Goal: Task Accomplishment & Management: Manage account settings

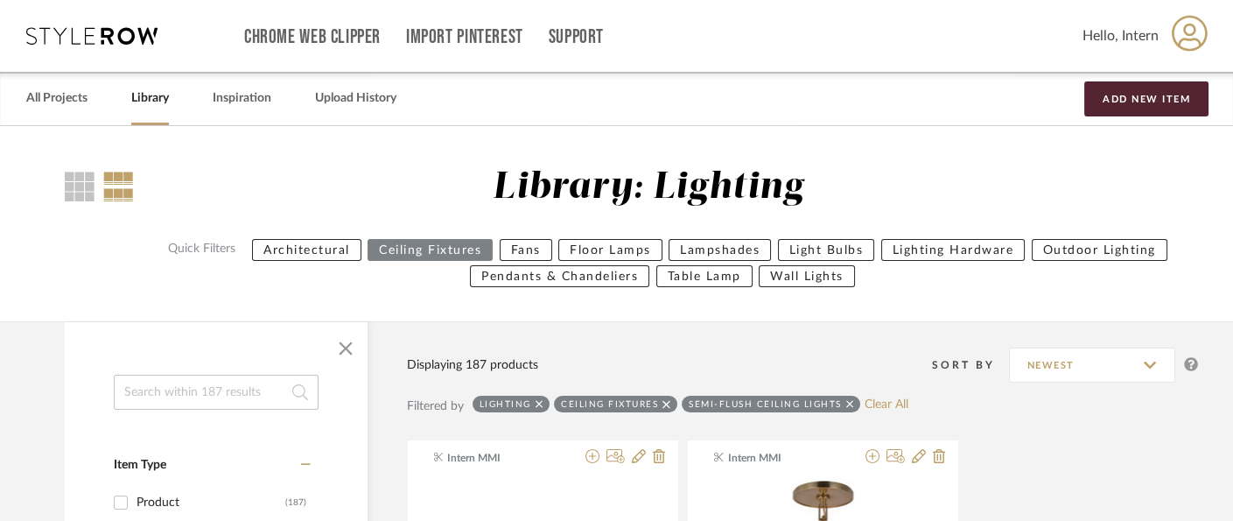
click at [158, 101] on link "Library" at bounding box center [150, 99] width 38 height 24
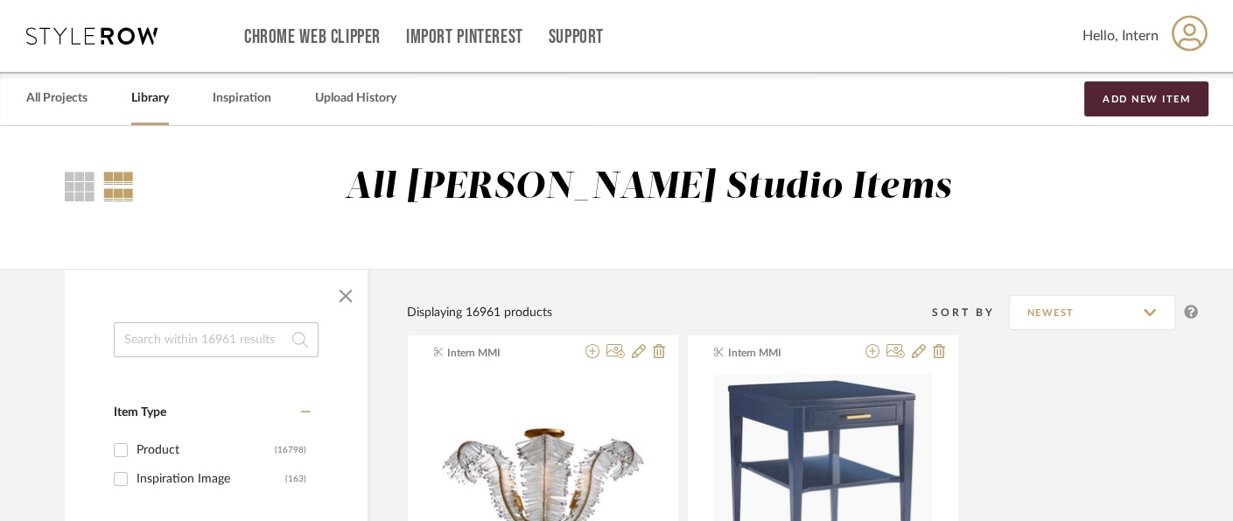
click at [226, 229] on div "All [PERSON_NAME] Studio Items" at bounding box center [666, 202] width 1064 height 74
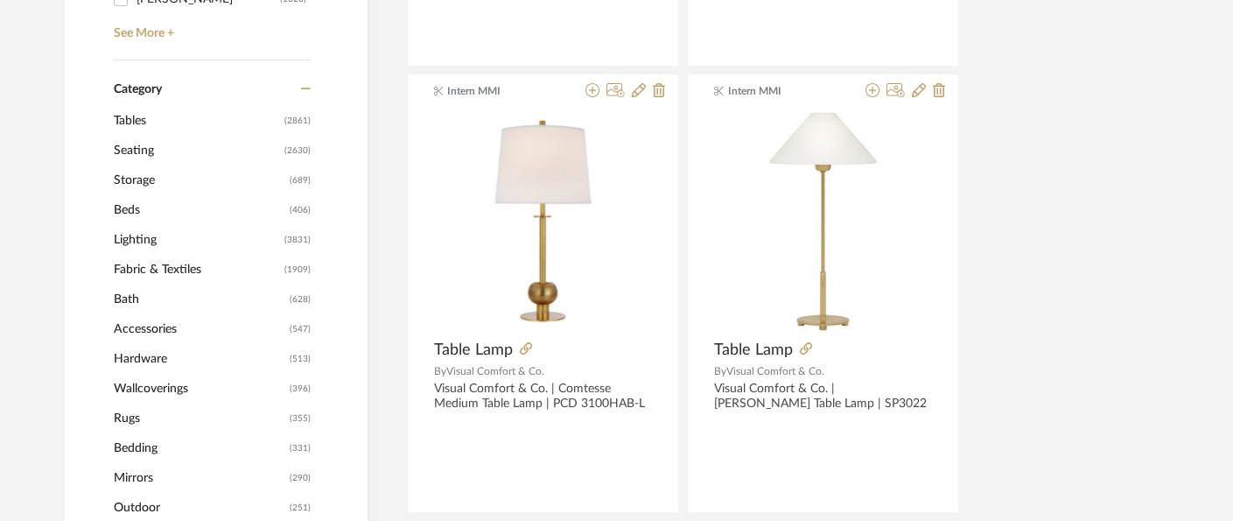
scroll to position [707, 0]
click at [147, 150] on span "Seating" at bounding box center [197, 151] width 166 height 30
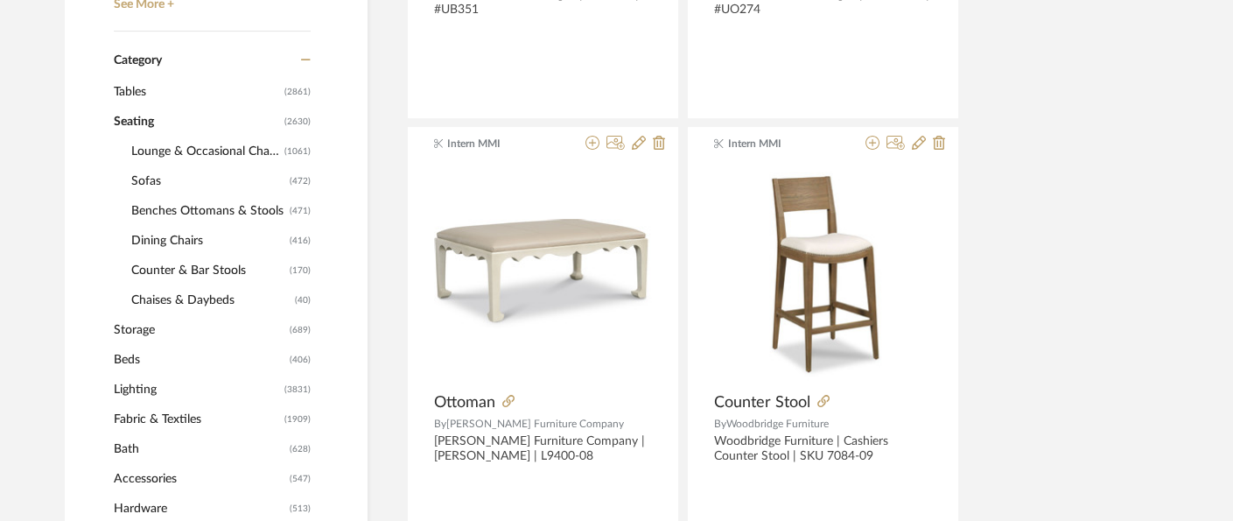
click at [207, 205] on span "Benches Ottomans & Stools" at bounding box center [208, 211] width 154 height 30
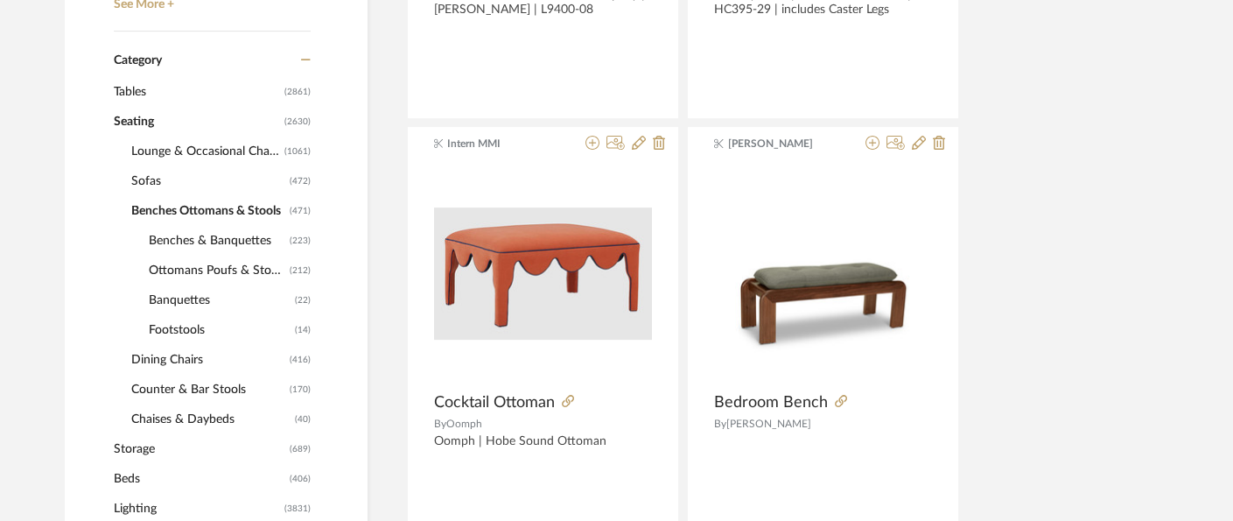
click at [263, 258] on span "Ottomans Poufs & Stools" at bounding box center [217, 271] width 137 height 30
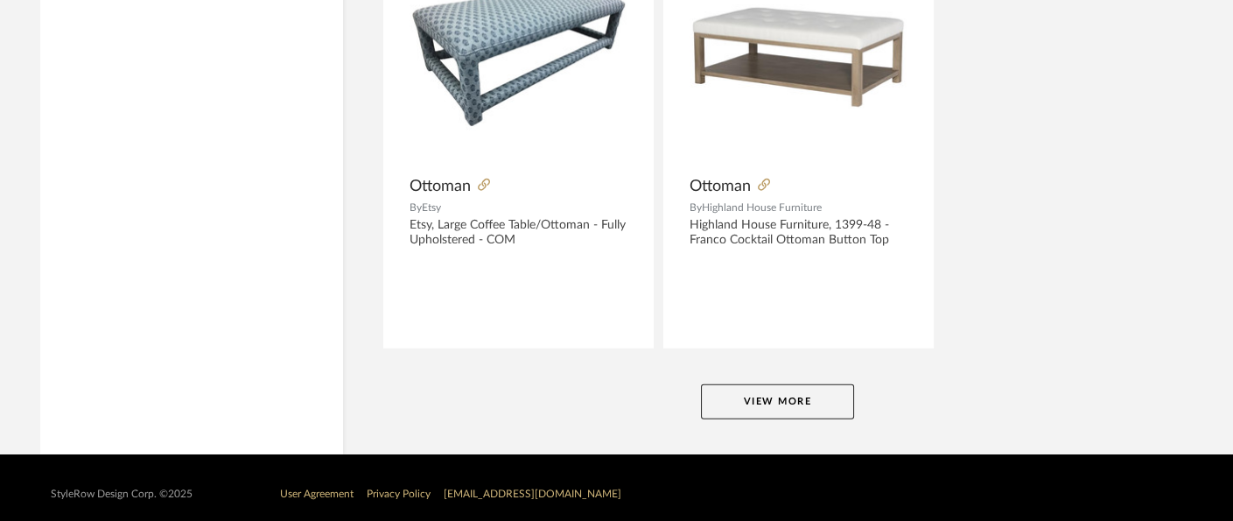
scroll to position [8118, 25]
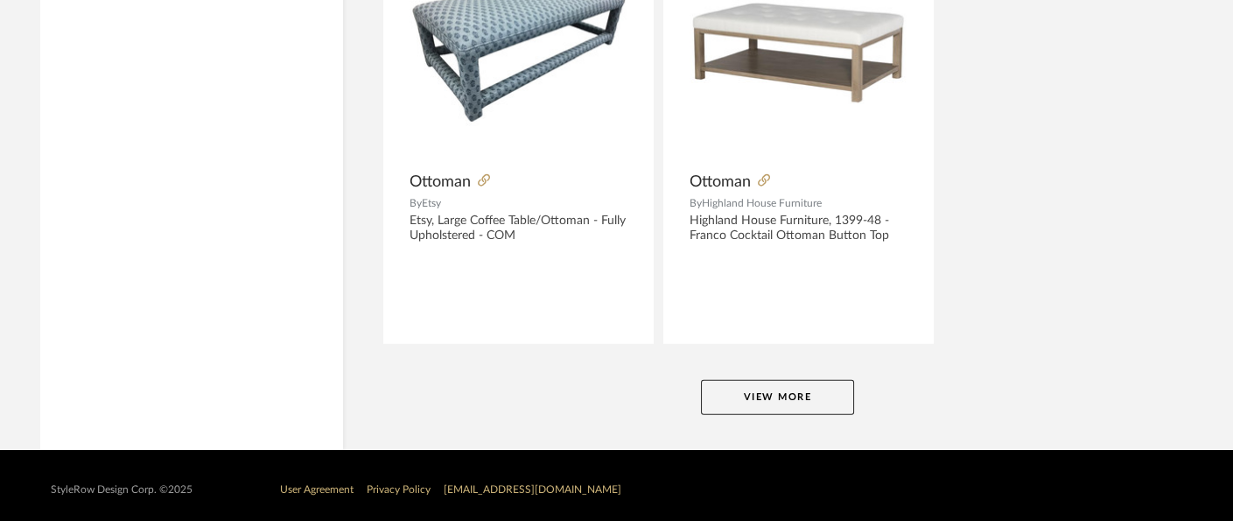
click at [829, 401] on button "View More" at bounding box center [777, 397] width 153 height 35
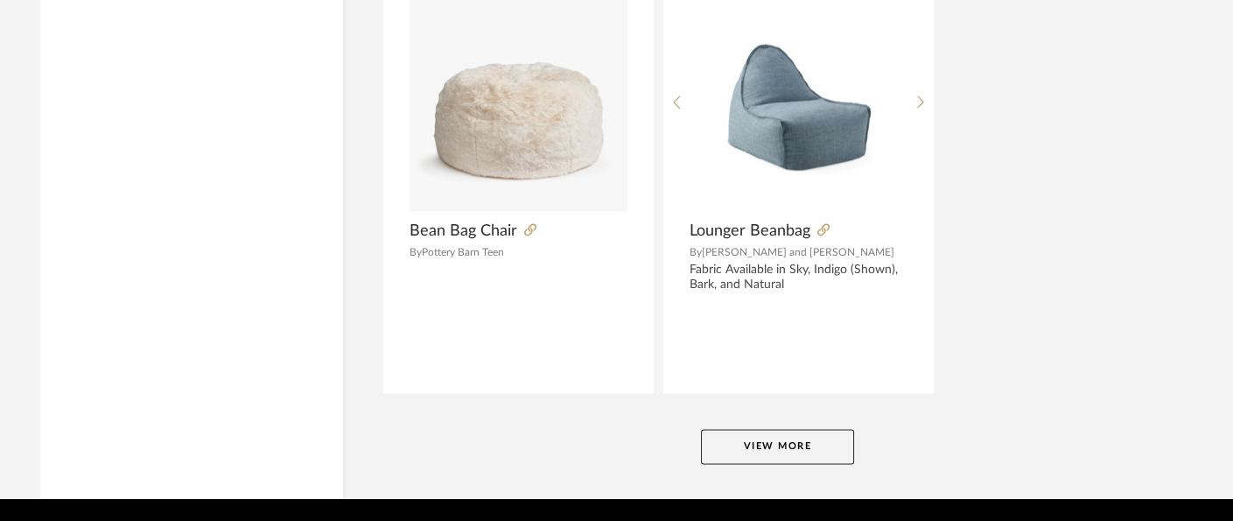
scroll to position [16170, 25]
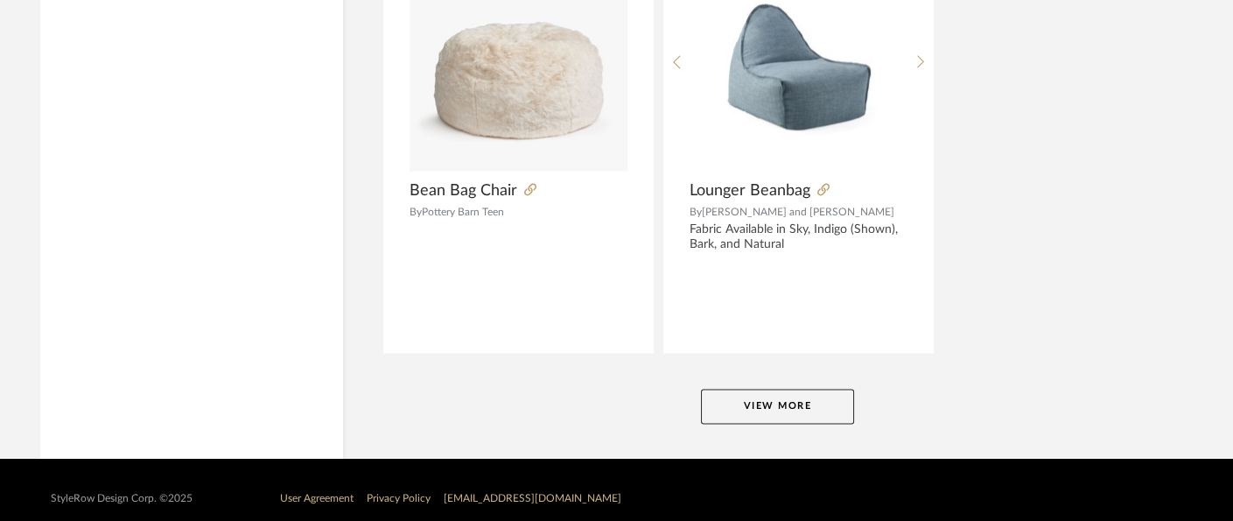
click at [815, 389] on button "View More" at bounding box center [777, 406] width 153 height 35
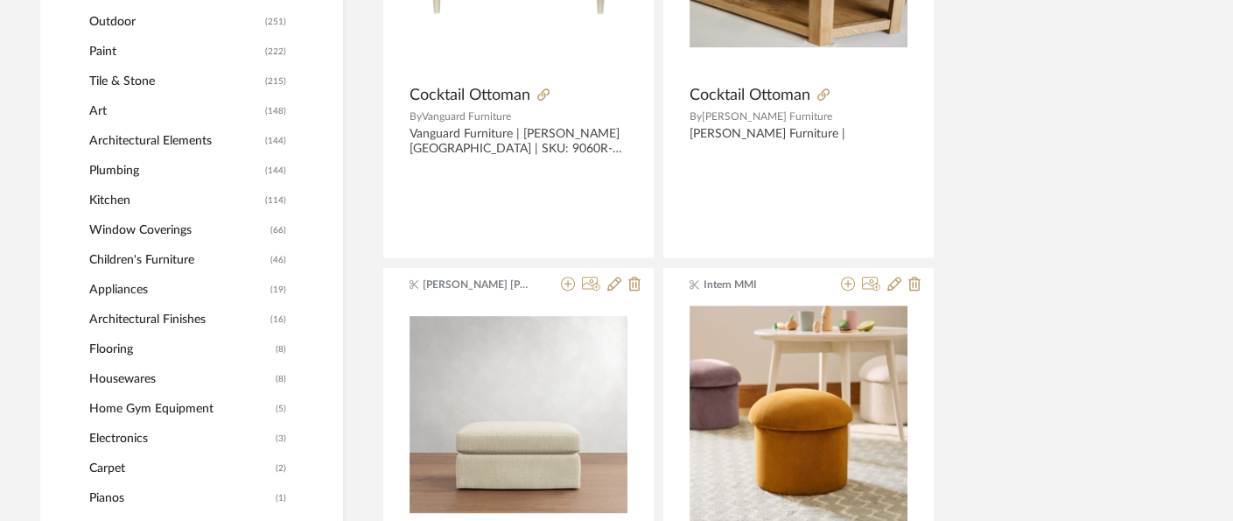
scroll to position [0, 25]
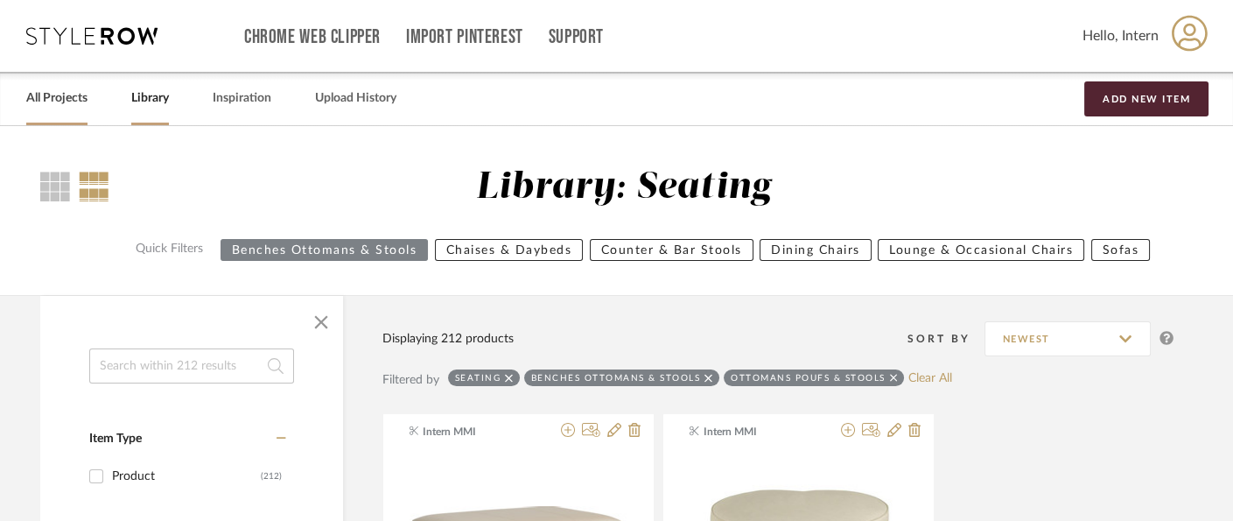
click at [56, 103] on link "All Projects" at bounding box center [56, 99] width 61 height 24
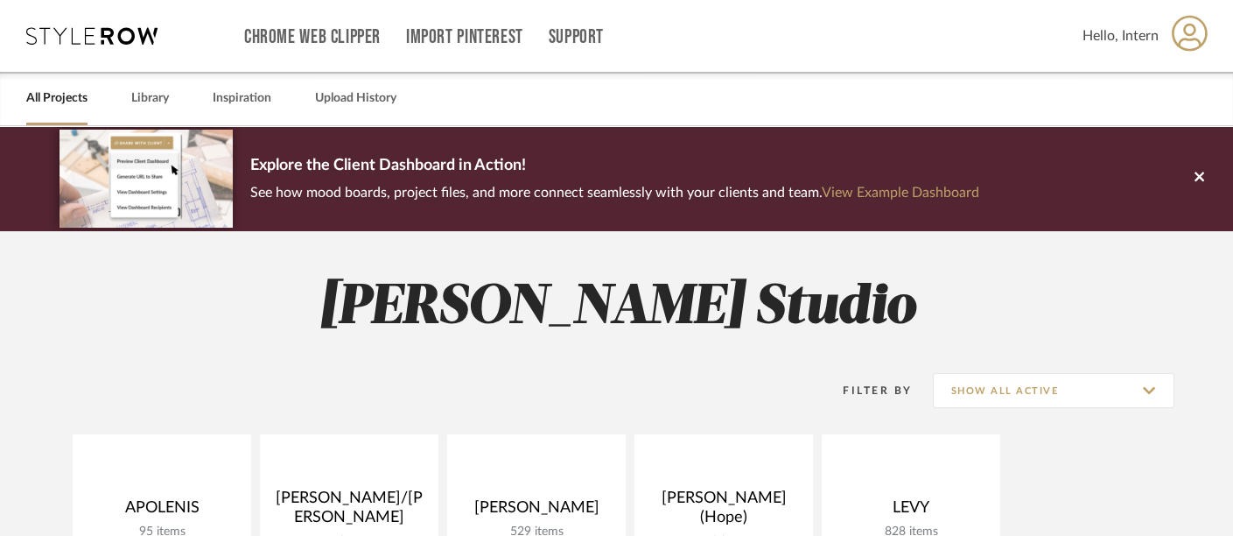
scroll to position [219, 0]
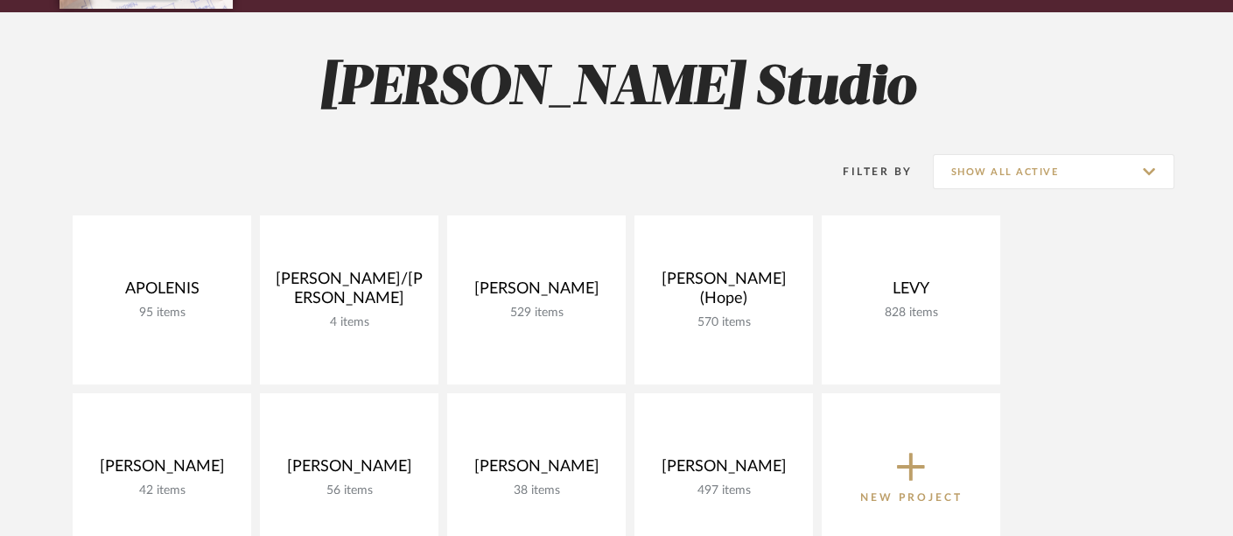
click at [0, 0] on link at bounding box center [0, 0] width 0 height 0
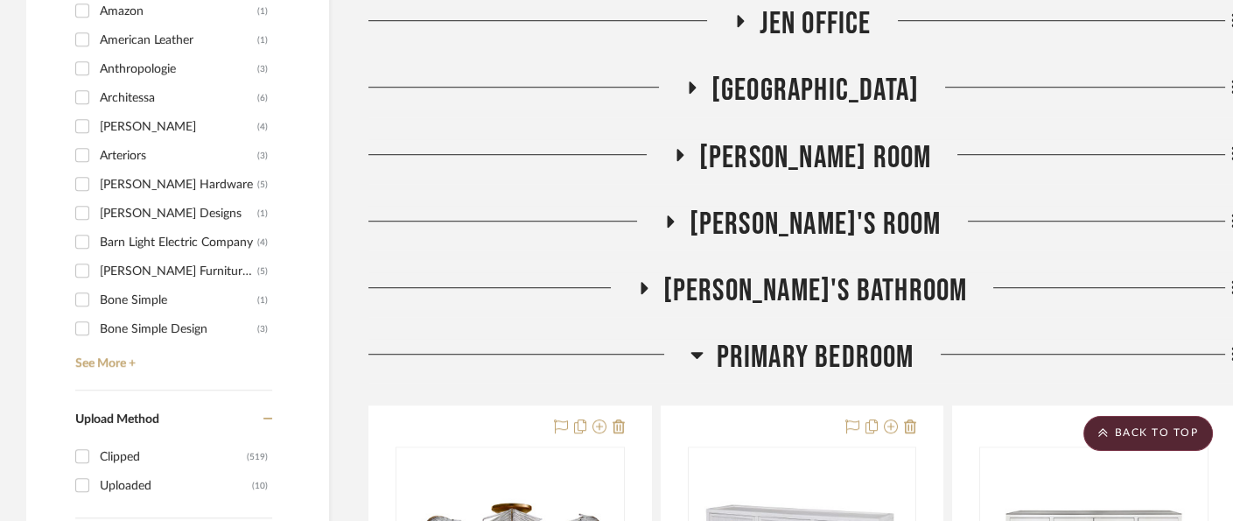
scroll to position [2077, 0]
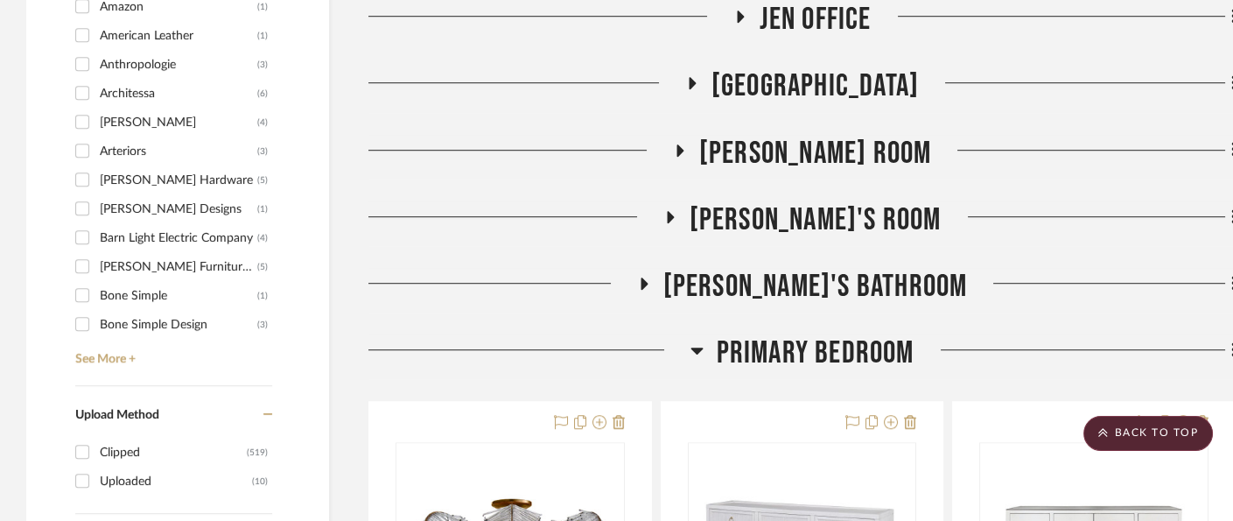
click at [888, 345] on span "Primary Bedroom" at bounding box center [816, 353] width 198 height 38
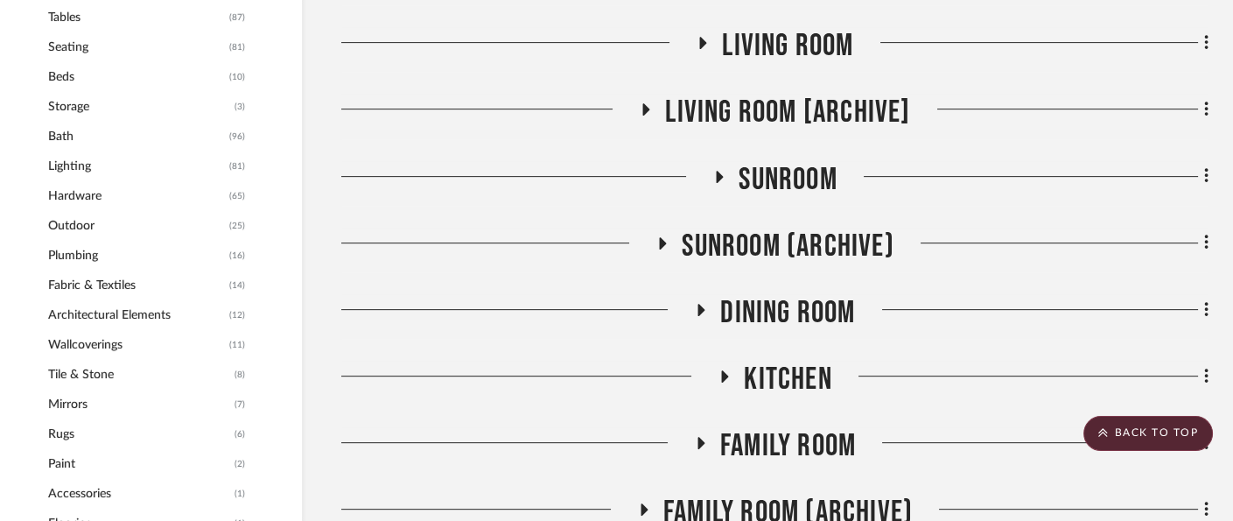
scroll to position [1317, 66]
click at [775, 164] on span "Sunroom" at bounding box center [788, 181] width 98 height 38
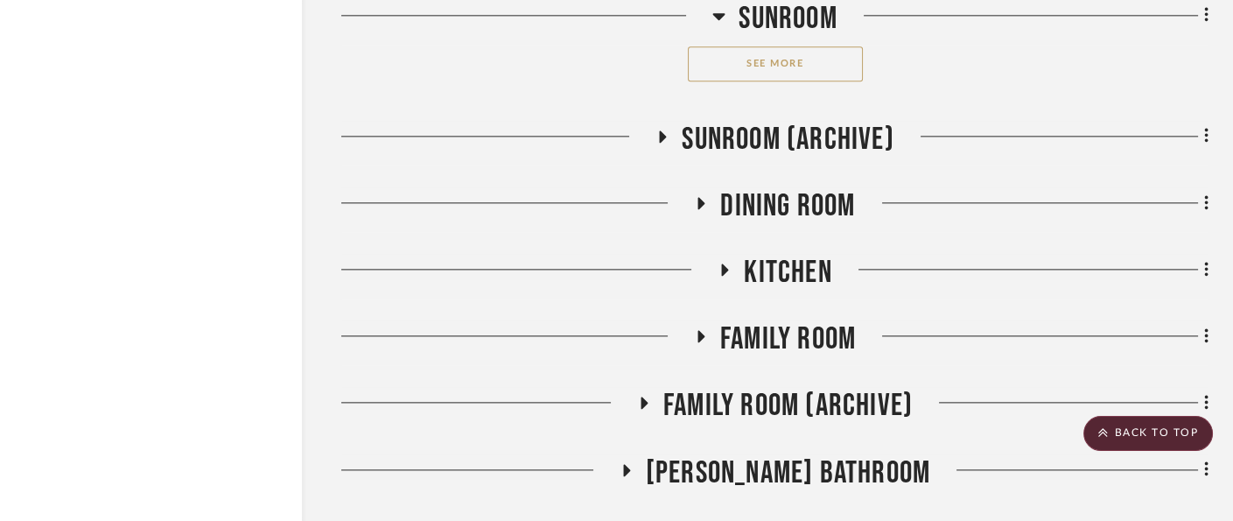
scroll to position [3836, 66]
click at [786, 137] on span "Sunroom (Archive)" at bounding box center [788, 141] width 212 height 38
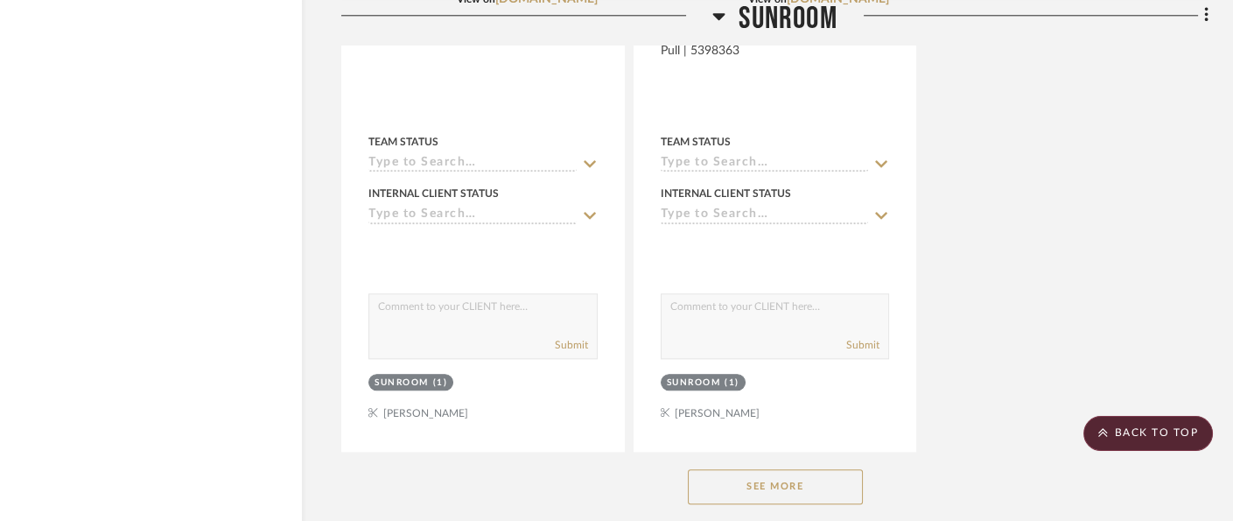
scroll to position [3411, 99]
click at [730, 495] on button "See More" at bounding box center [775, 489] width 175 height 35
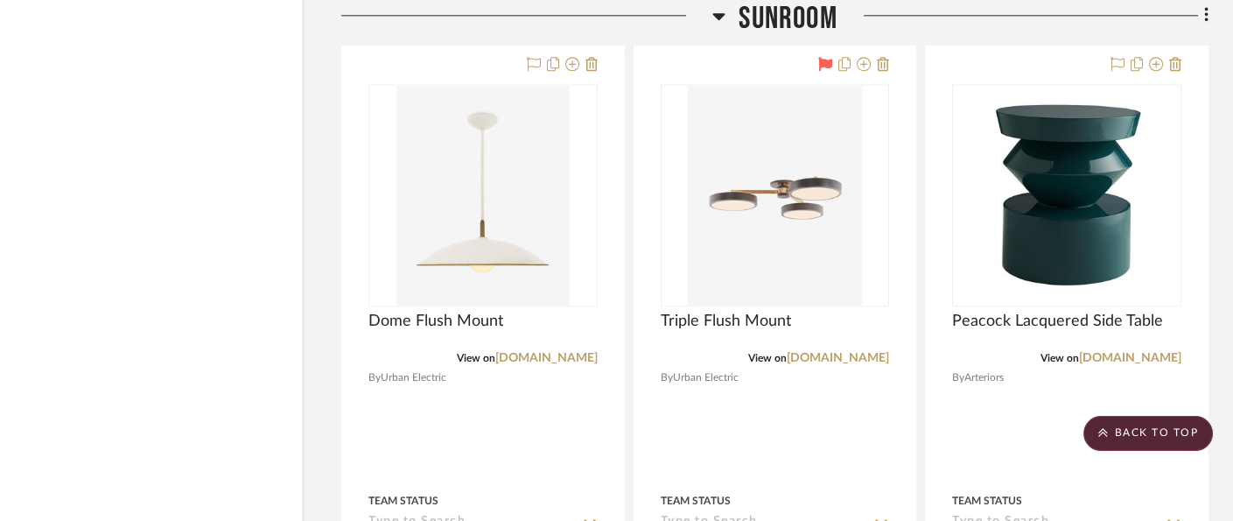
scroll to position [3833, 99]
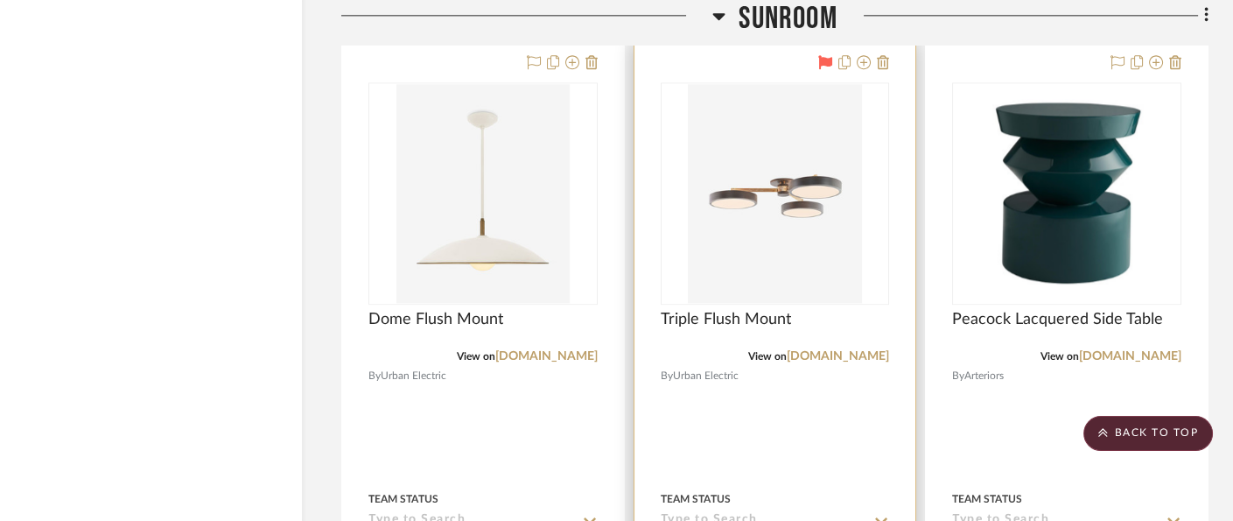
click at [827, 288] on div at bounding box center [776, 425] width 282 height 766
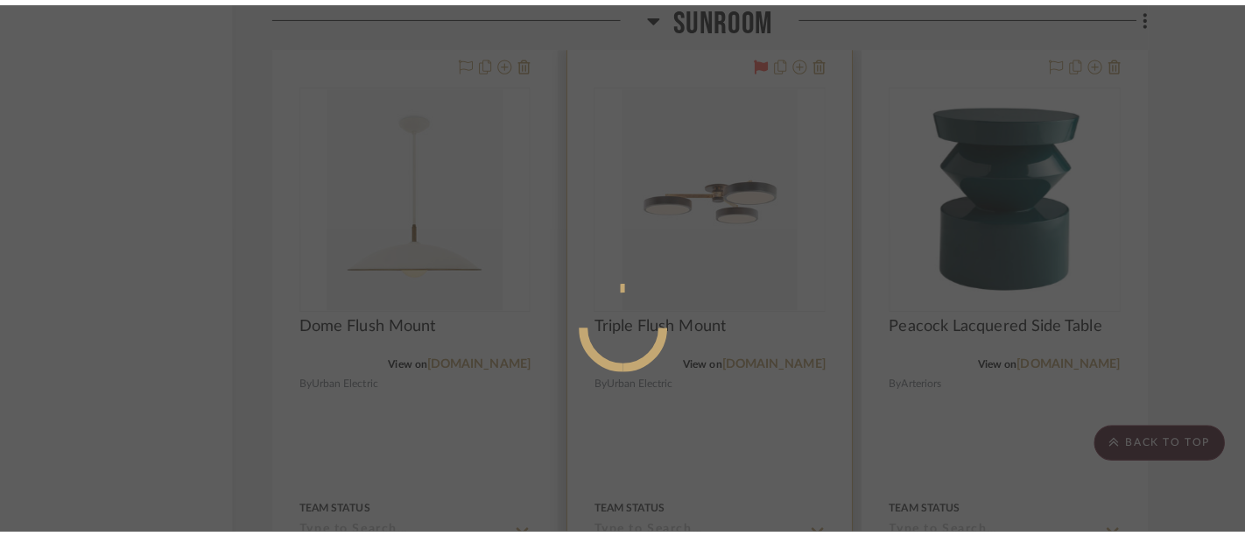
scroll to position [0, 0]
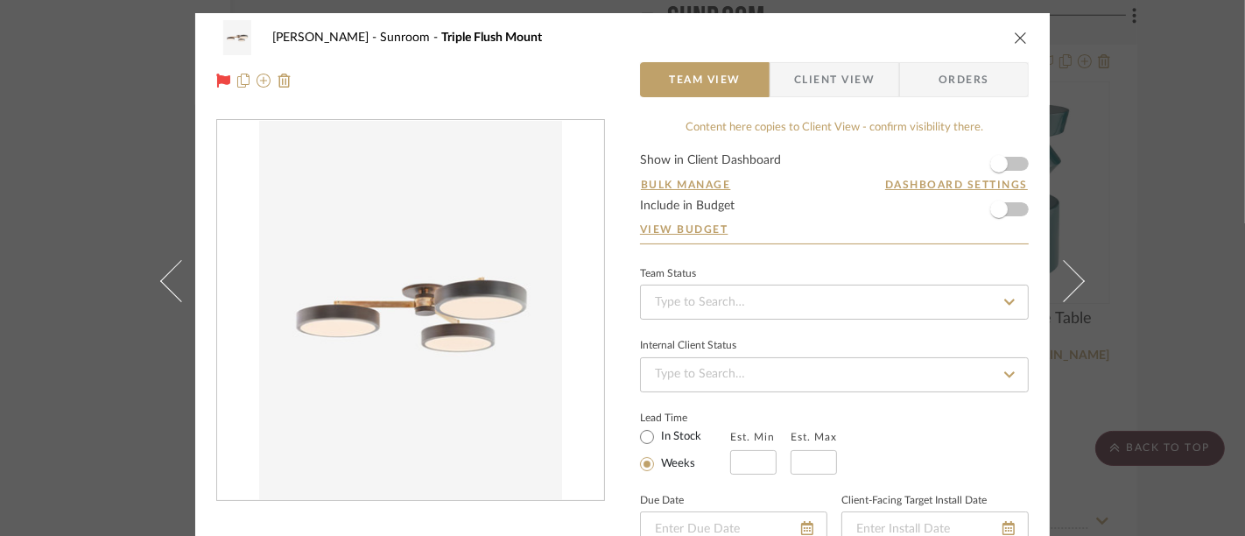
click at [1015, 39] on icon "close" at bounding box center [1021, 38] width 14 height 14
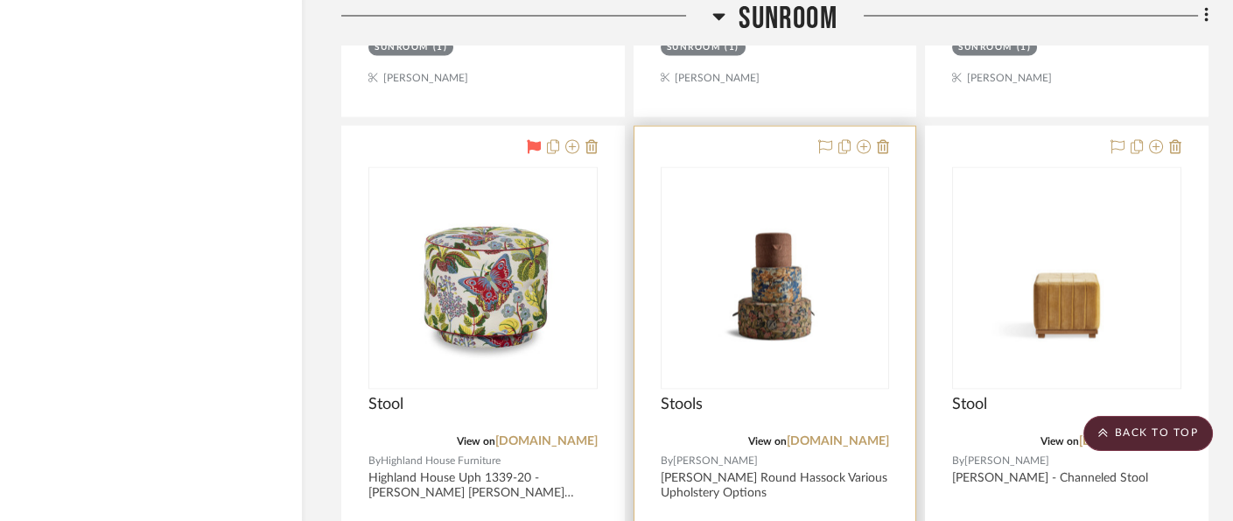
scroll to position [5303, 115]
click at [857, 138] on icon at bounding box center [864, 145] width 14 height 14
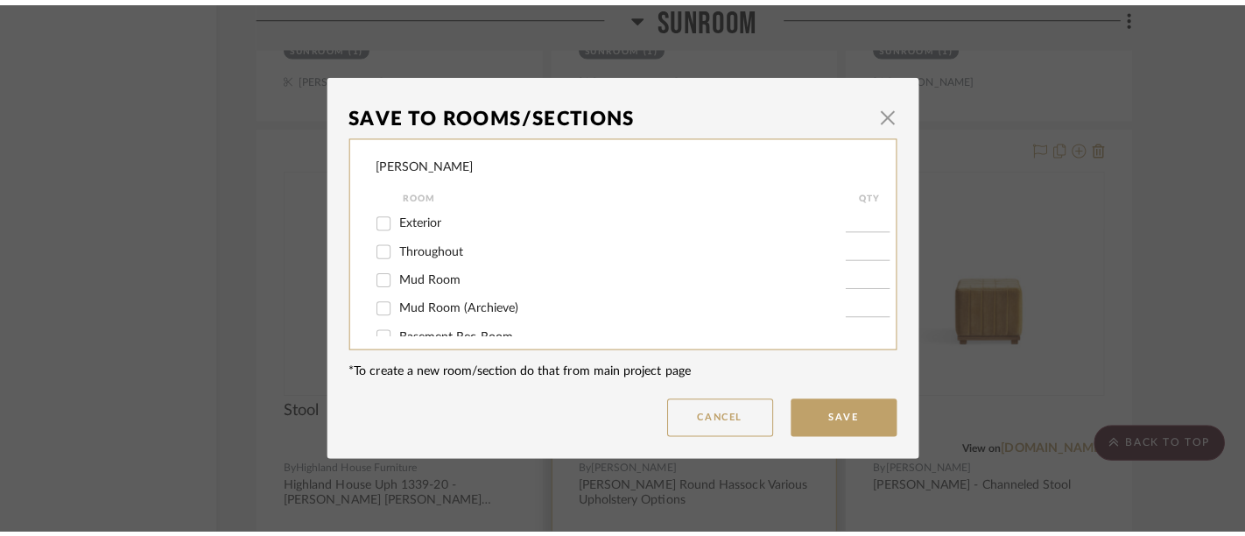
scroll to position [0, 0]
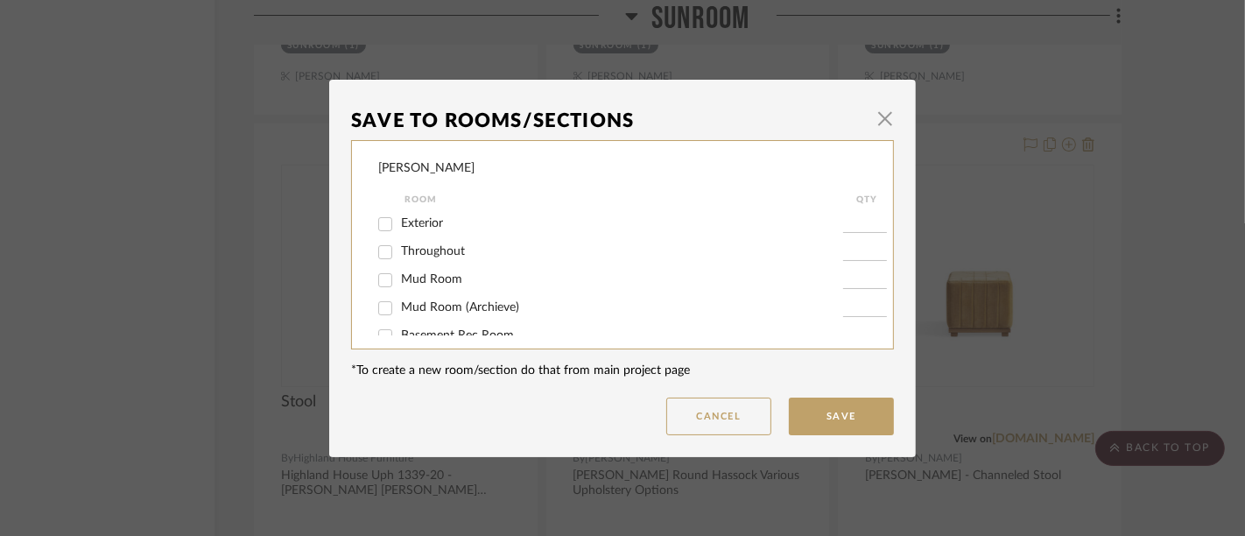
click at [397, 168] on div "[PERSON_NAME]" at bounding box center [426, 168] width 96 height 18
click at [885, 124] on span "button" at bounding box center [885, 119] width 35 height 35
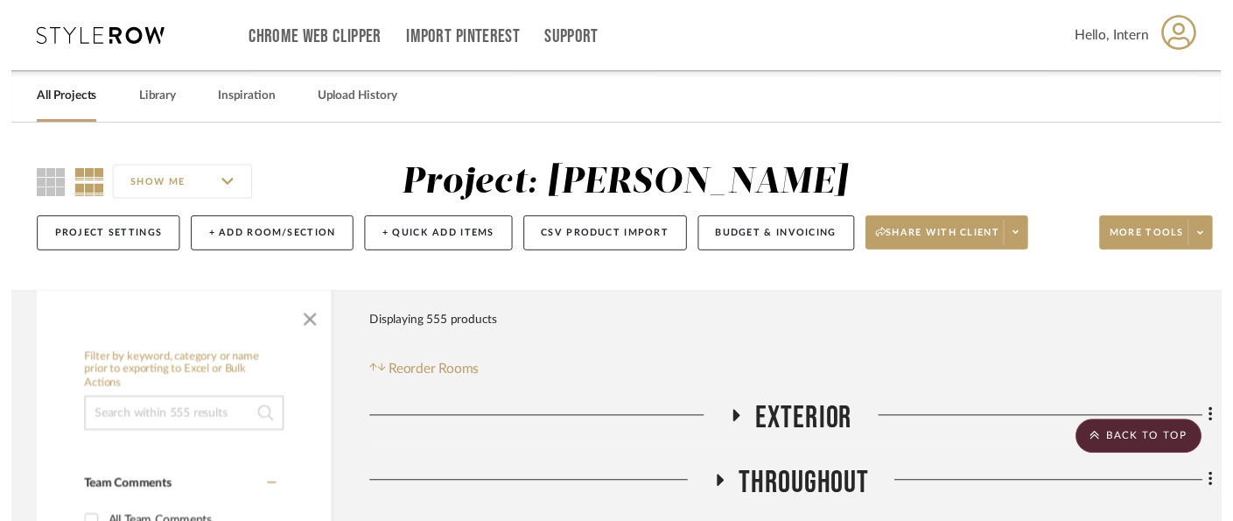
scroll to position [5303, 115]
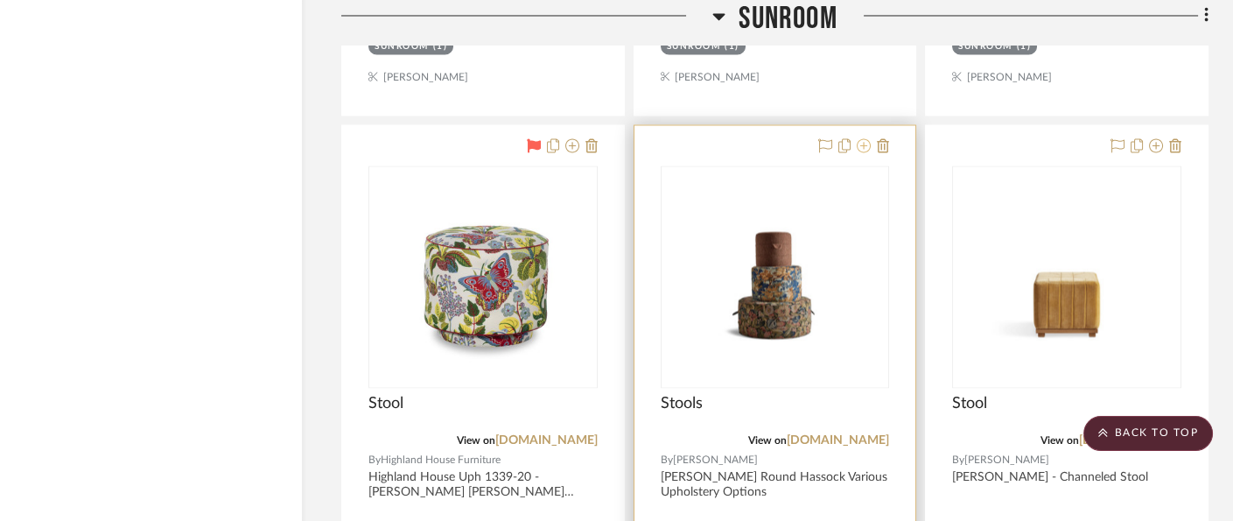
click at [857, 138] on icon at bounding box center [864, 145] width 14 height 14
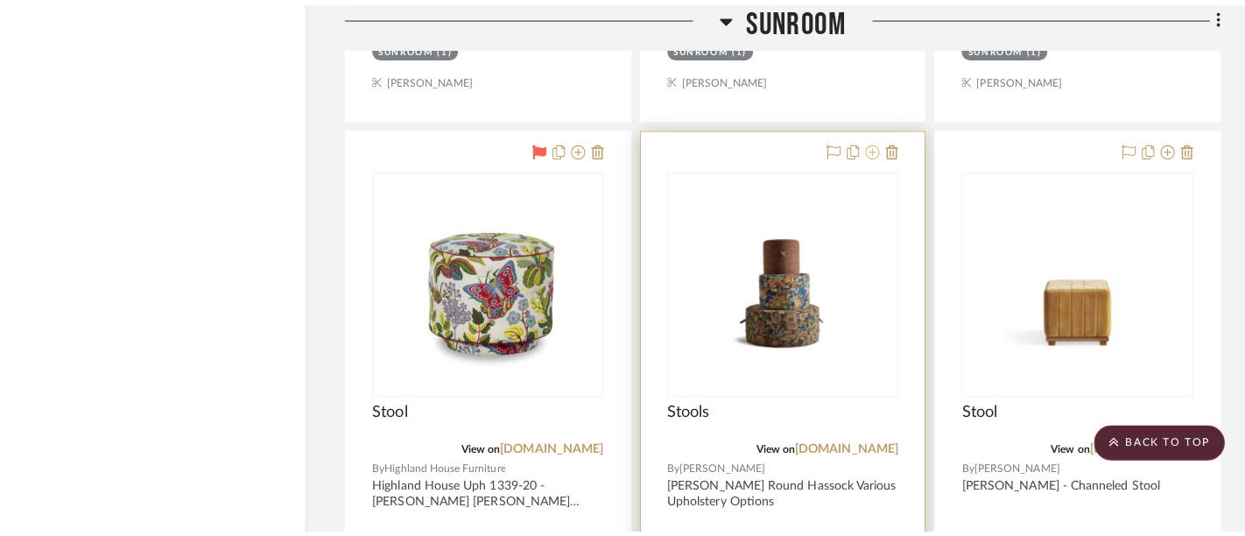
scroll to position [0, 0]
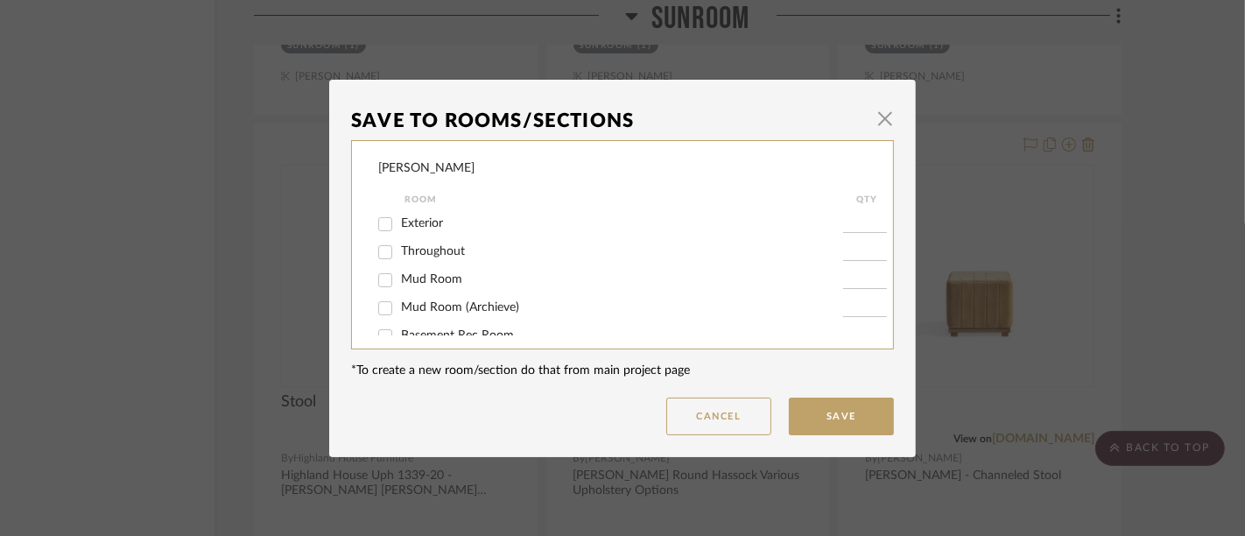
click at [412, 168] on div "[PERSON_NAME]" at bounding box center [426, 168] width 96 height 18
click at [737, 406] on button "Cancel" at bounding box center [718, 416] width 105 height 38
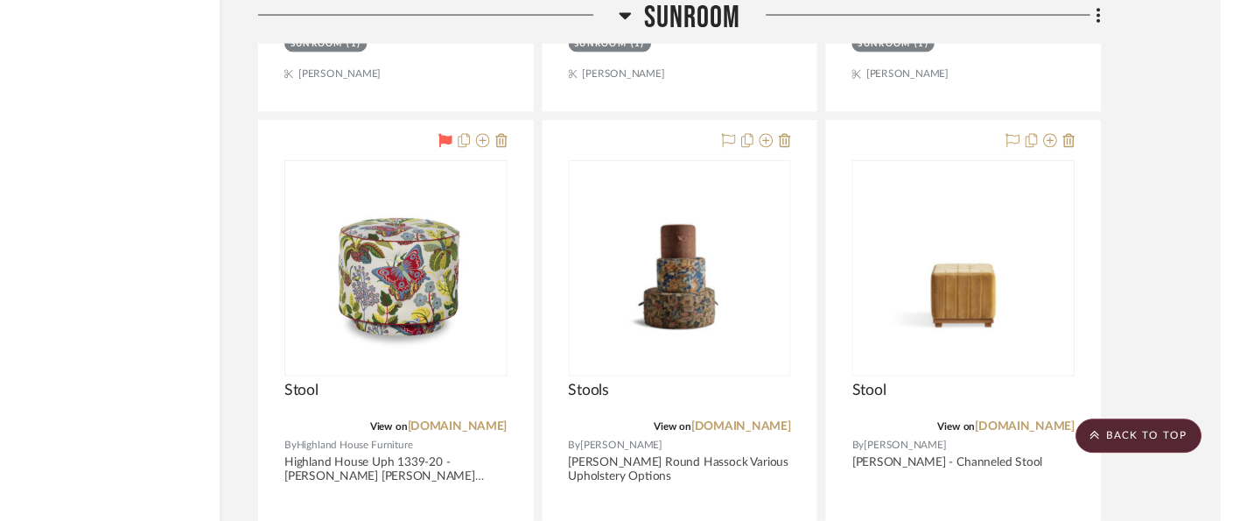
scroll to position [5303, 115]
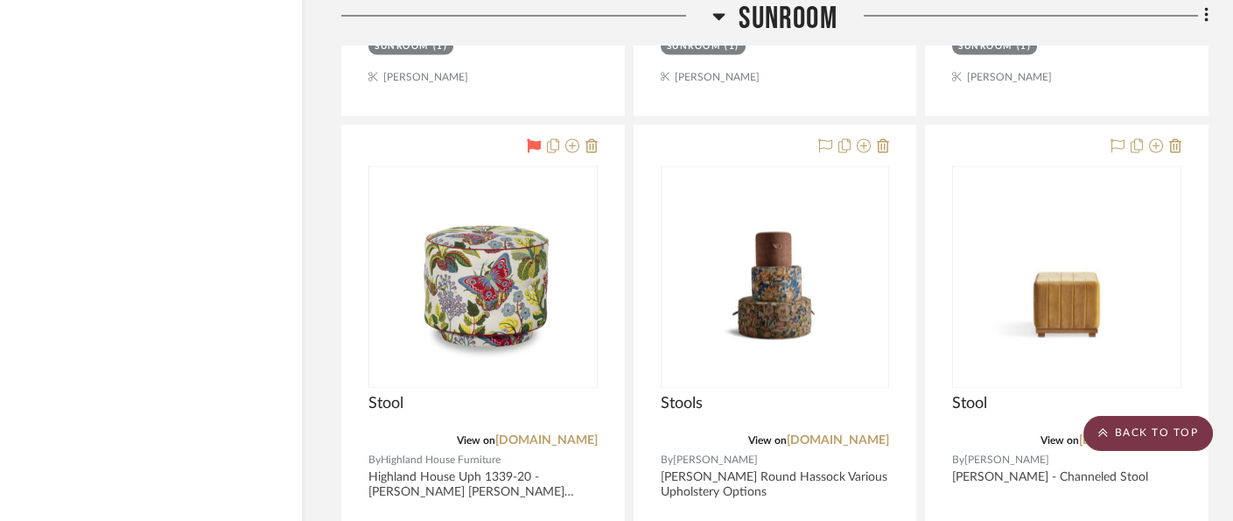
click at [1115, 417] on scroll-to-top-button "BACK TO TOP" at bounding box center [1149, 433] width 130 height 35
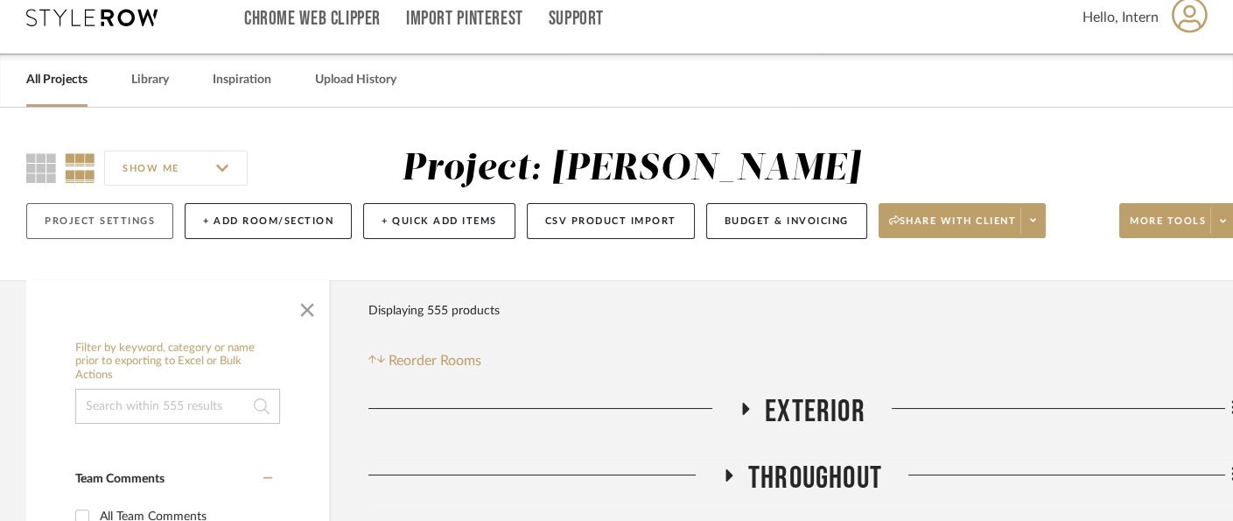
scroll to position [0, 0]
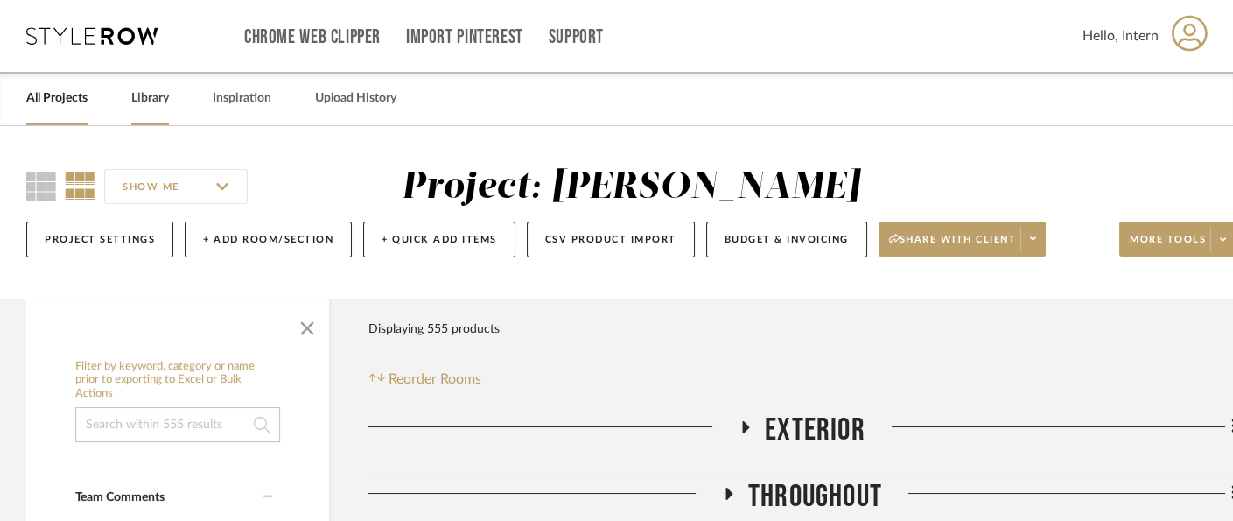
click at [152, 95] on link "Library" at bounding box center [150, 99] width 38 height 24
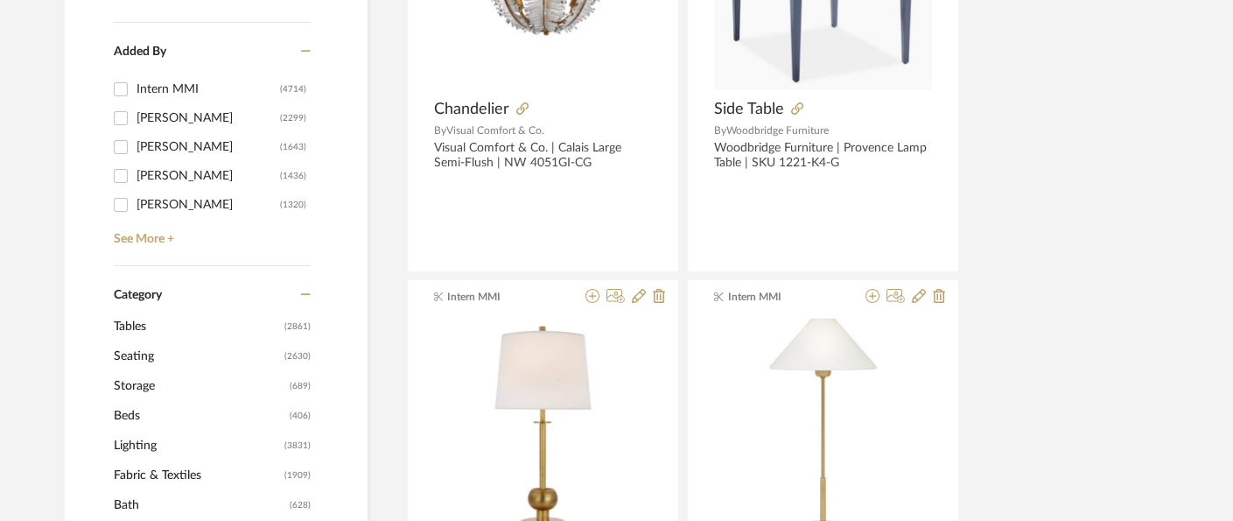
scroll to position [500, 0]
click at [170, 356] on span "Seating" at bounding box center [197, 358] width 166 height 30
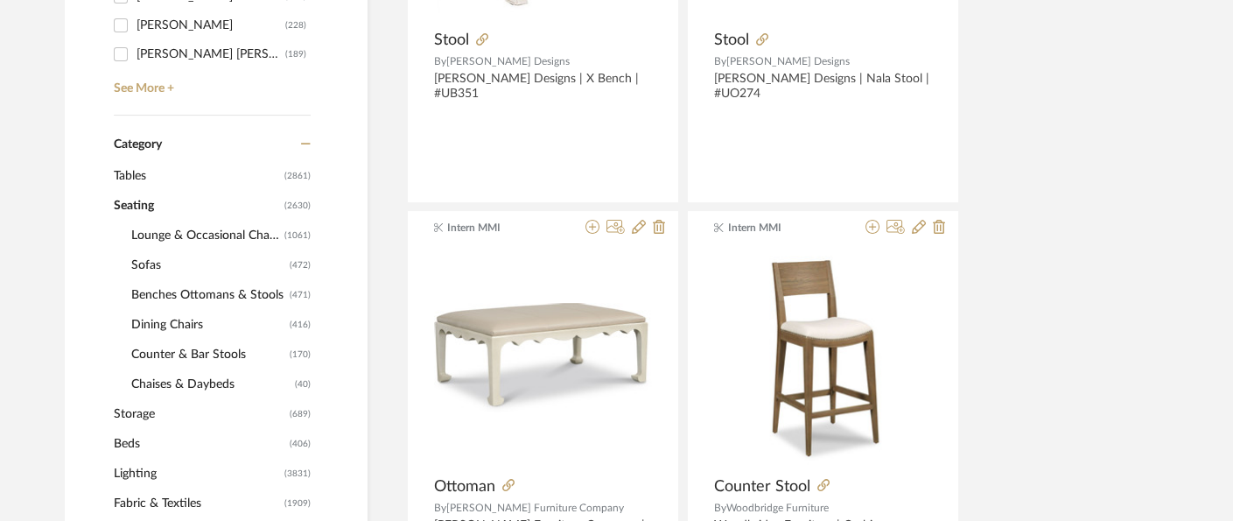
scroll to position [648, 0]
click at [236, 292] on span "Benches Ottomans & Stools" at bounding box center [208, 297] width 154 height 30
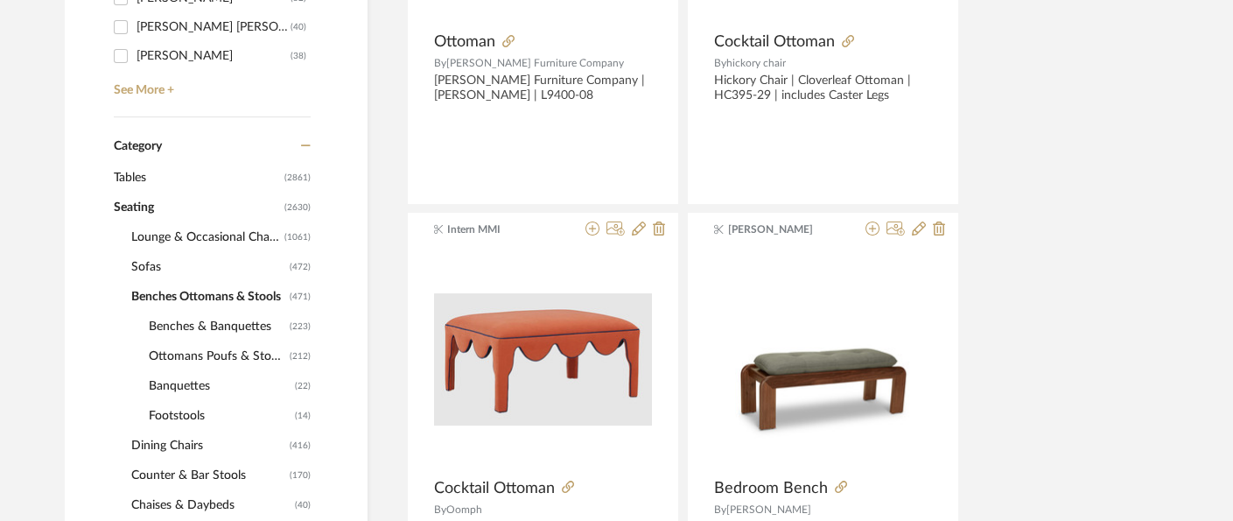
click at [200, 357] on span "Ottomans Poufs & Stools" at bounding box center [217, 356] width 137 height 30
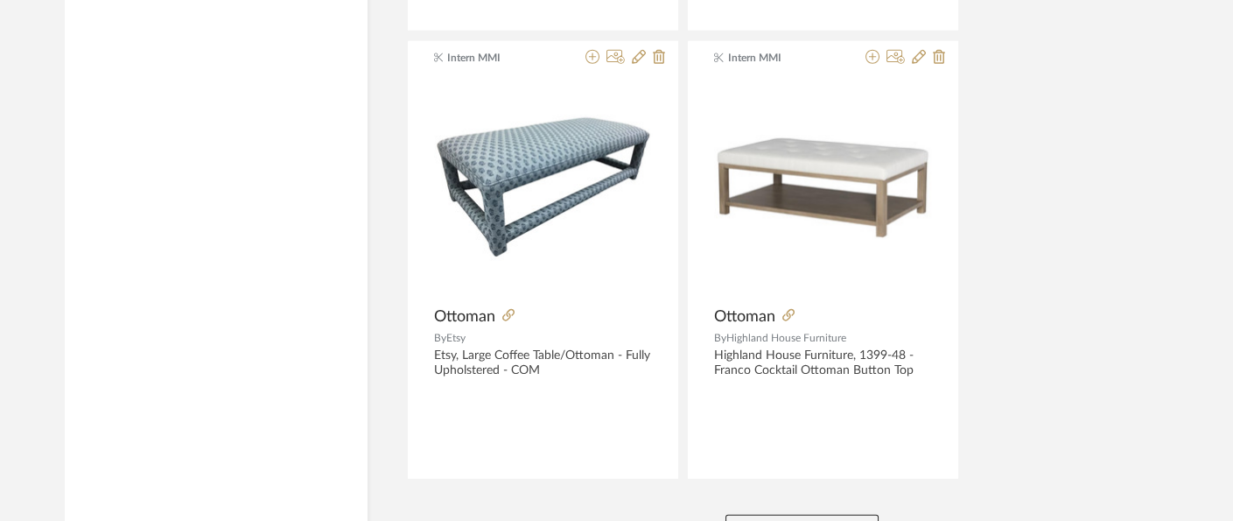
scroll to position [8118, 0]
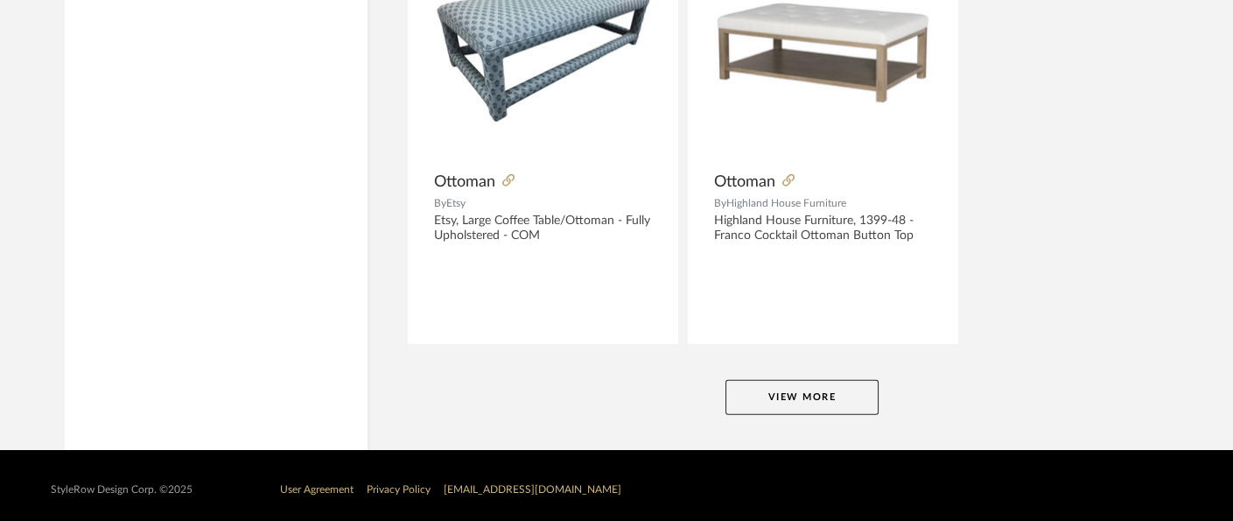
click at [838, 390] on button "View More" at bounding box center [802, 397] width 153 height 35
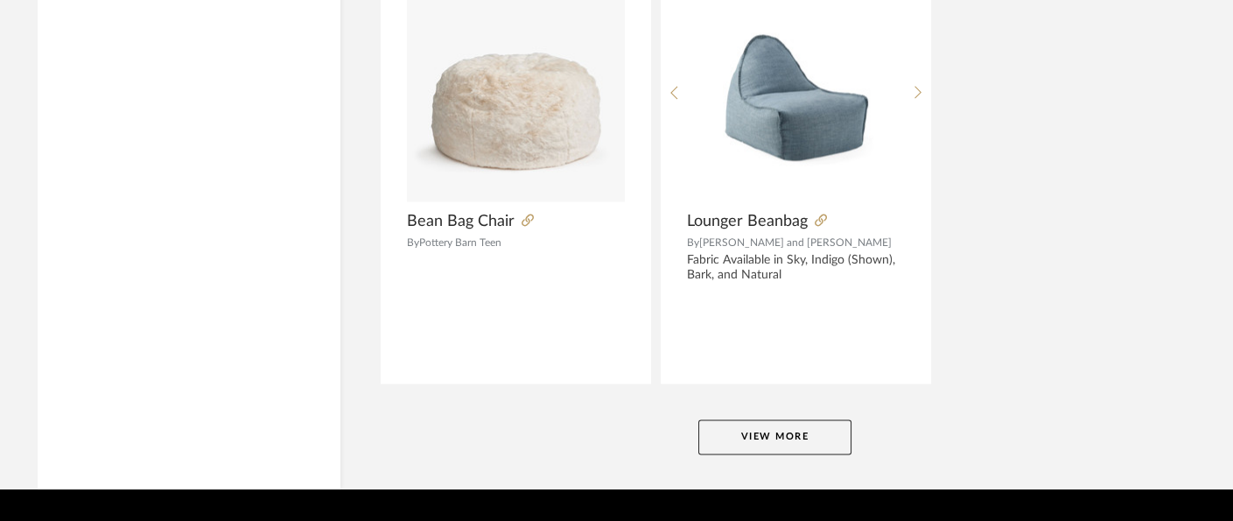
scroll to position [16170, 27]
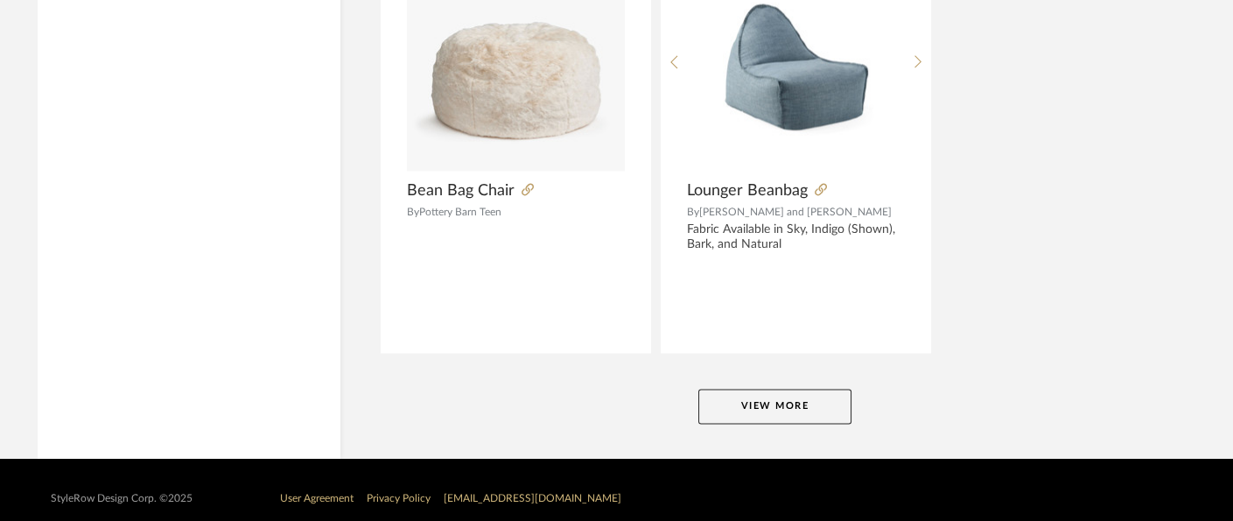
click at [810, 390] on button "View More" at bounding box center [775, 406] width 153 height 35
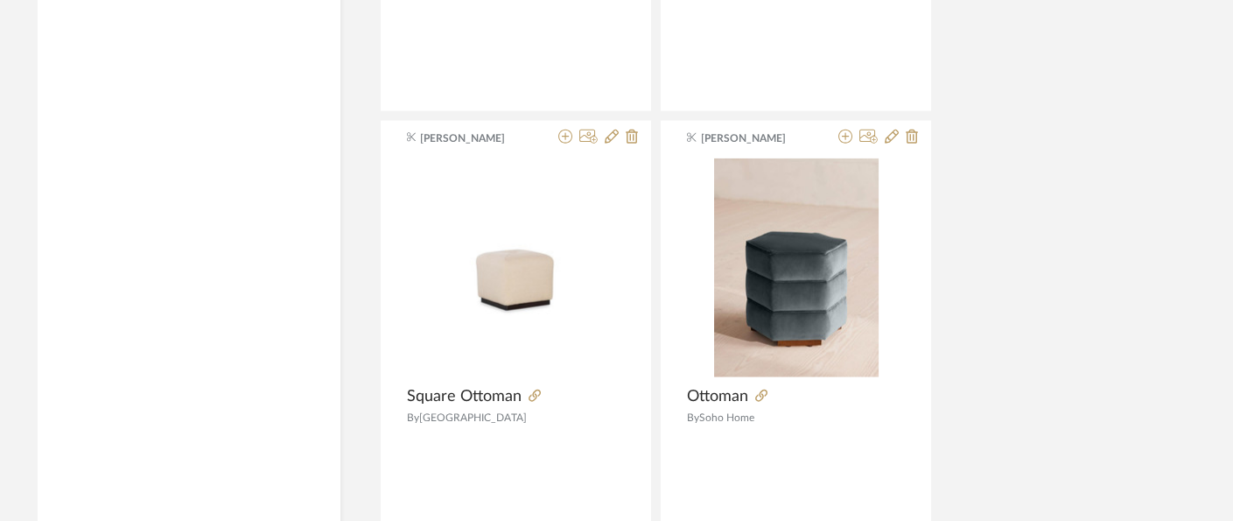
scroll to position [18205, 27]
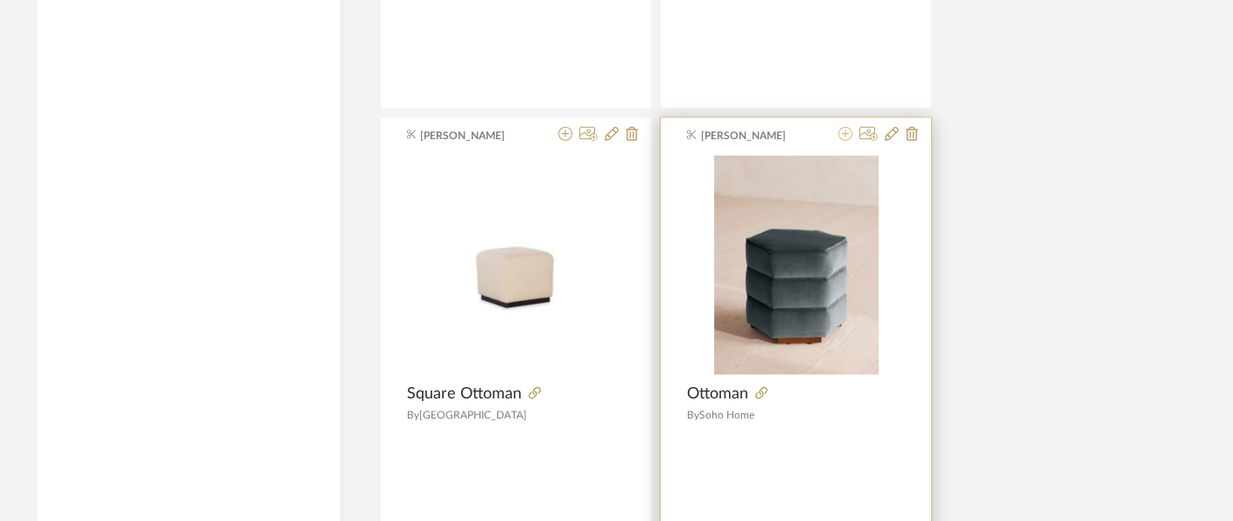
click at [845, 127] on icon at bounding box center [846, 134] width 14 height 14
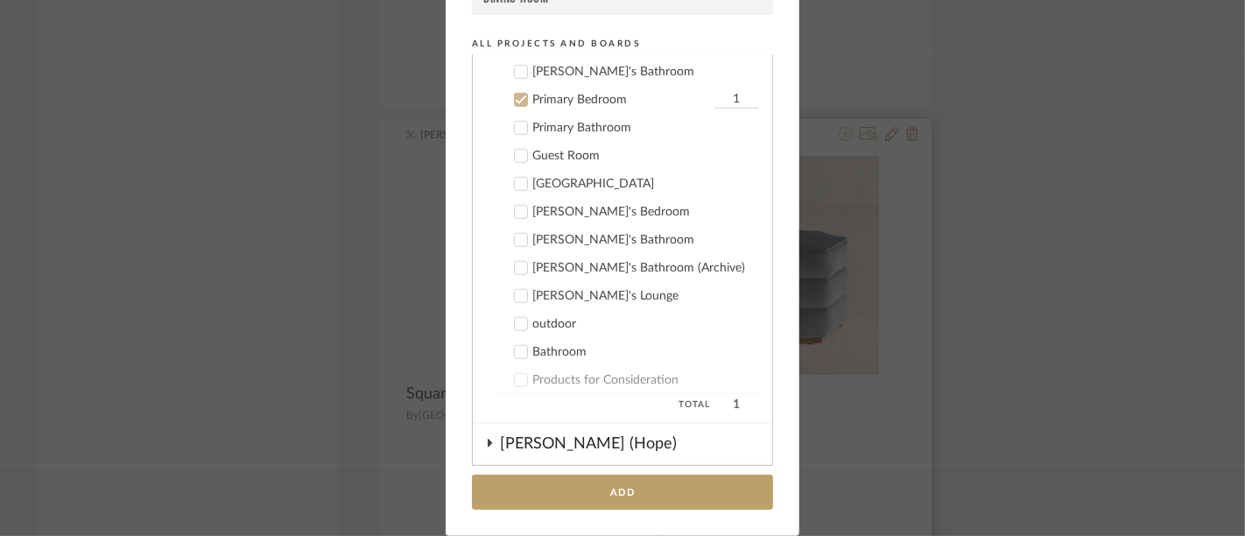
scroll to position [994, 0]
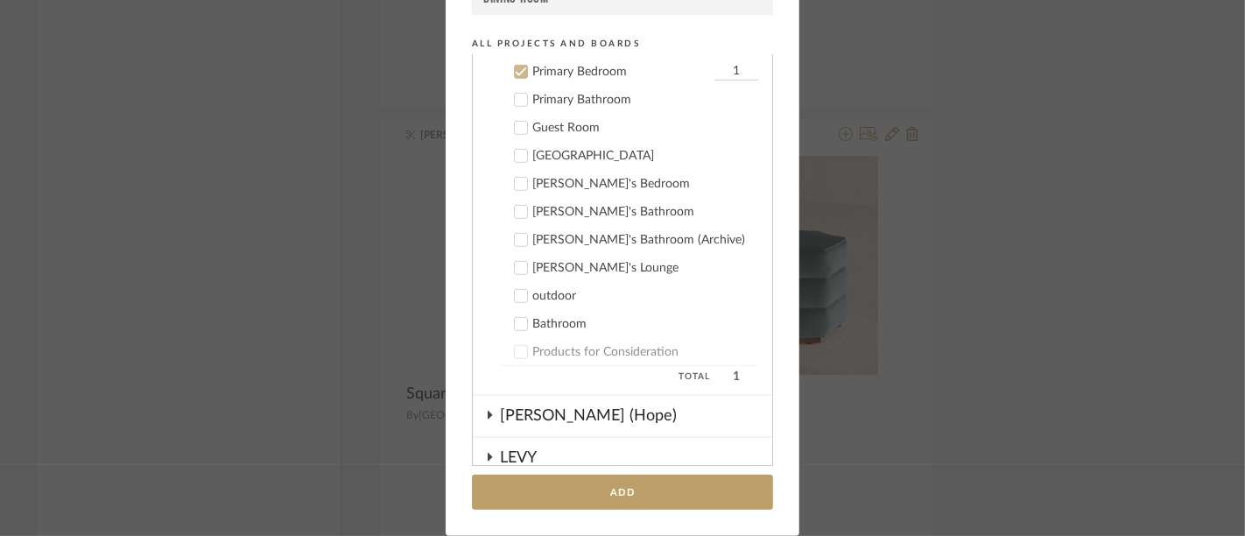
click at [520, 68] on icon at bounding box center [521, 72] width 11 height 9
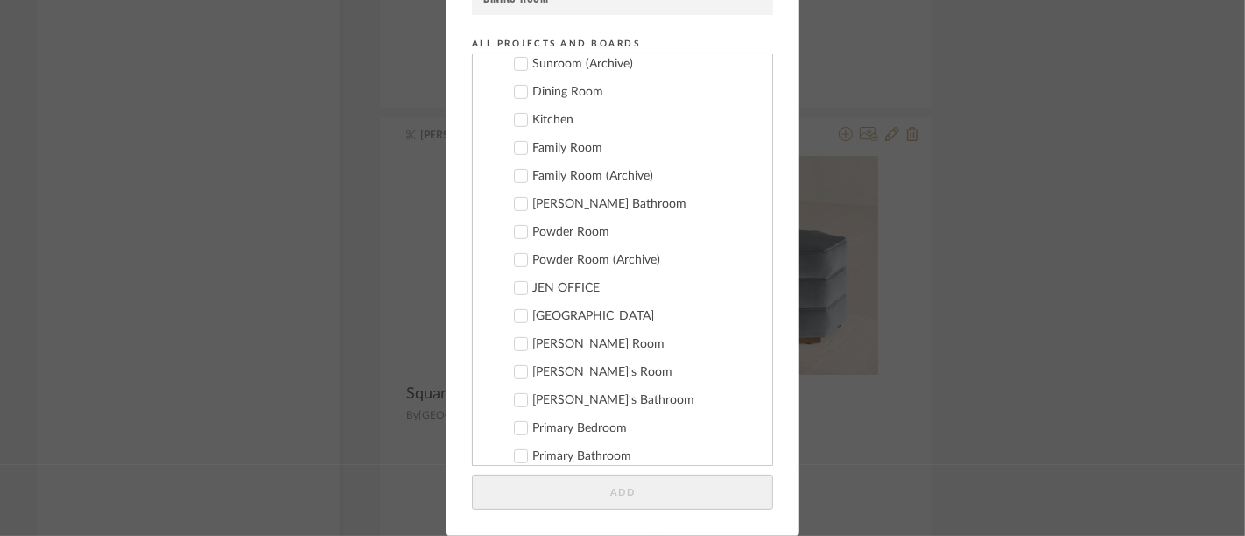
scroll to position [0, 0]
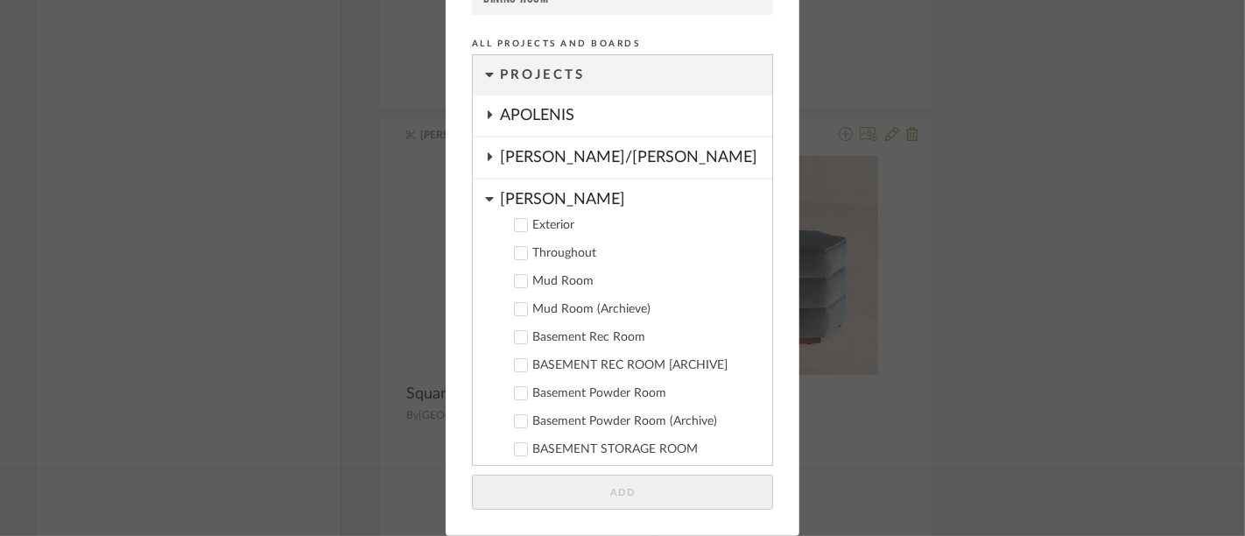
click at [628, 150] on div "[PERSON_NAME]/[PERSON_NAME]" at bounding box center [636, 157] width 272 height 40
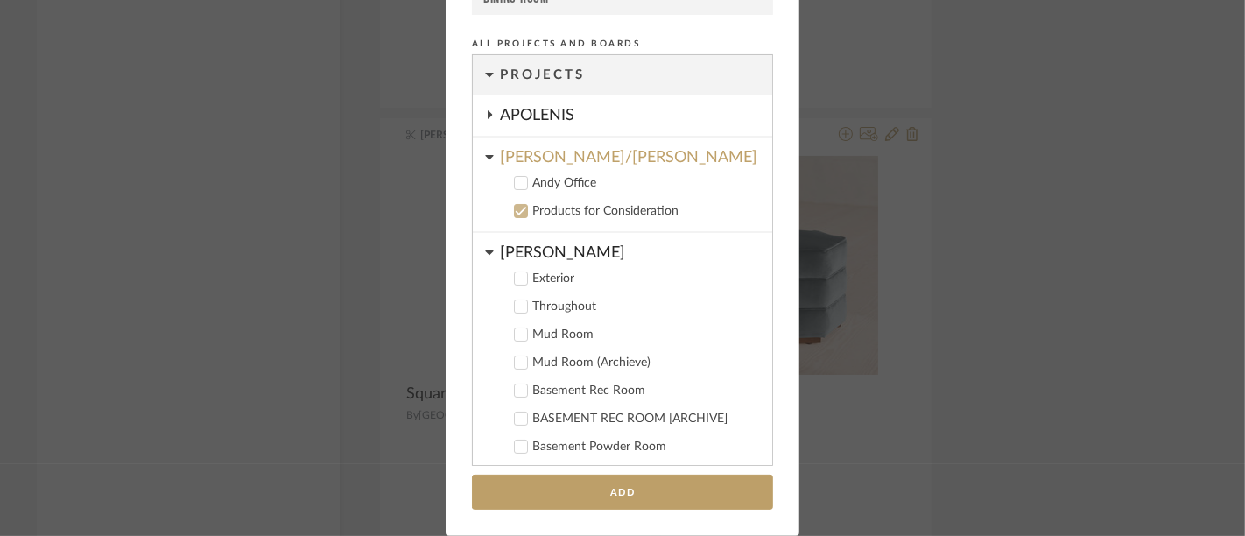
drag, startPoint x: 622, startPoint y: 159, endPoint x: 982, endPoint y: 106, distance: 363.7
click at [982, 106] on div "Add to Projects Recent Projects, Rooms, or Boards [PERSON_NAME] - Primary Bedro…" at bounding box center [622, 268] width 1245 height 536
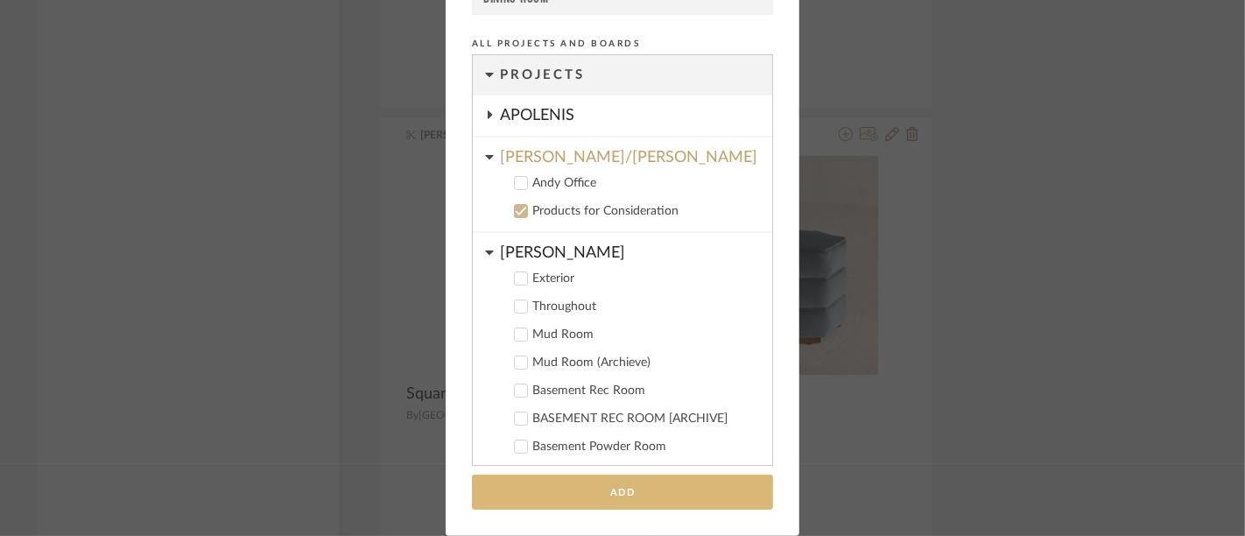
click at [629, 488] on button "Add" at bounding box center [622, 492] width 301 height 36
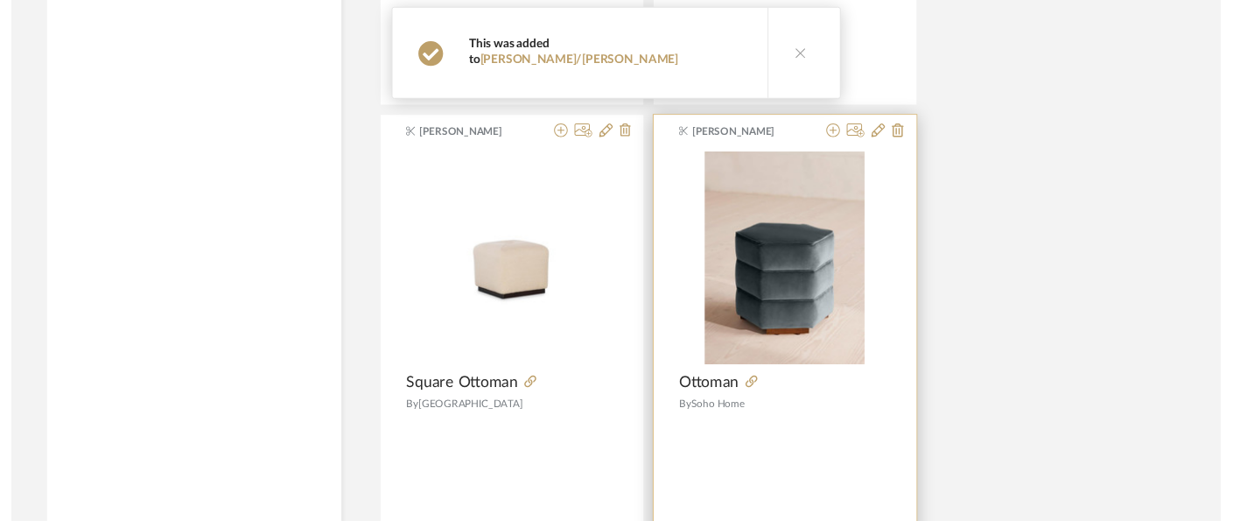
scroll to position [18205, 27]
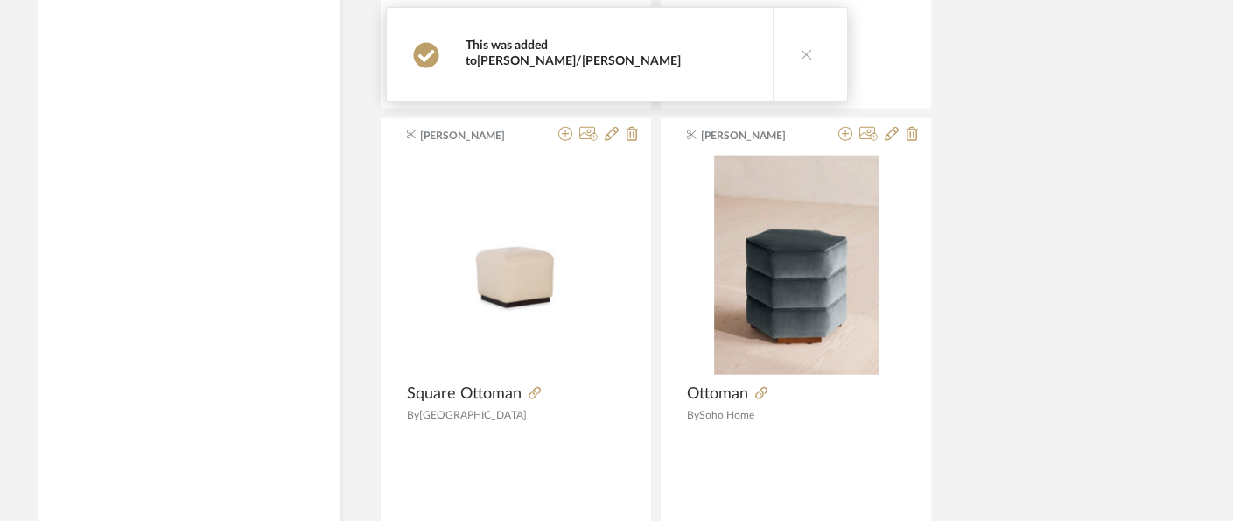
click at [681, 55] on link "[PERSON_NAME]/[PERSON_NAME]" at bounding box center [579, 61] width 204 height 12
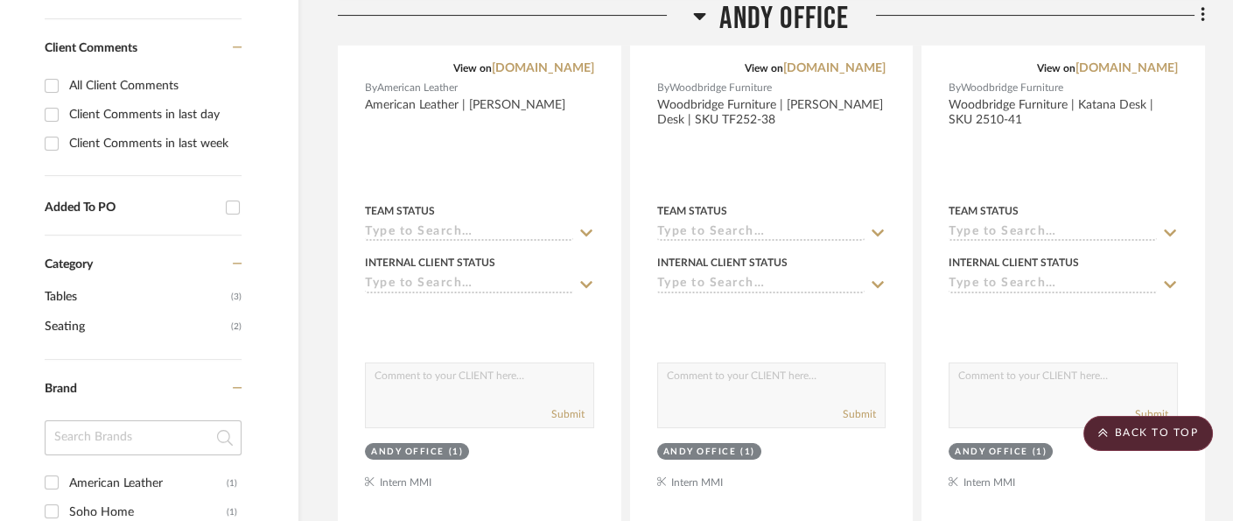
scroll to position [0, 31]
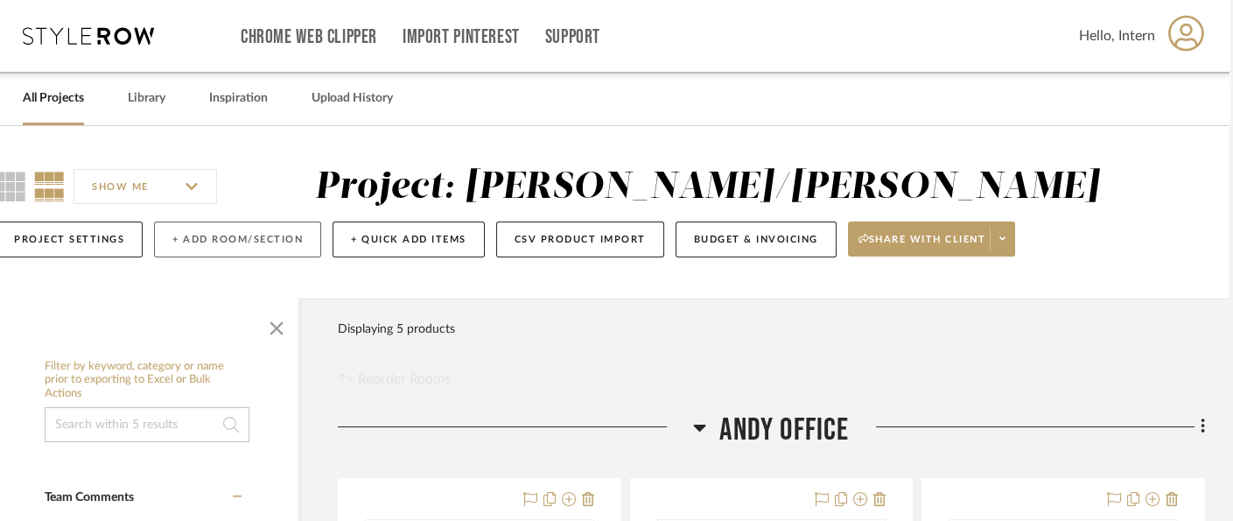
click at [215, 246] on button "+ Add Room/Section" at bounding box center [237, 239] width 167 height 36
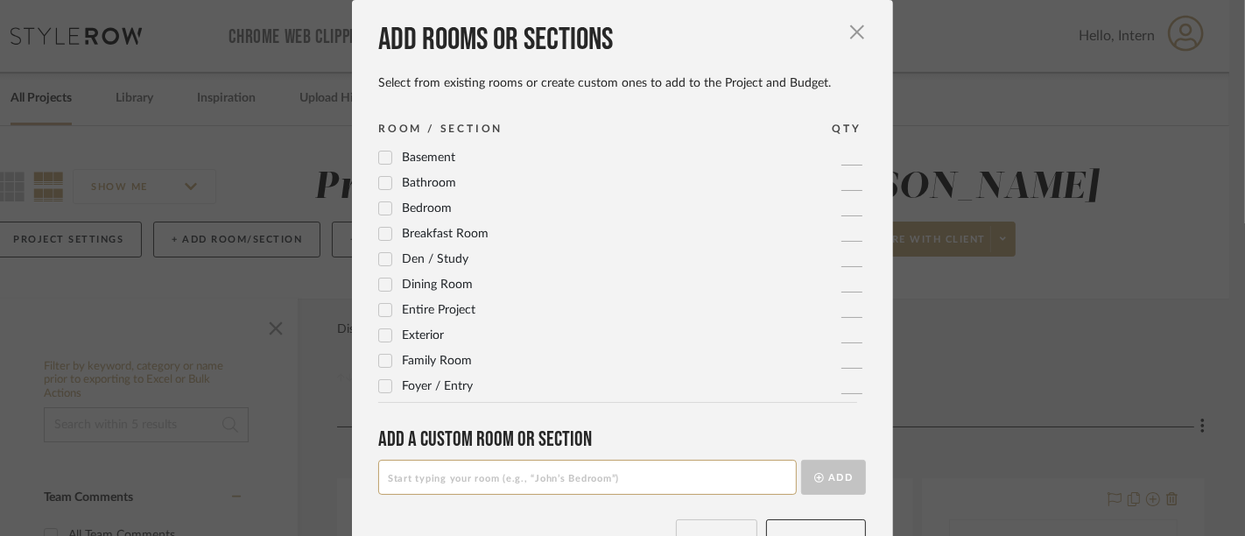
scroll to position [80, 0]
click at [419, 282] on span "Family Room" at bounding box center [437, 281] width 70 height 12
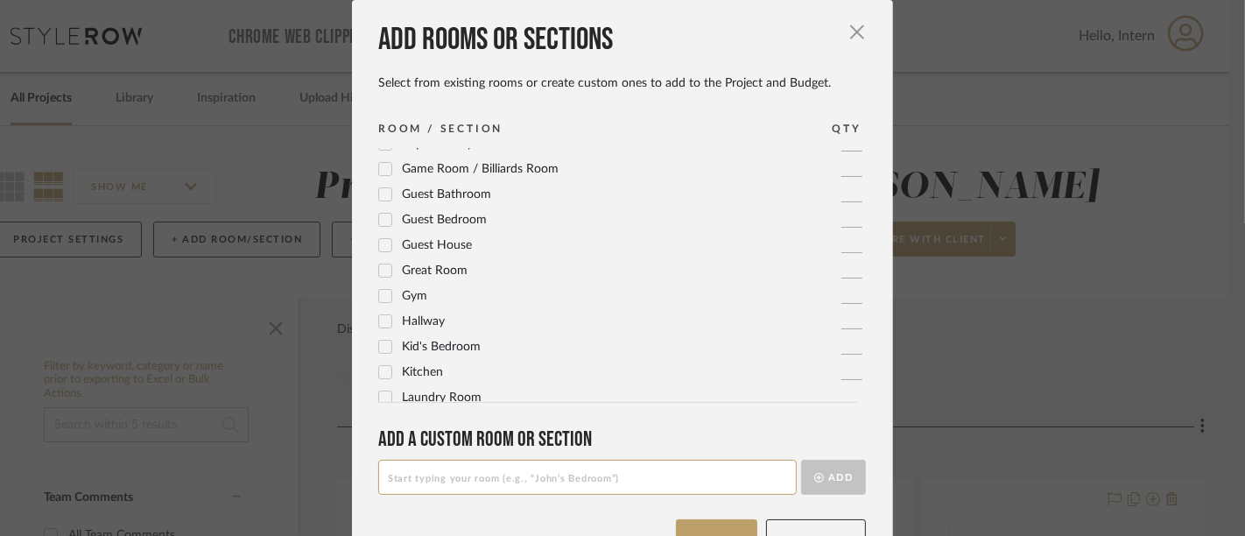
scroll to position [54, 0]
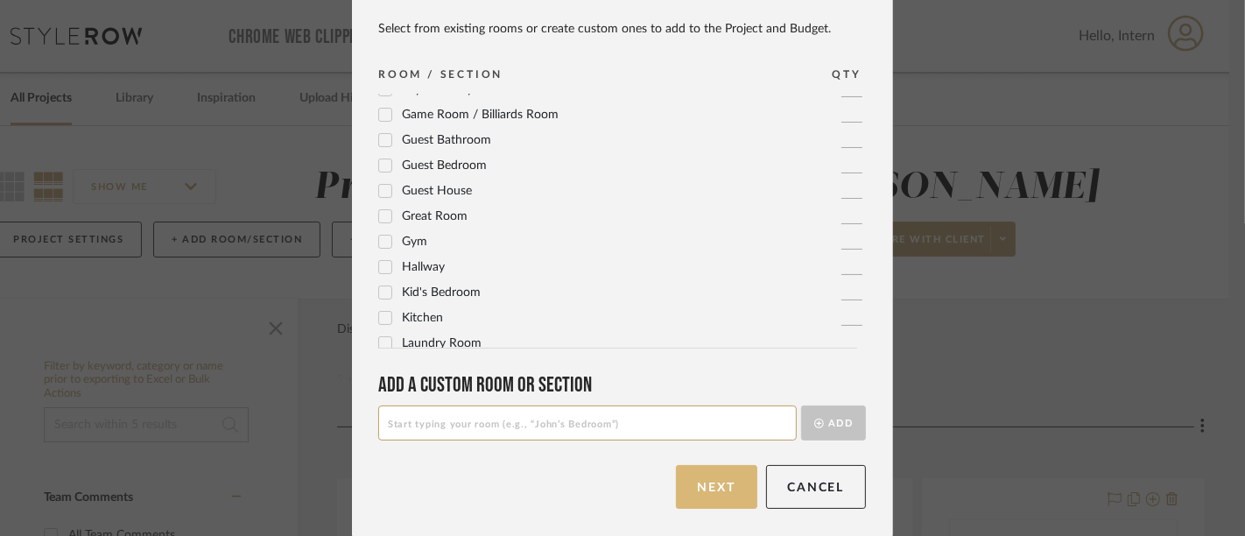
click at [714, 486] on button "Next" at bounding box center [716, 487] width 81 height 44
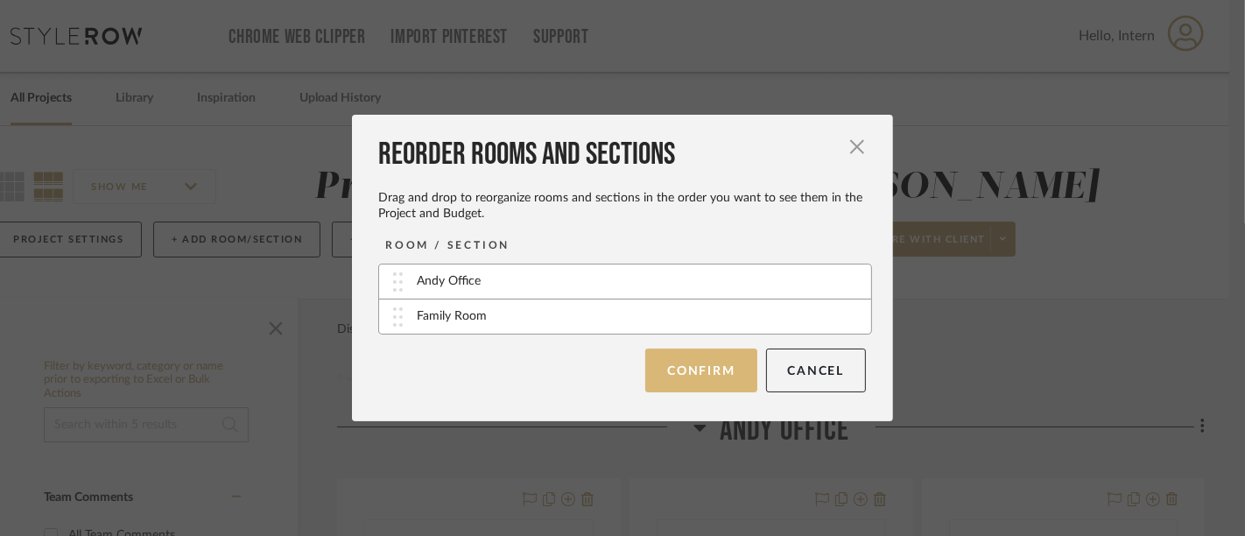
click at [710, 383] on button "Confirm" at bounding box center [700, 370] width 111 height 44
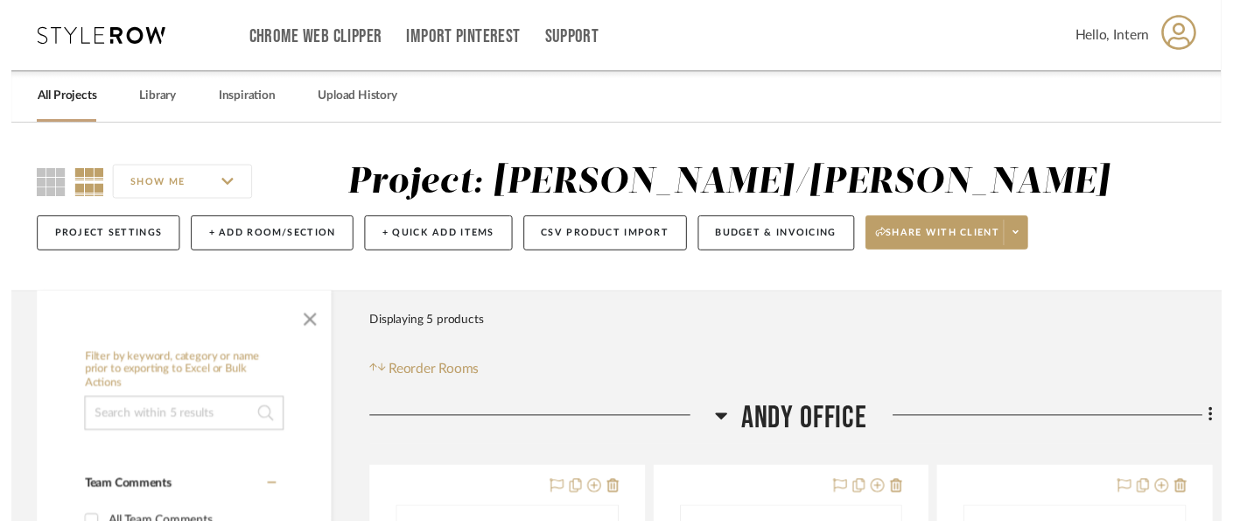
scroll to position [0, 31]
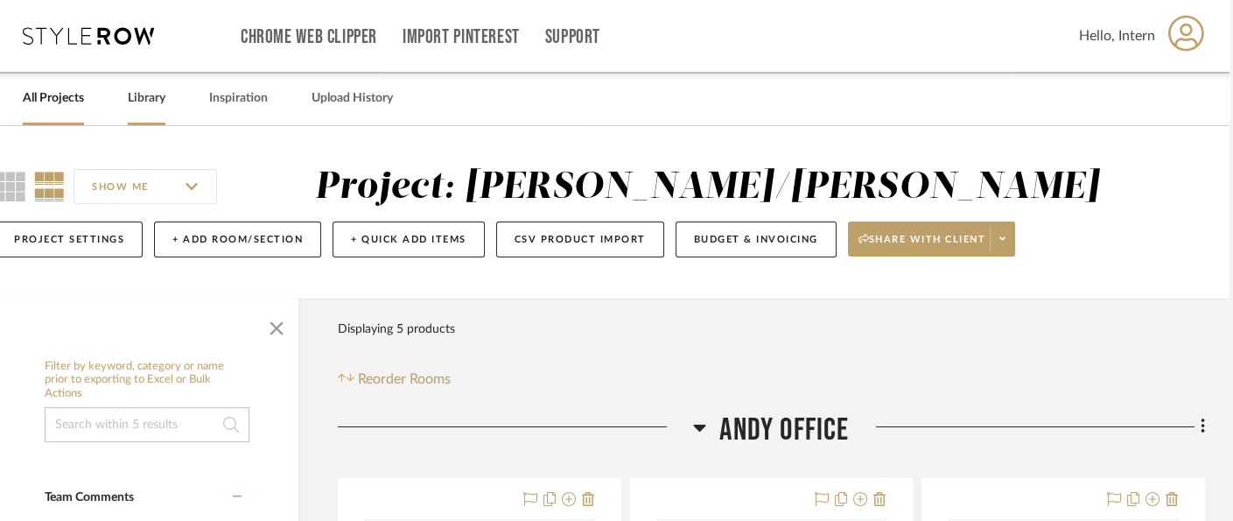
click at [134, 95] on link "Library" at bounding box center [147, 99] width 38 height 24
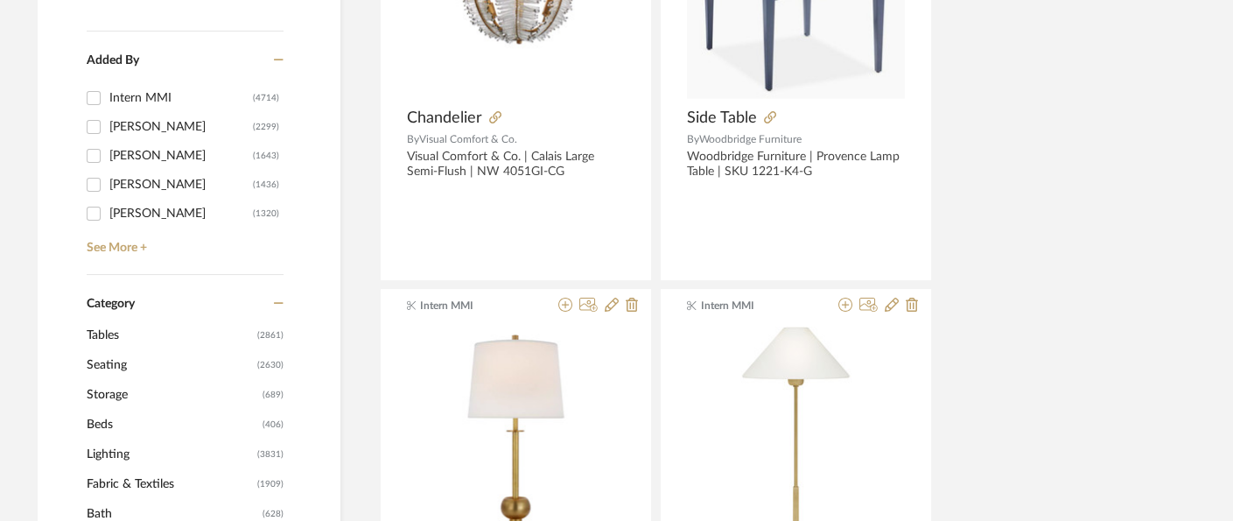
scroll to position [492, 27]
click at [242, 355] on span "Seating" at bounding box center [170, 366] width 166 height 30
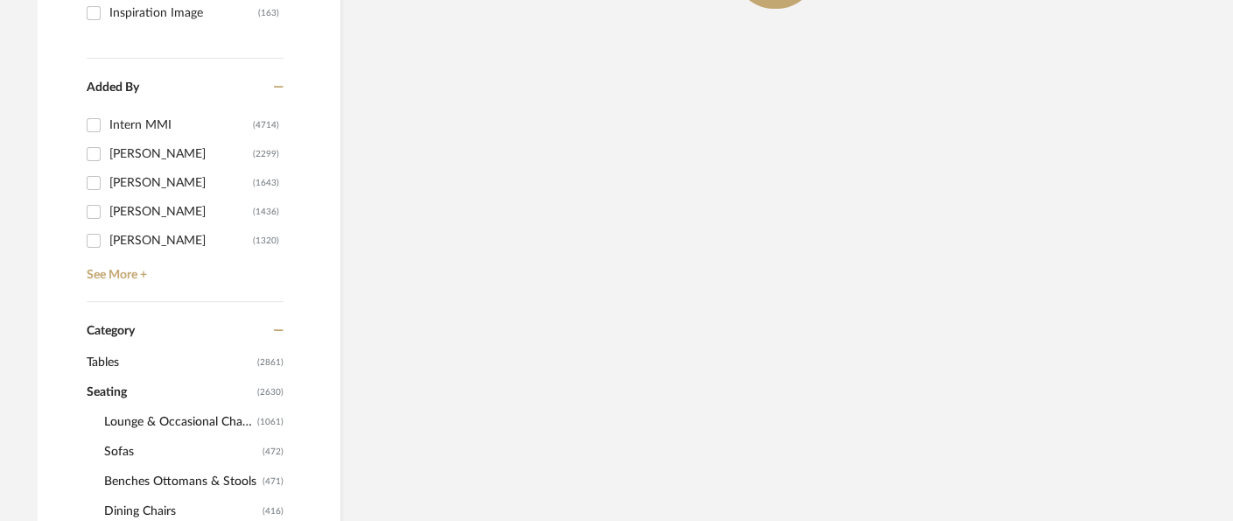
scroll to position [517, 27]
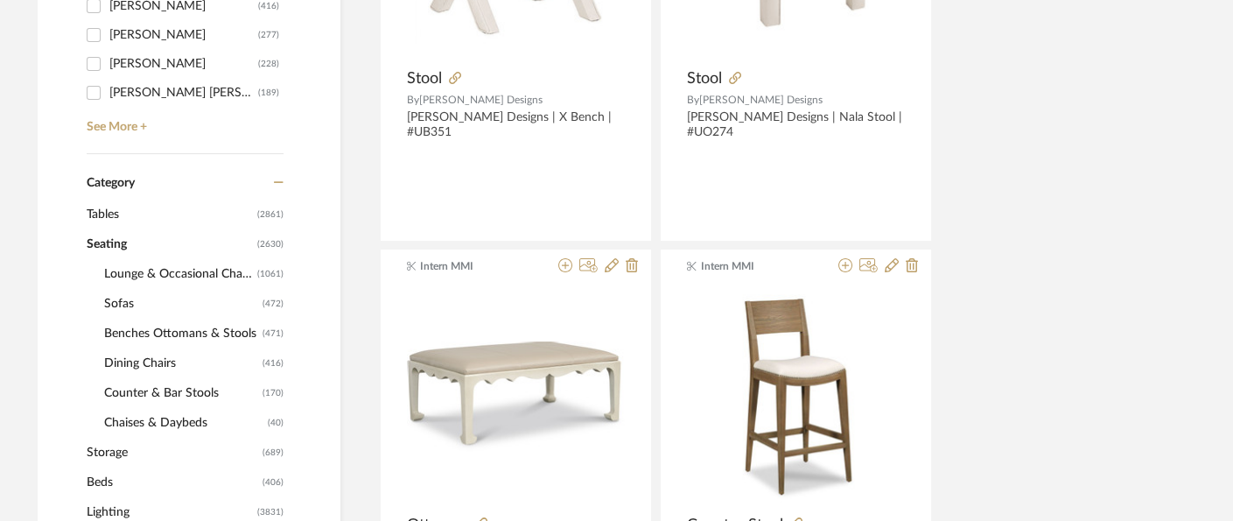
scroll to position [671, 27]
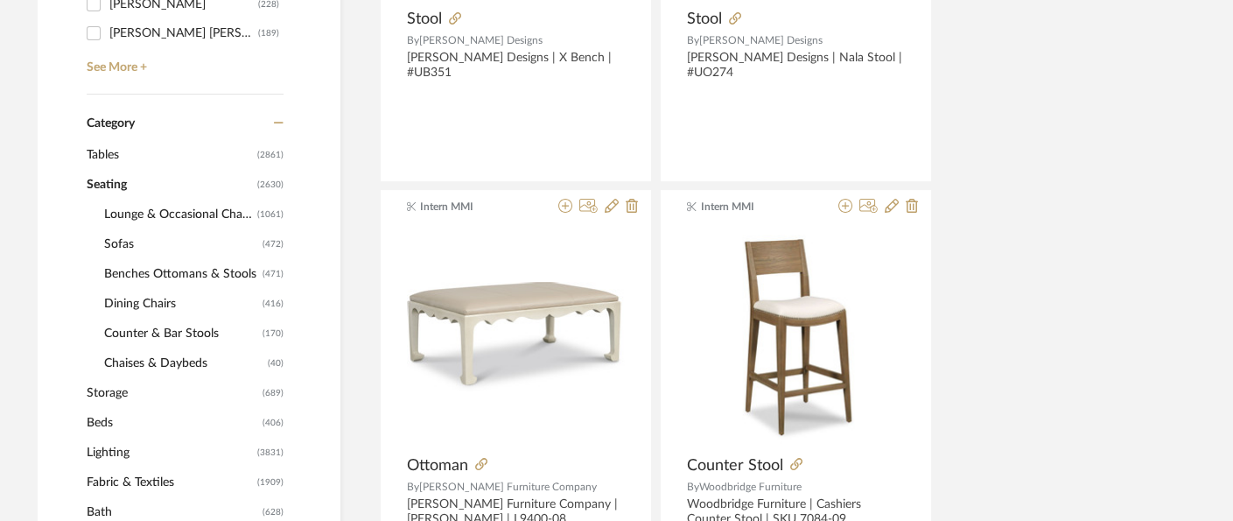
click at [242, 274] on span "Benches Ottomans & Stools" at bounding box center [181, 274] width 154 height 30
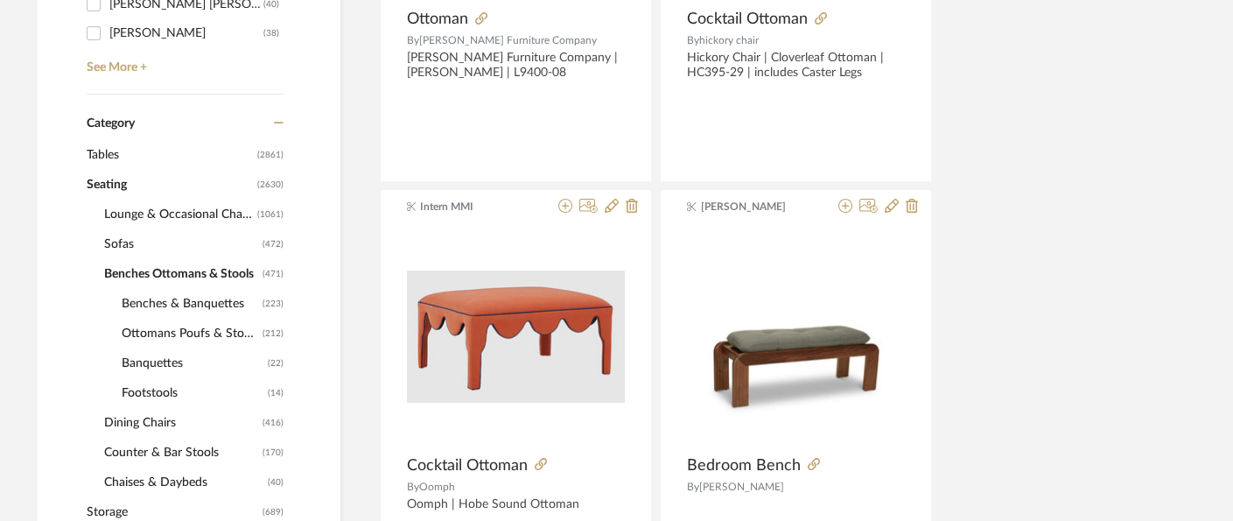
click at [211, 337] on span "Ottomans Poufs & Stools" at bounding box center [190, 334] width 137 height 30
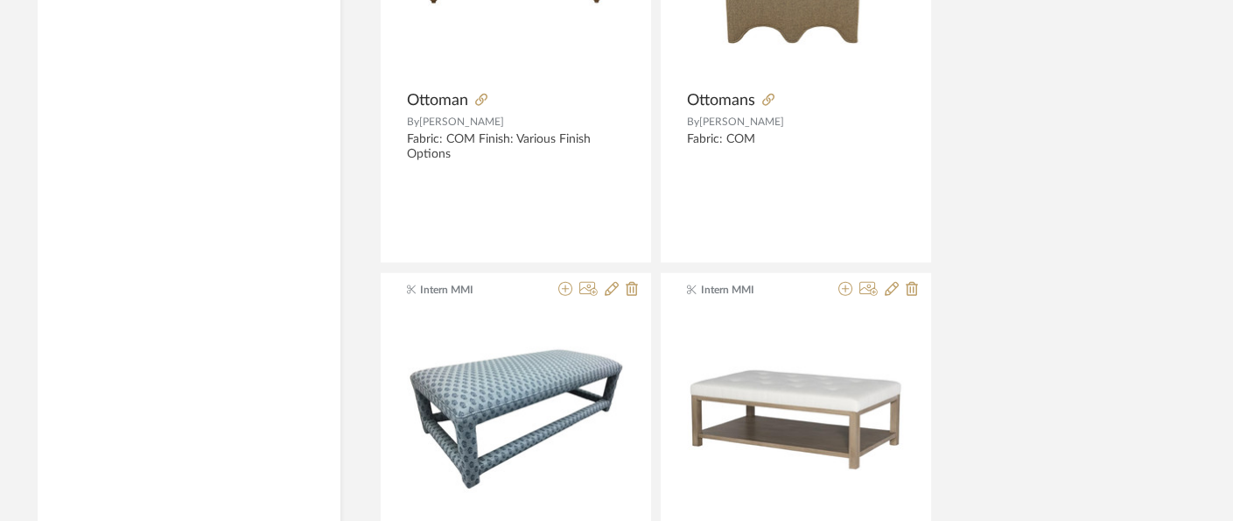
scroll to position [8118, 27]
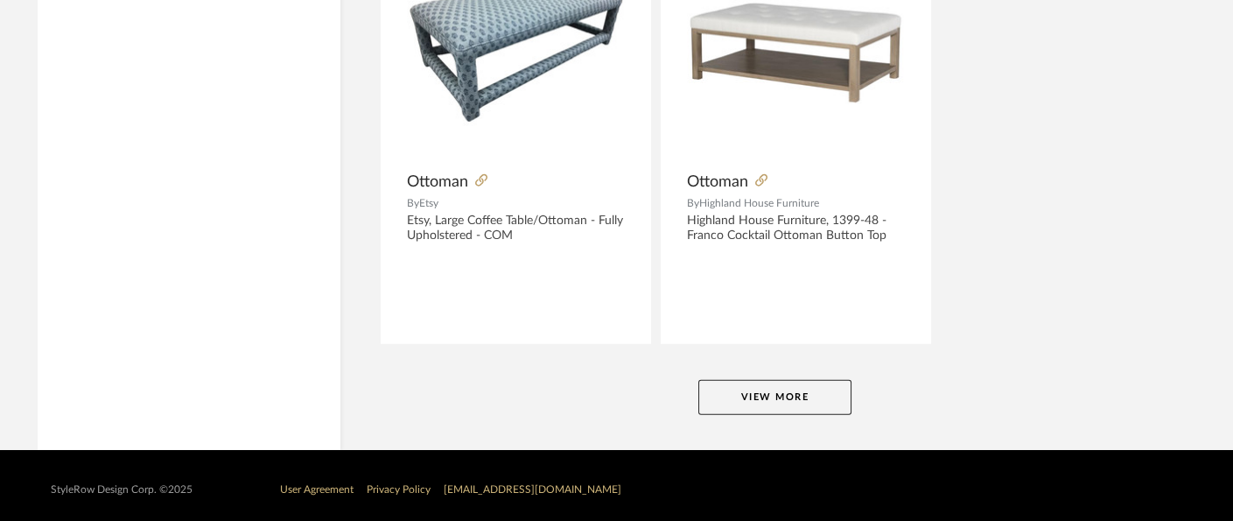
click at [773, 392] on button "View More" at bounding box center [775, 397] width 153 height 35
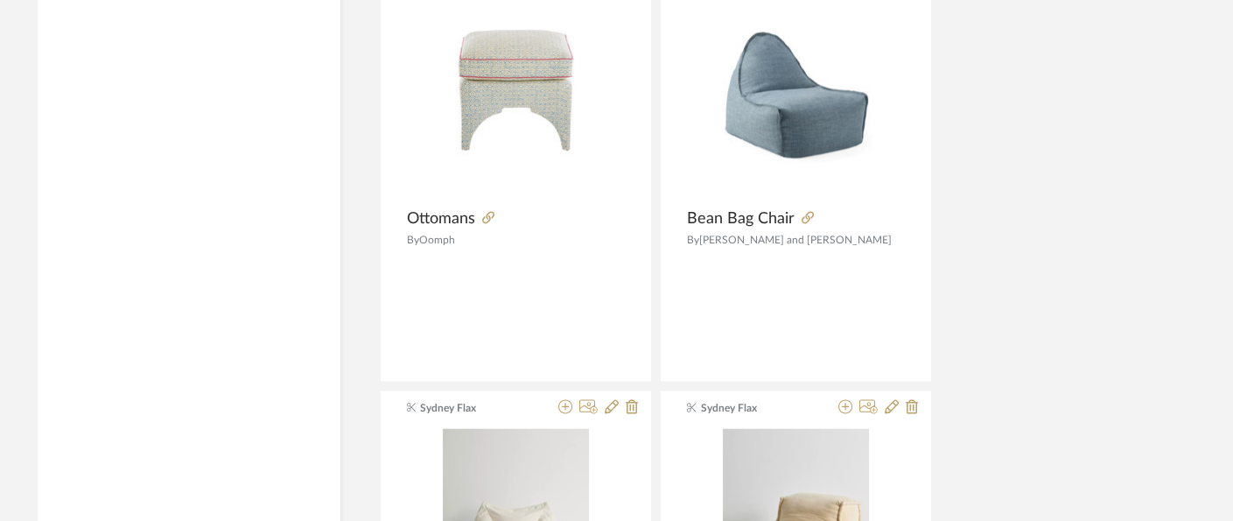
scroll to position [16170, 27]
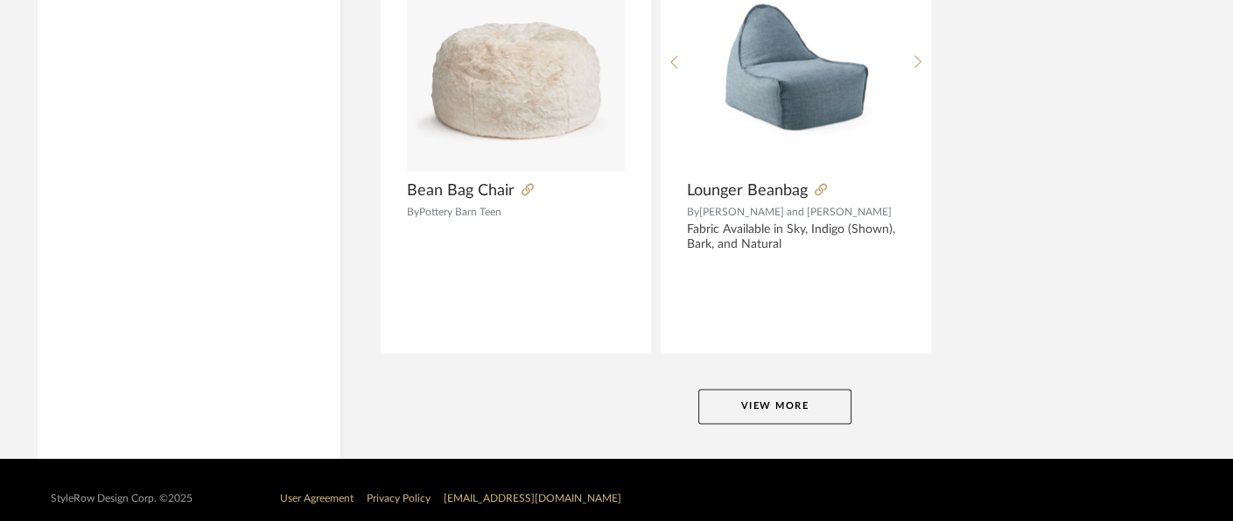
click at [763, 398] on button "View More" at bounding box center [775, 406] width 153 height 35
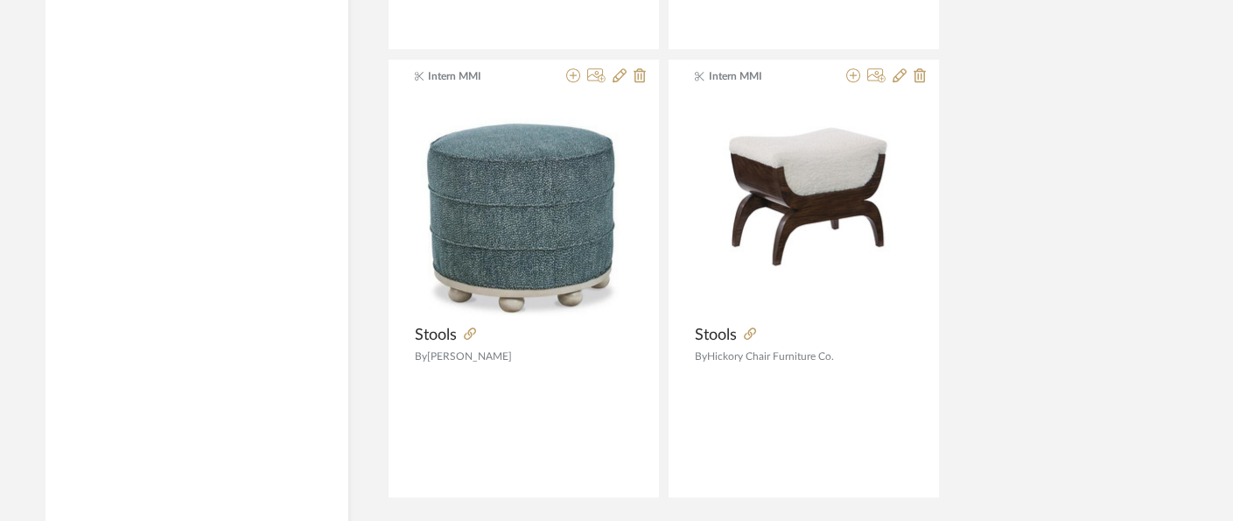
scroll to position [24222, 19]
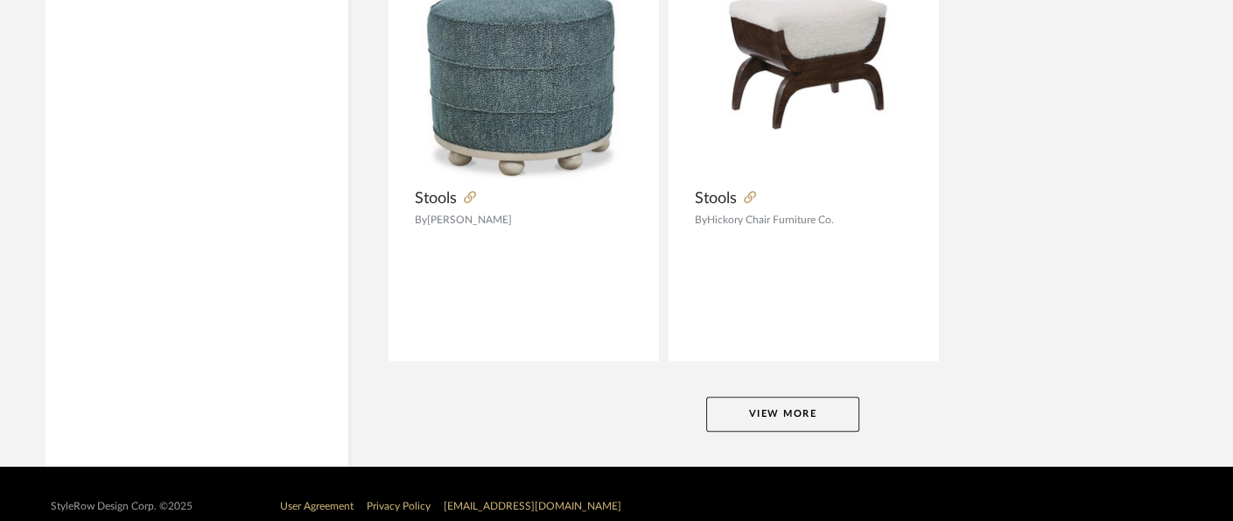
click at [837, 397] on button "View More" at bounding box center [782, 414] width 153 height 35
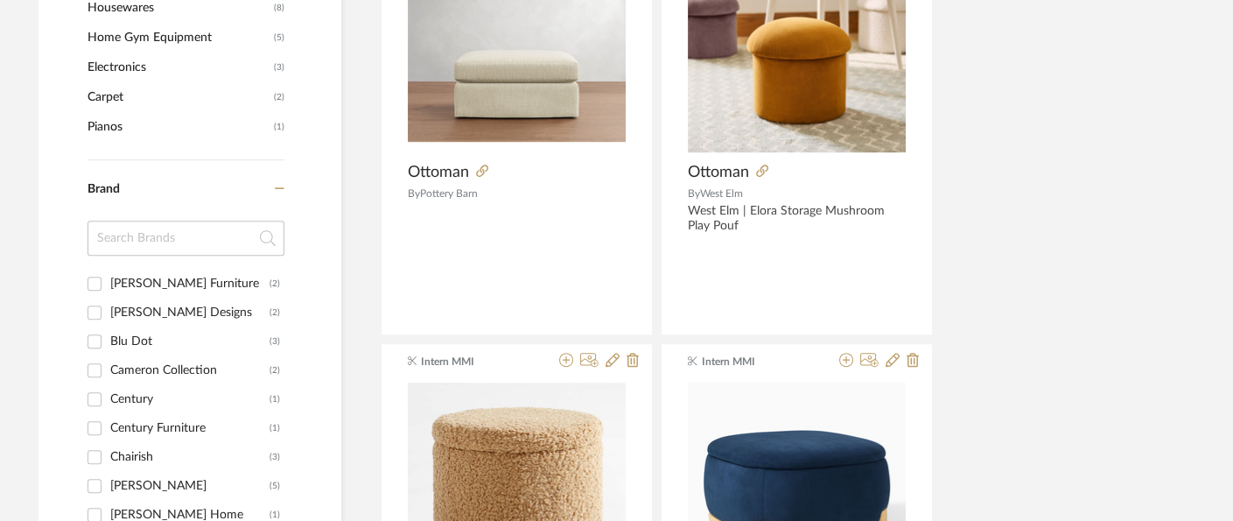
scroll to position [0, 26]
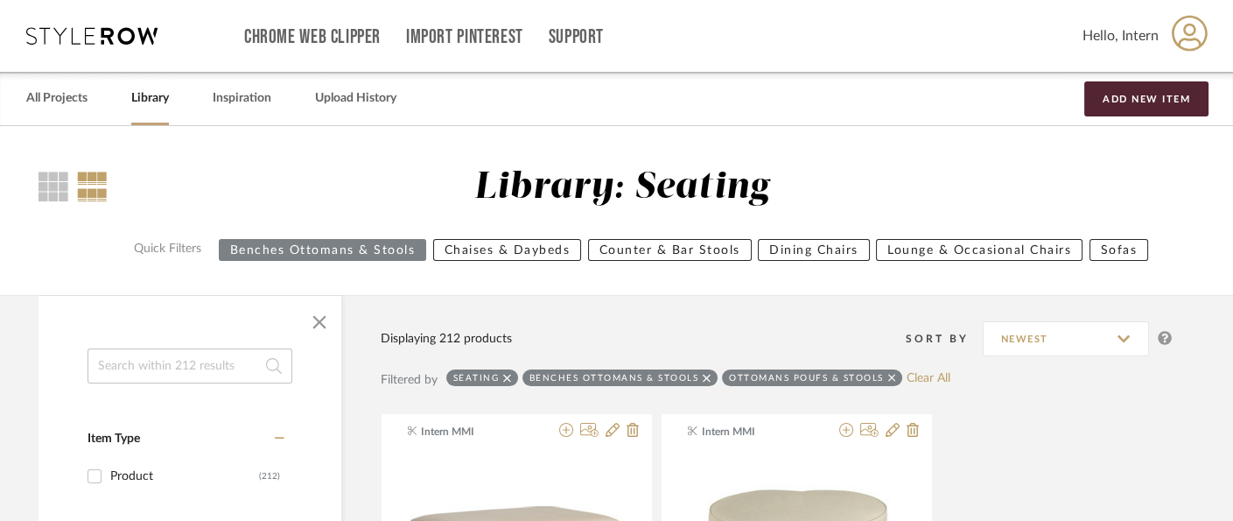
click at [137, 96] on link "Library" at bounding box center [150, 99] width 38 height 24
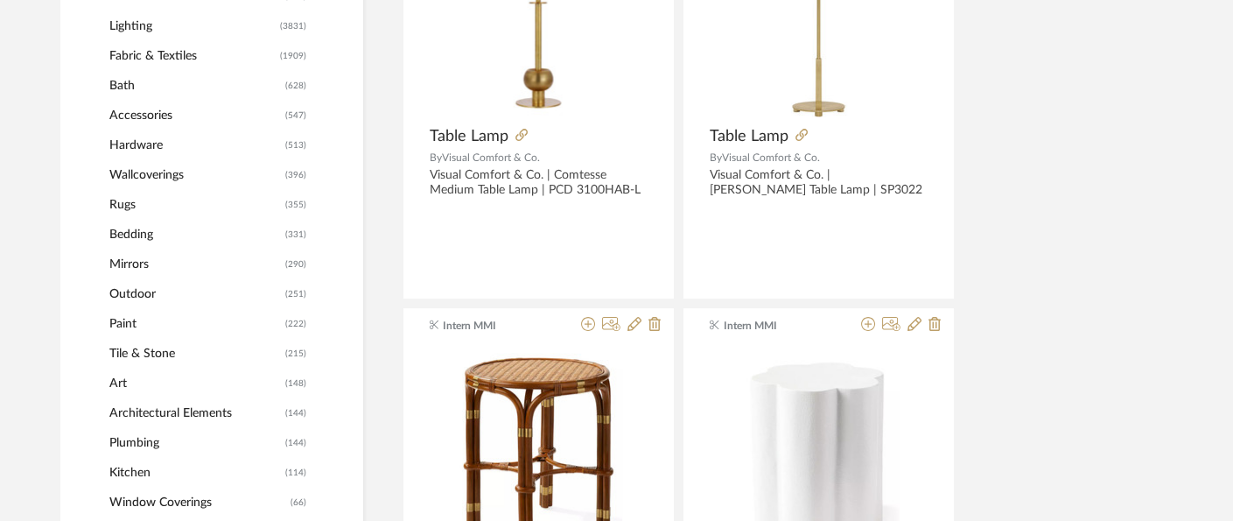
scroll to position [920, 4]
click at [123, 83] on span "Bath" at bounding box center [195, 87] width 172 height 30
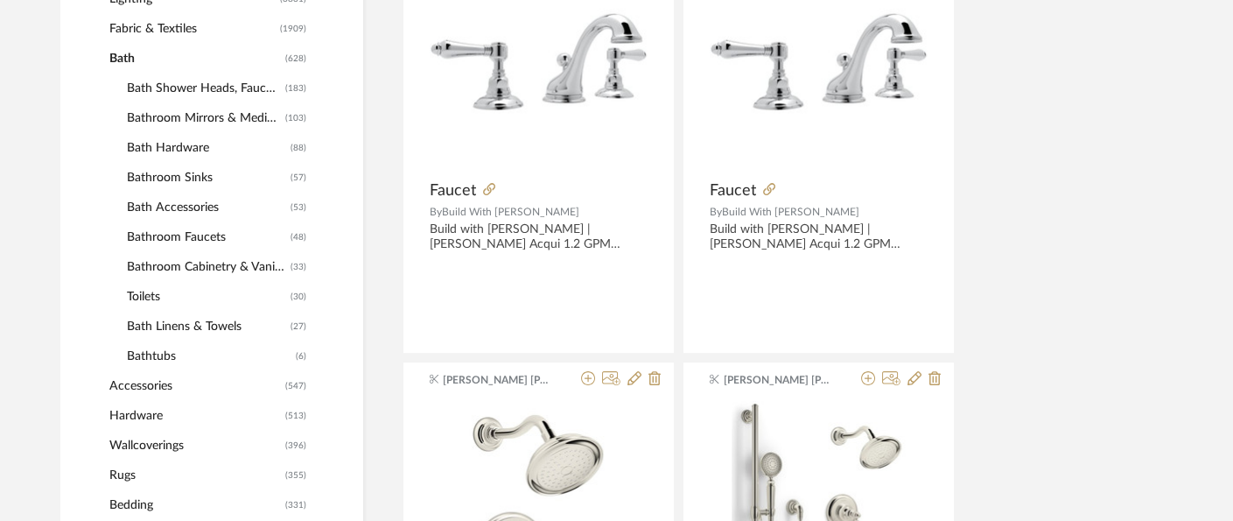
scroll to position [973, 4]
click at [188, 136] on span "Bath Hardware" at bounding box center [206, 147] width 159 height 30
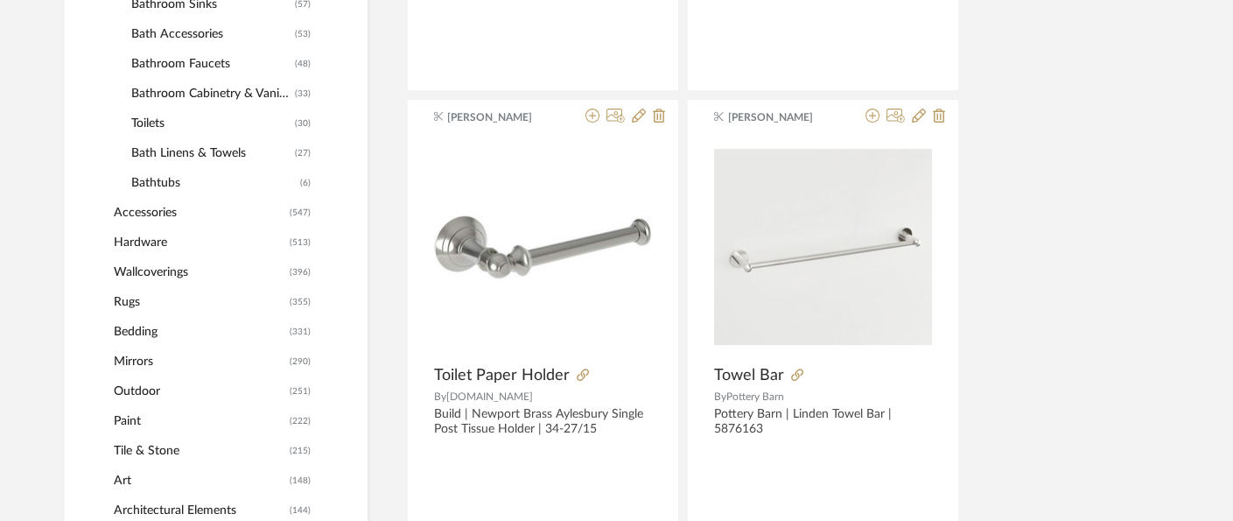
scroll to position [1233, 0]
click at [139, 248] on span "Hardware" at bounding box center [200, 244] width 172 height 30
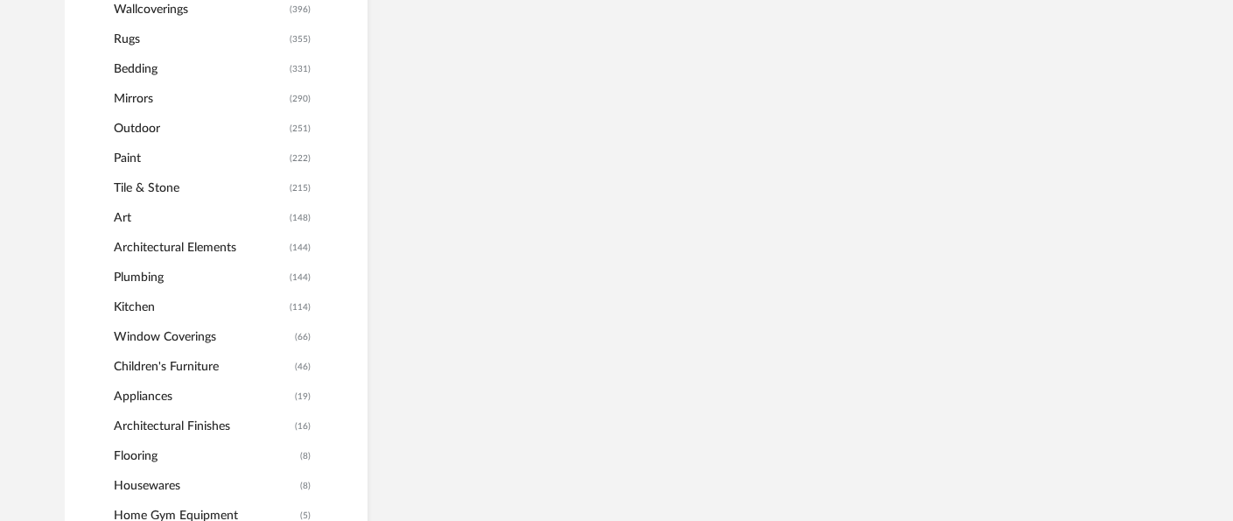
scroll to position [1206, 0]
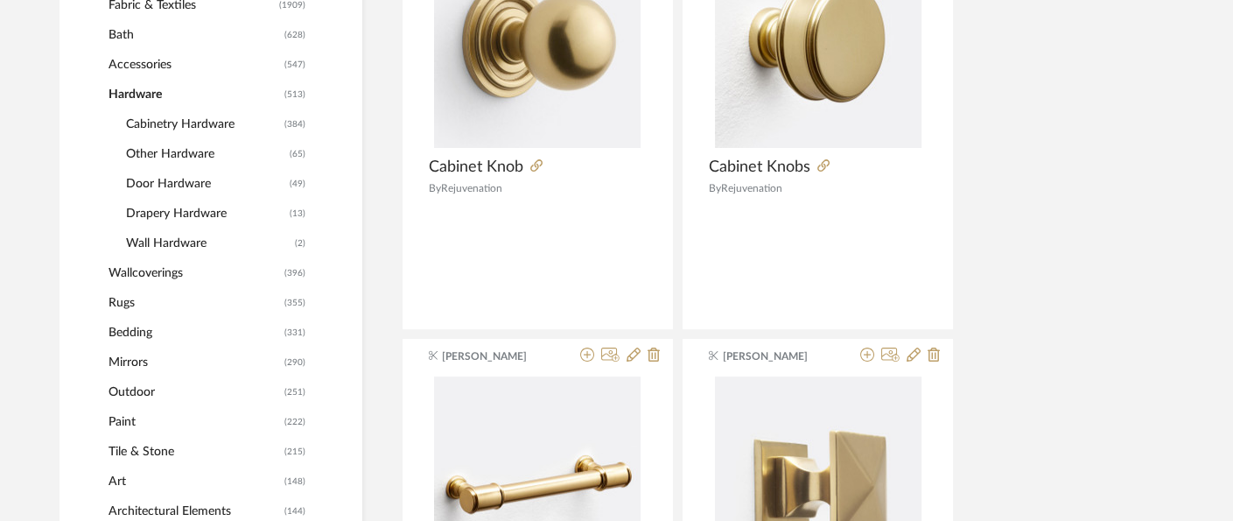
scroll to position [969, 7]
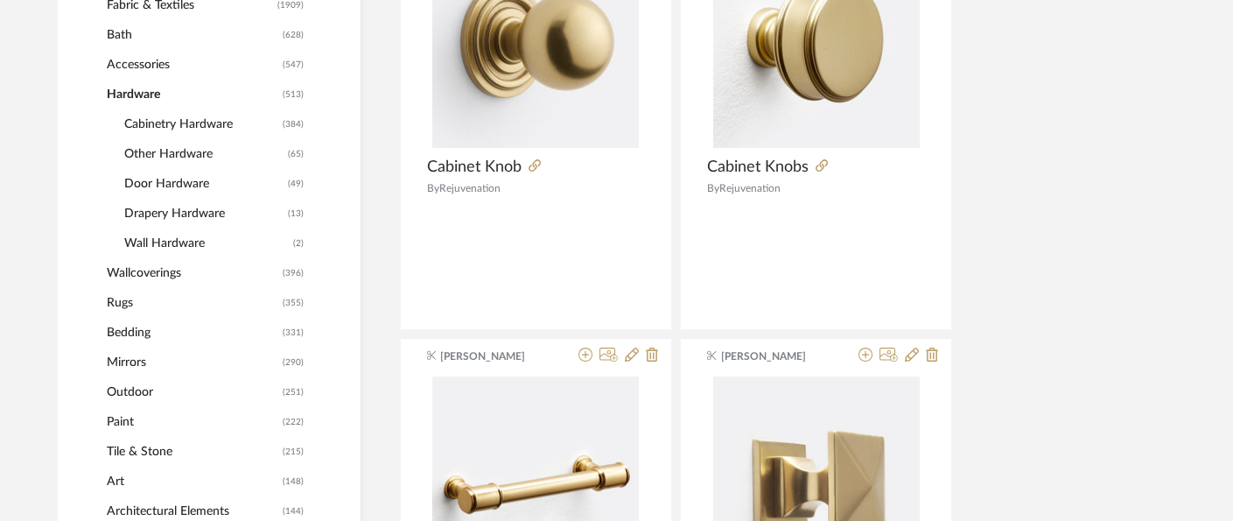
click at [191, 123] on span "Cabinetry Hardware" at bounding box center [201, 124] width 154 height 30
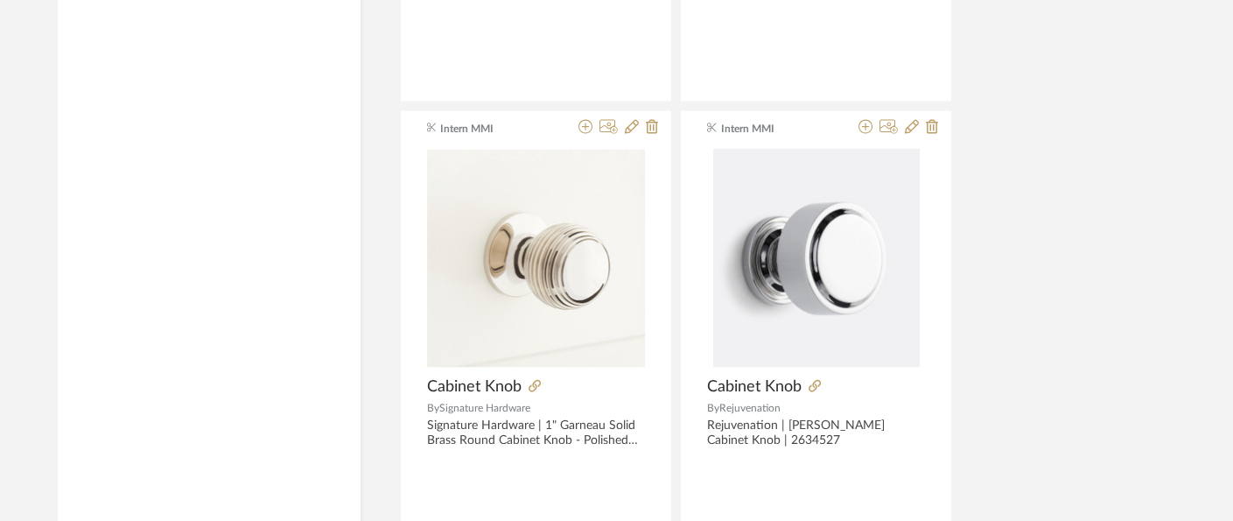
scroll to position [6587, 7]
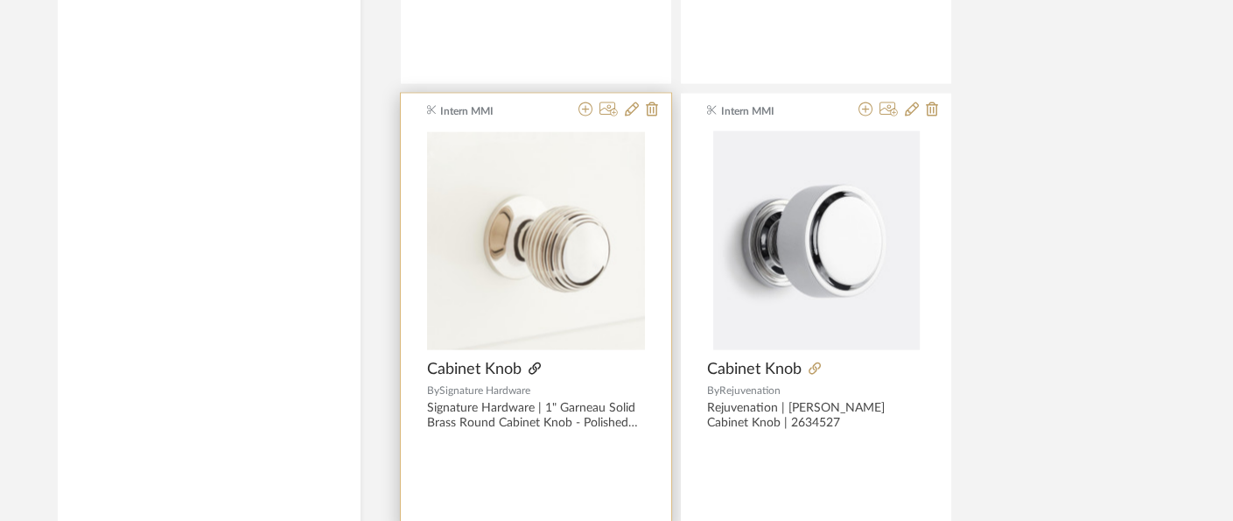
click at [538, 364] on icon at bounding box center [535, 368] width 12 height 12
click at [585, 107] on icon at bounding box center [586, 109] width 14 height 14
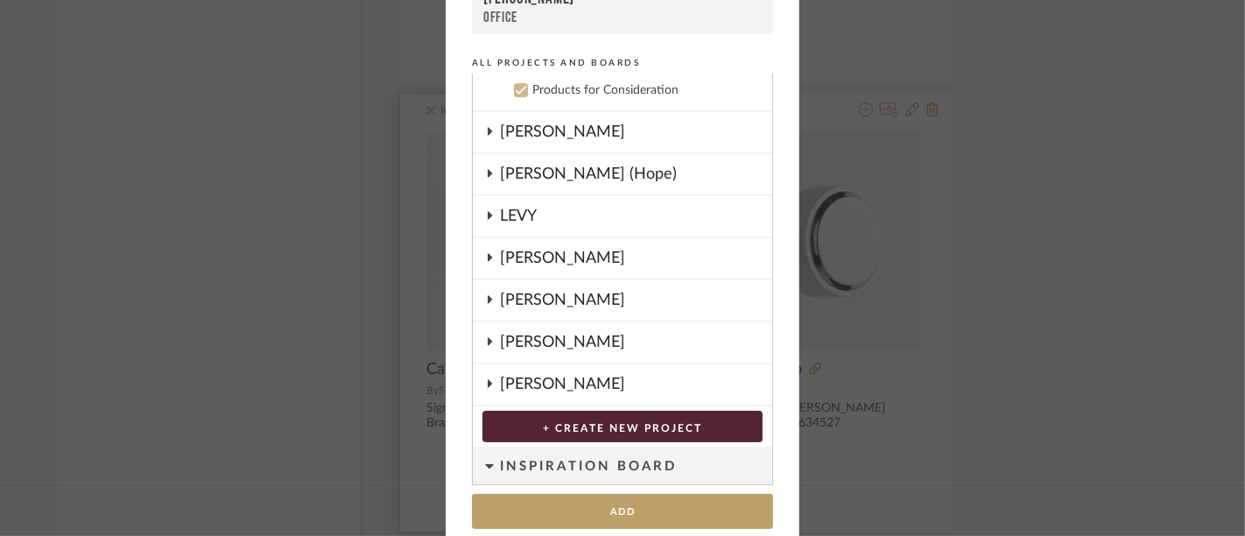
scroll to position [255, 0]
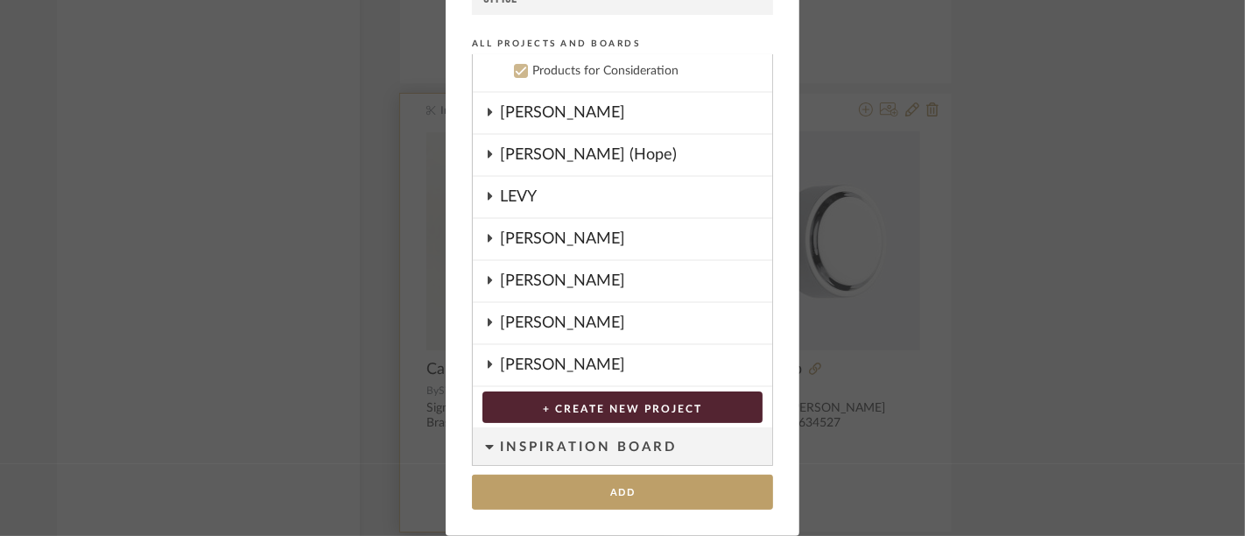
click at [585, 107] on div "[PERSON_NAME]" at bounding box center [636, 113] width 272 height 40
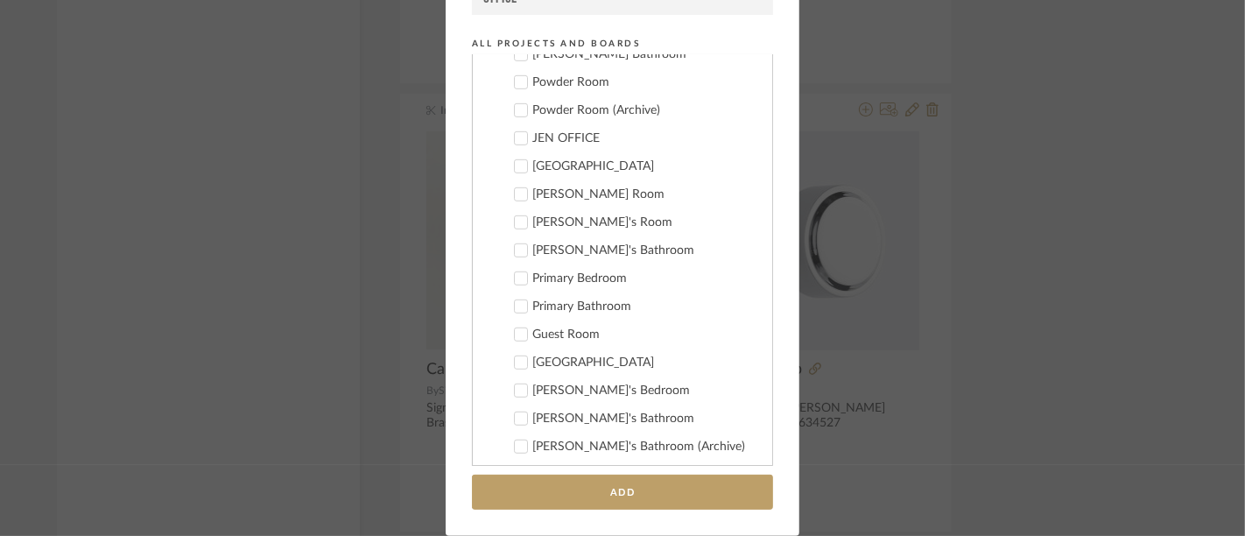
scroll to position [880, 0]
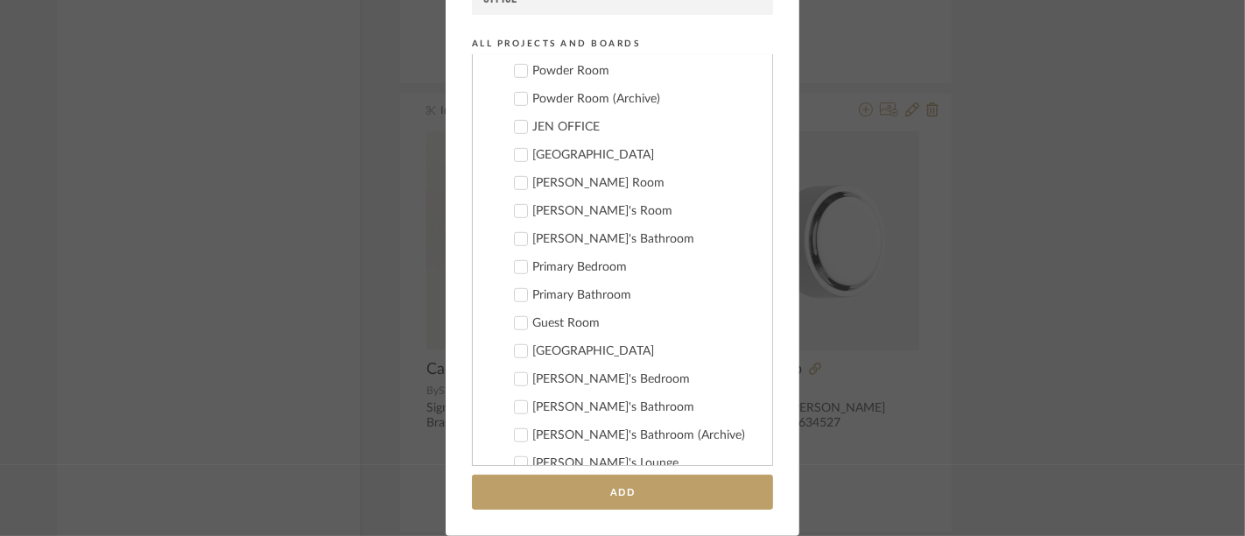
click at [603, 265] on div "Primary Bedroom" at bounding box center [645, 267] width 226 height 15
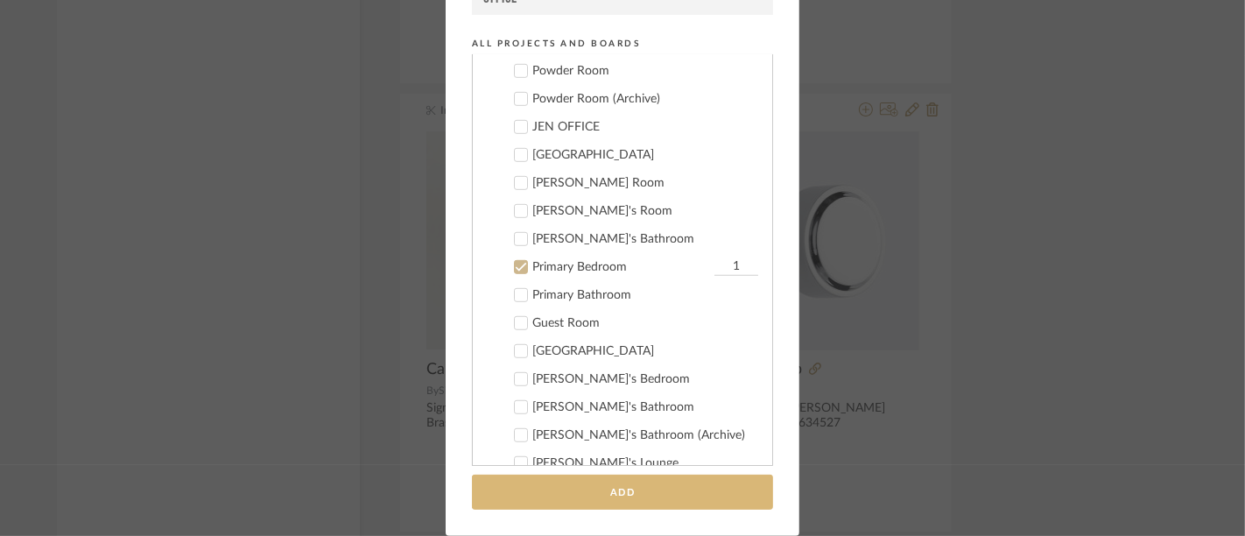
click at [645, 491] on button "Add" at bounding box center [622, 492] width 301 height 36
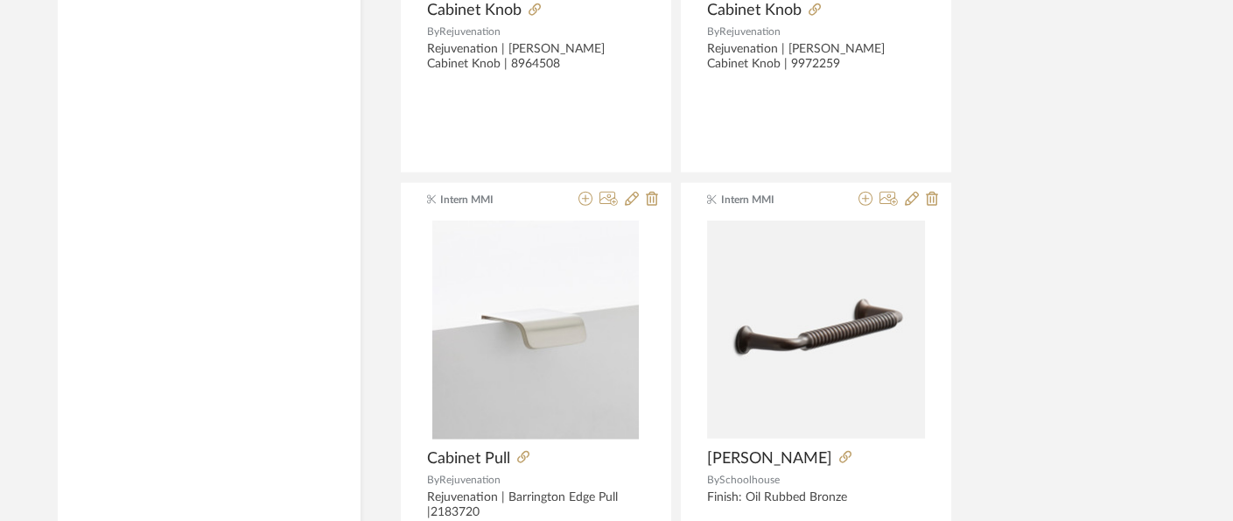
scroll to position [8118, 7]
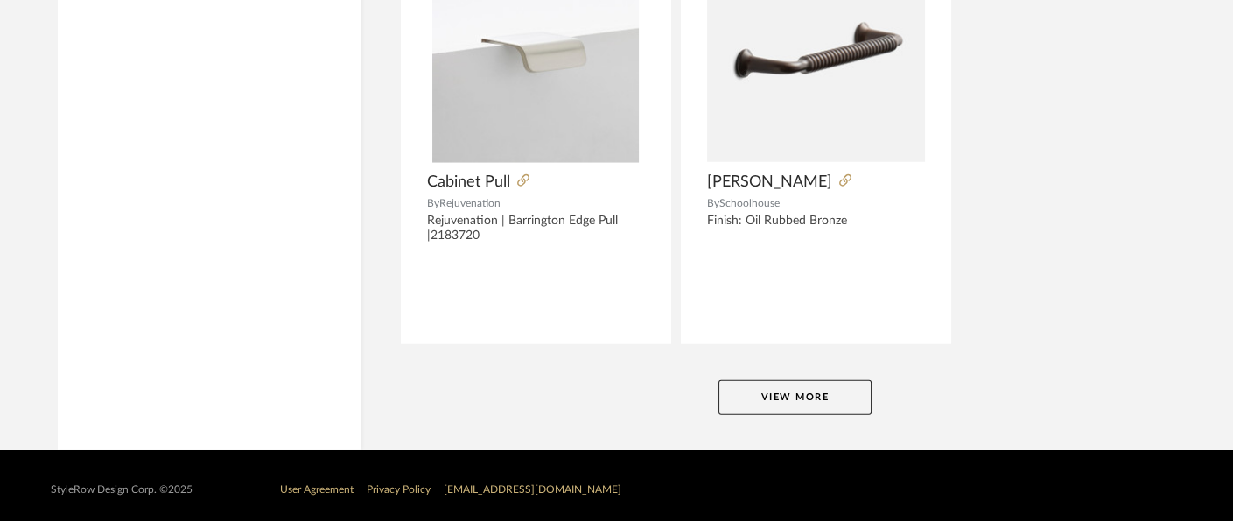
click at [812, 389] on button "View More" at bounding box center [795, 397] width 153 height 35
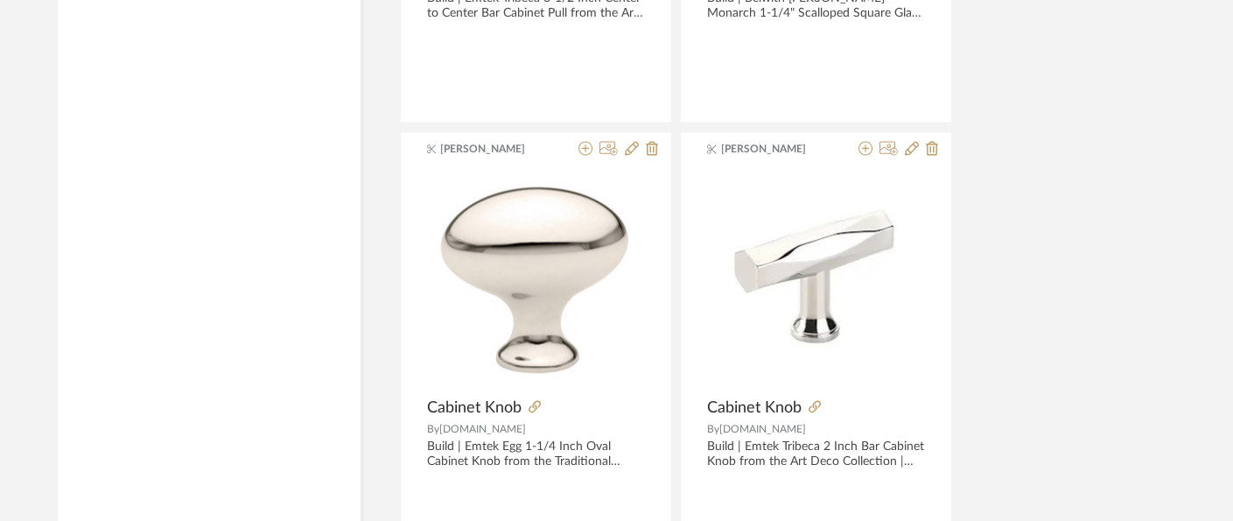
scroll to position [16170, 7]
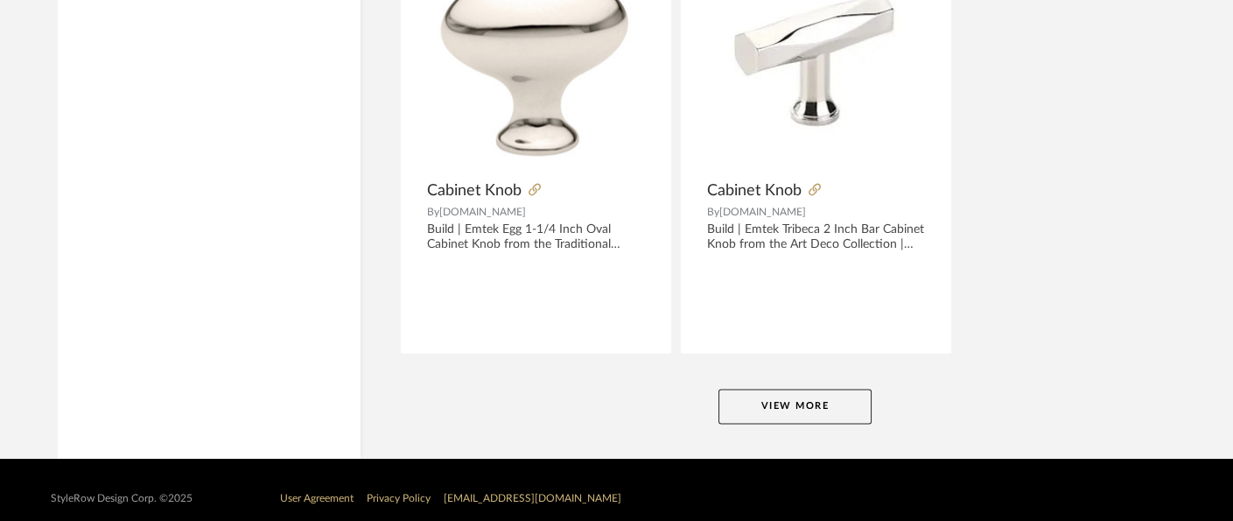
click at [846, 389] on button "View More" at bounding box center [795, 406] width 153 height 35
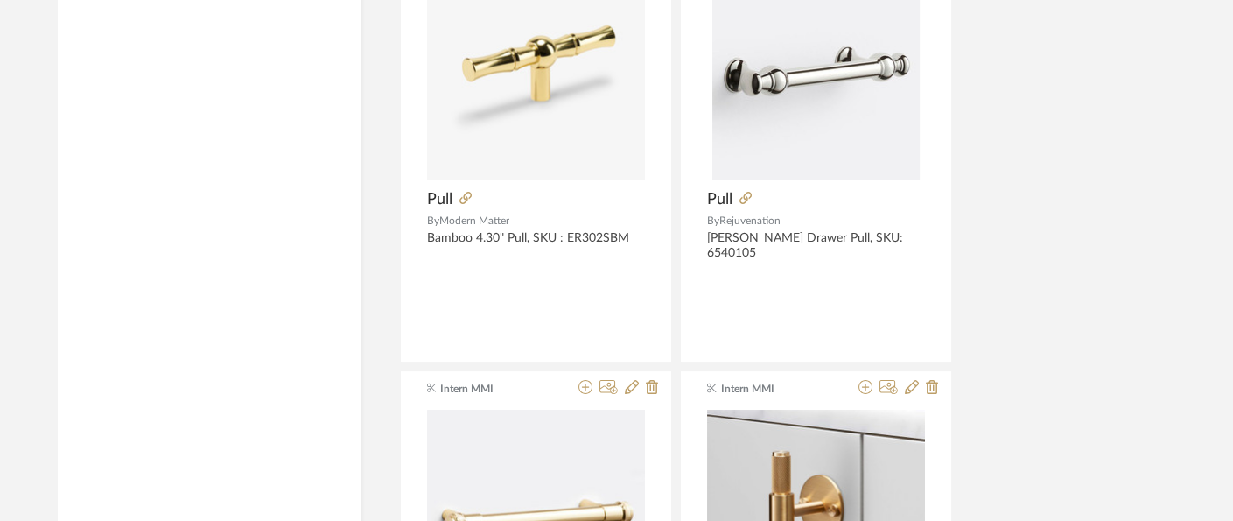
scroll to position [22171, 27]
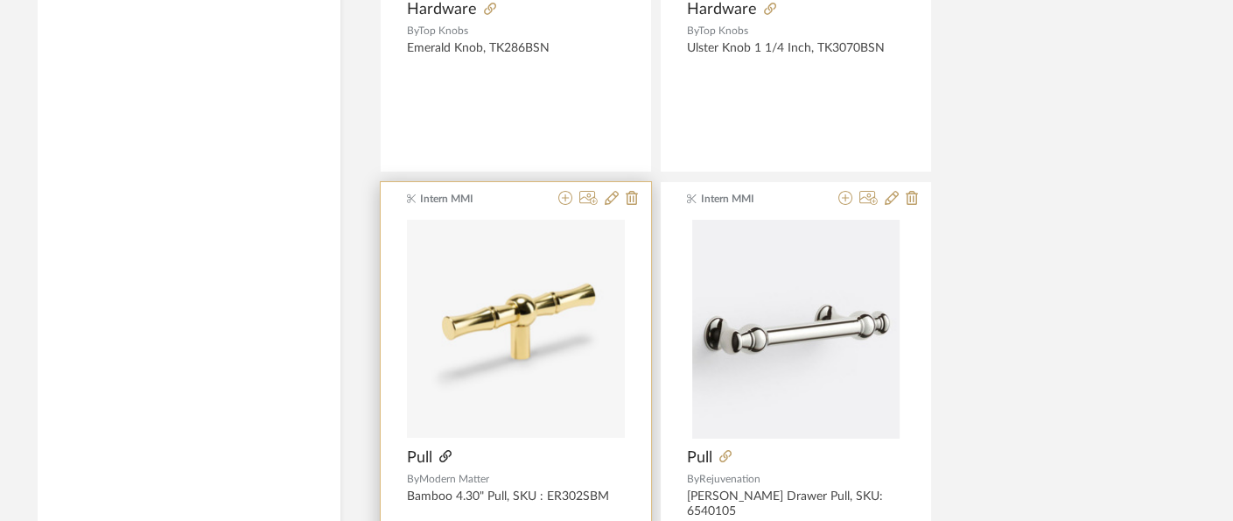
click at [446, 450] on icon at bounding box center [445, 456] width 12 height 12
click at [570, 191] on icon at bounding box center [566, 198] width 14 height 14
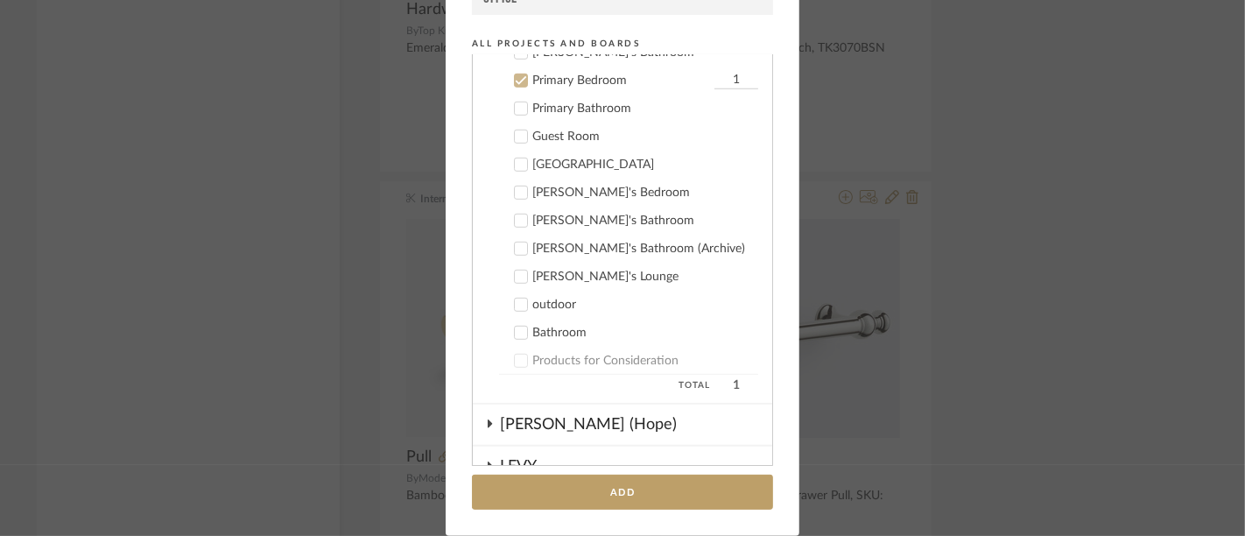
scroll to position [994, 0]
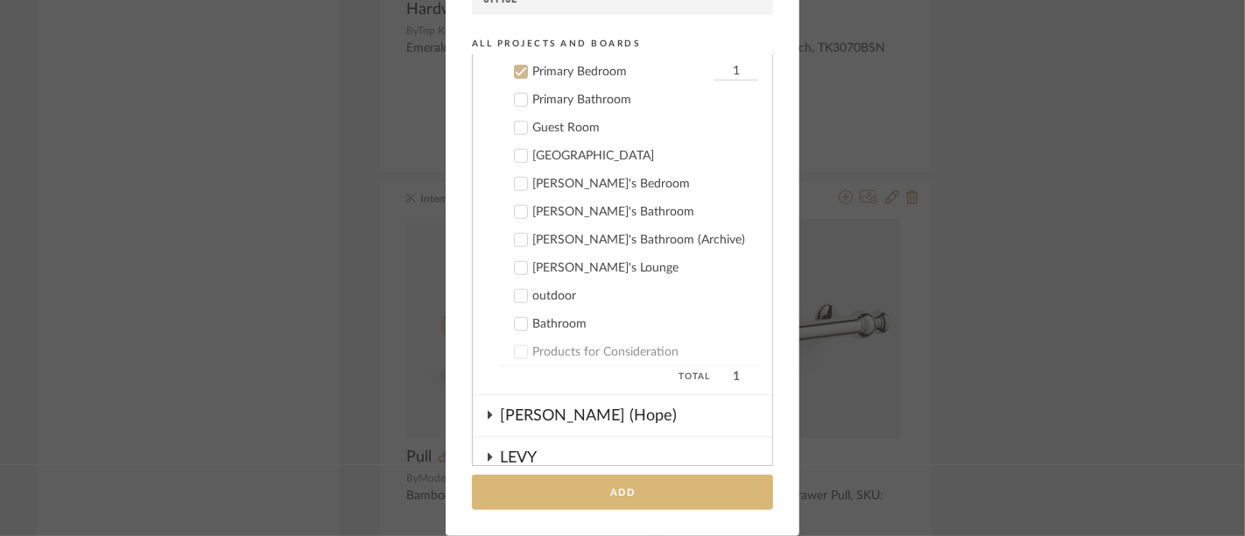
click at [655, 486] on button "Add" at bounding box center [622, 492] width 301 height 36
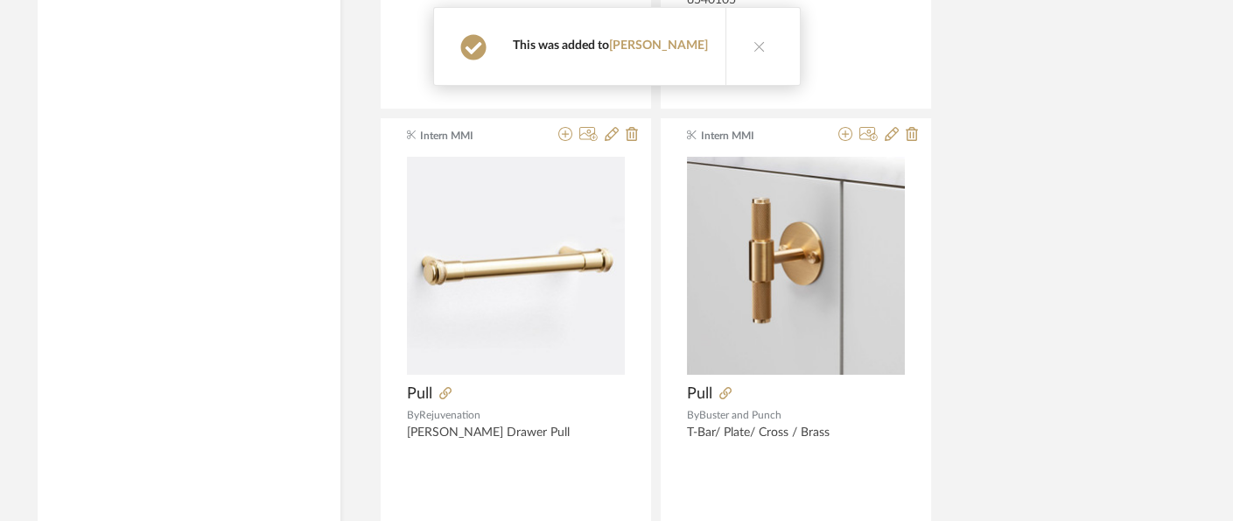
scroll to position [22681, 27]
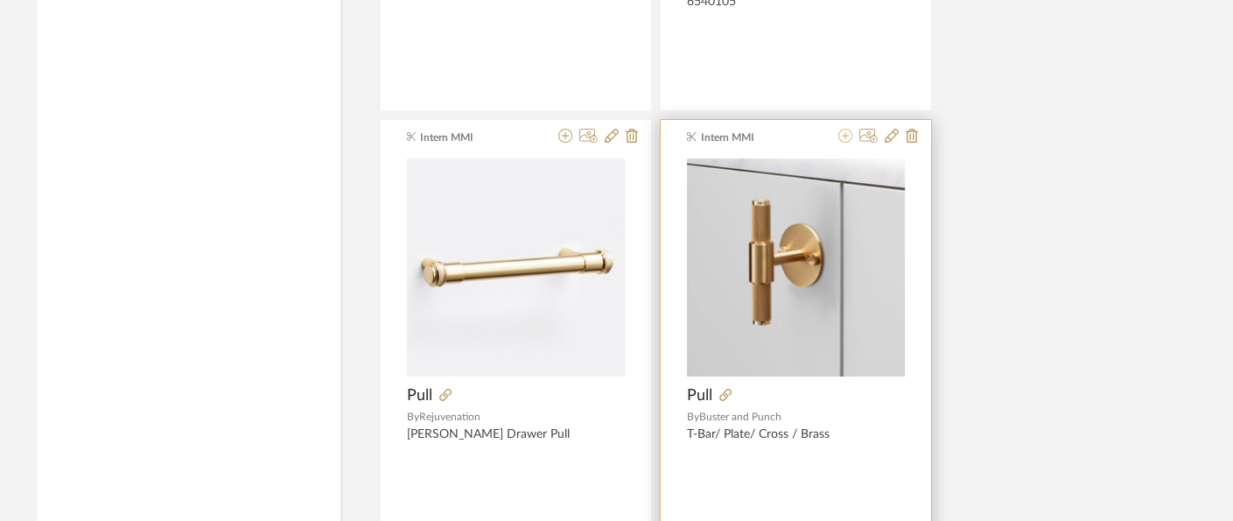
click at [843, 129] on icon at bounding box center [846, 136] width 14 height 14
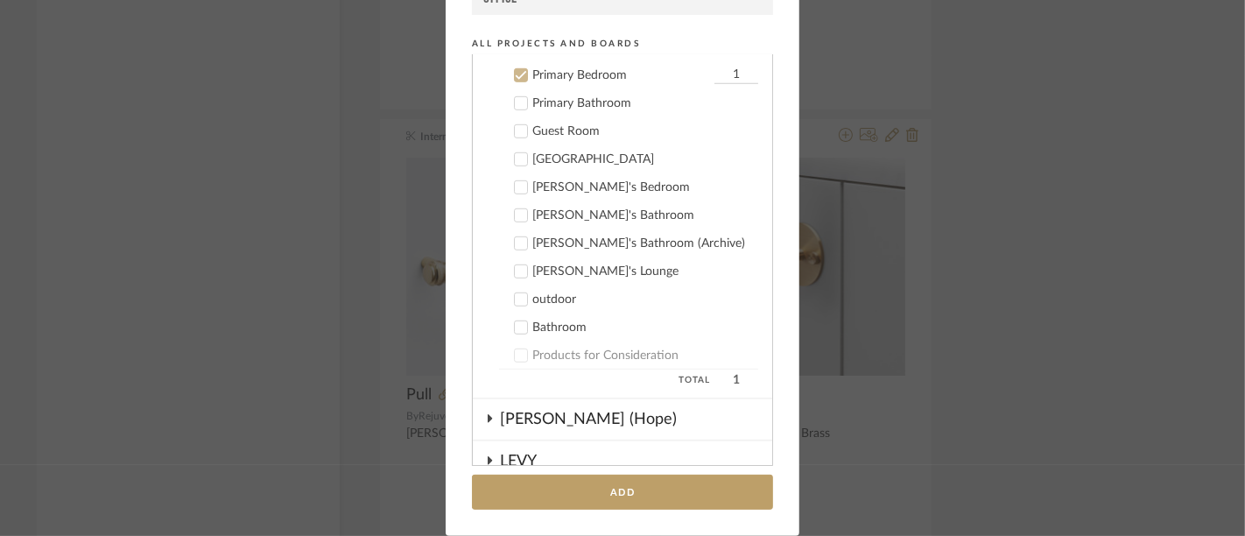
scroll to position [994, 0]
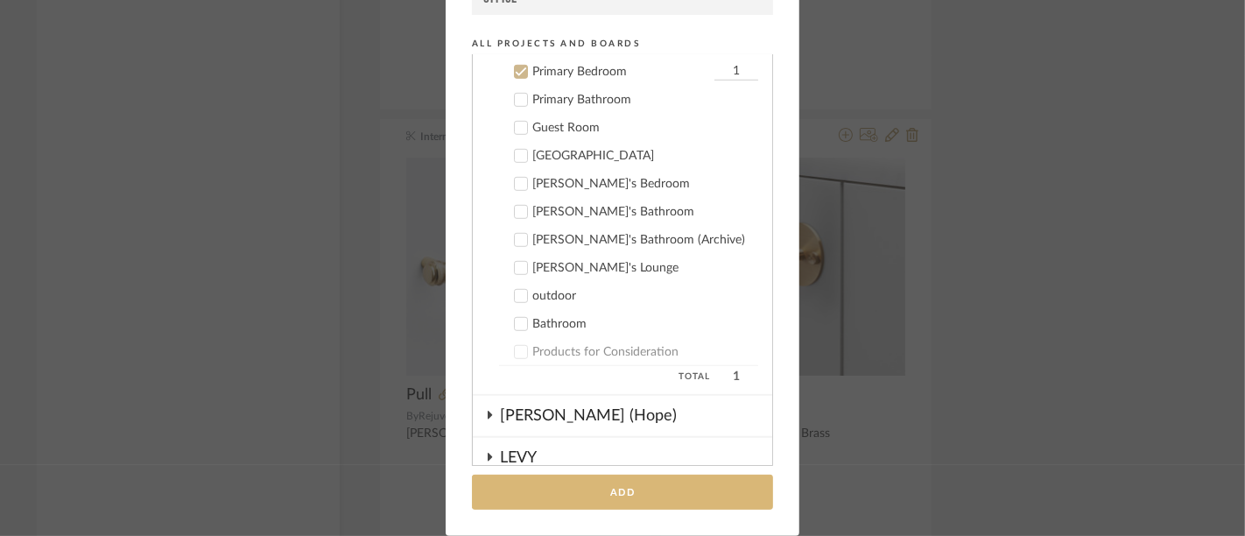
click at [689, 496] on button "Add" at bounding box center [622, 492] width 301 height 36
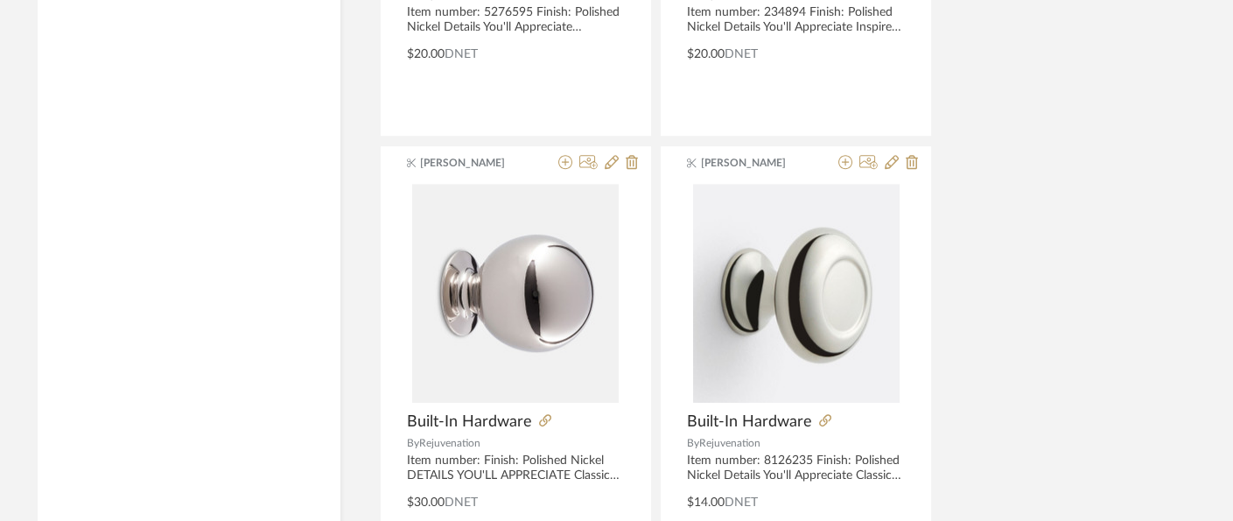
scroll to position [24222, 27]
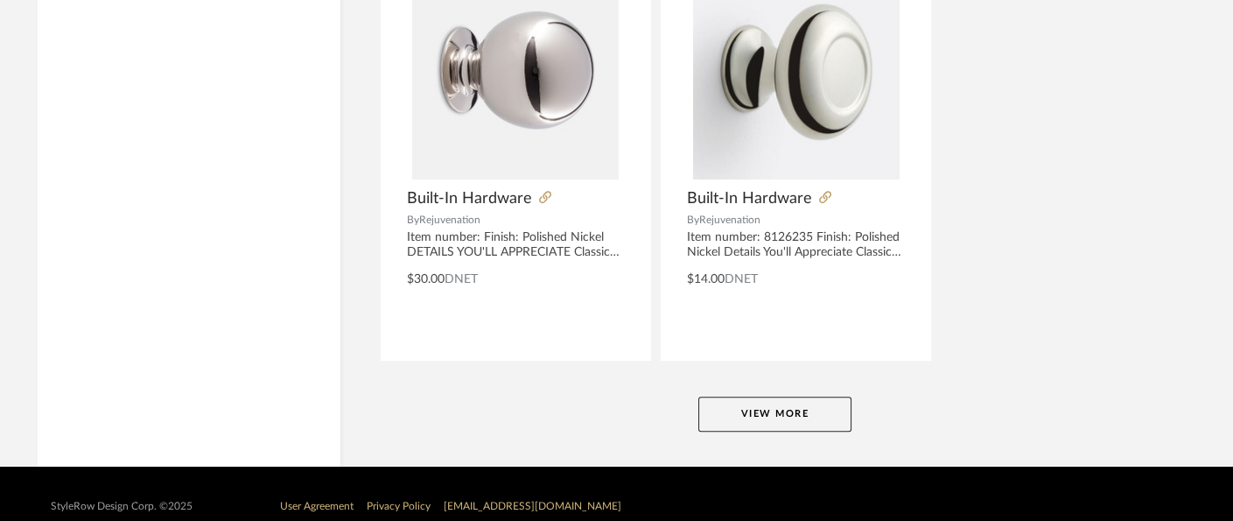
click at [815, 404] on button "View More" at bounding box center [775, 414] width 153 height 35
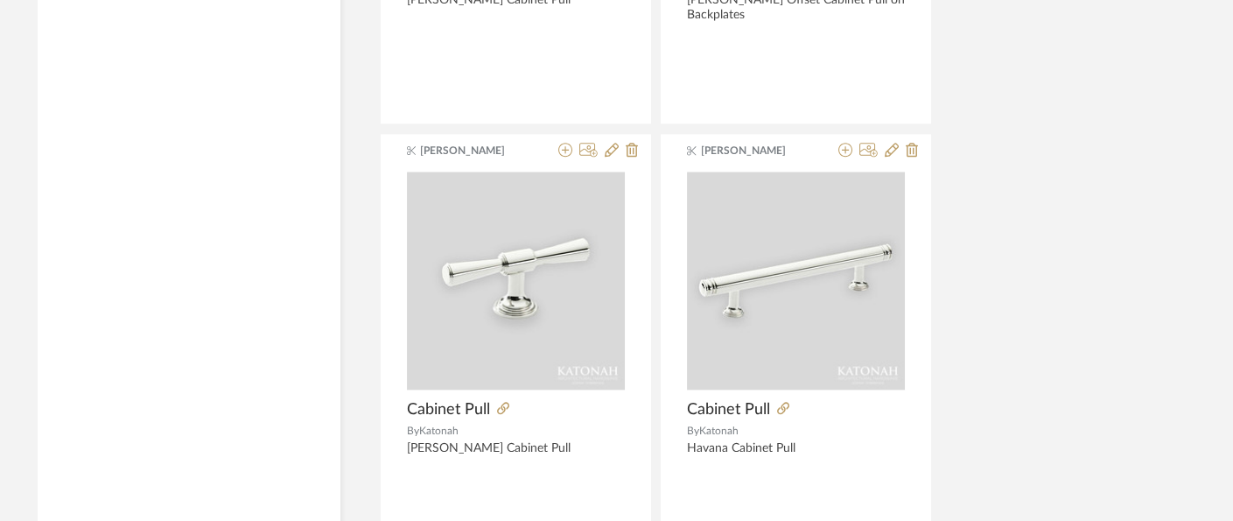
scroll to position [25802, 27]
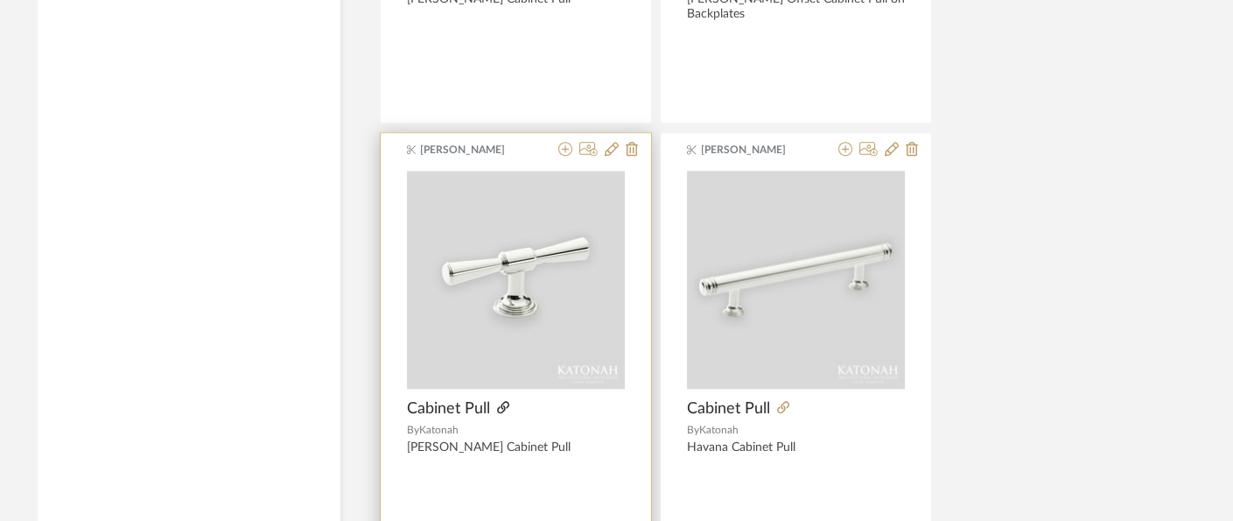
click at [502, 401] on icon at bounding box center [503, 407] width 12 height 12
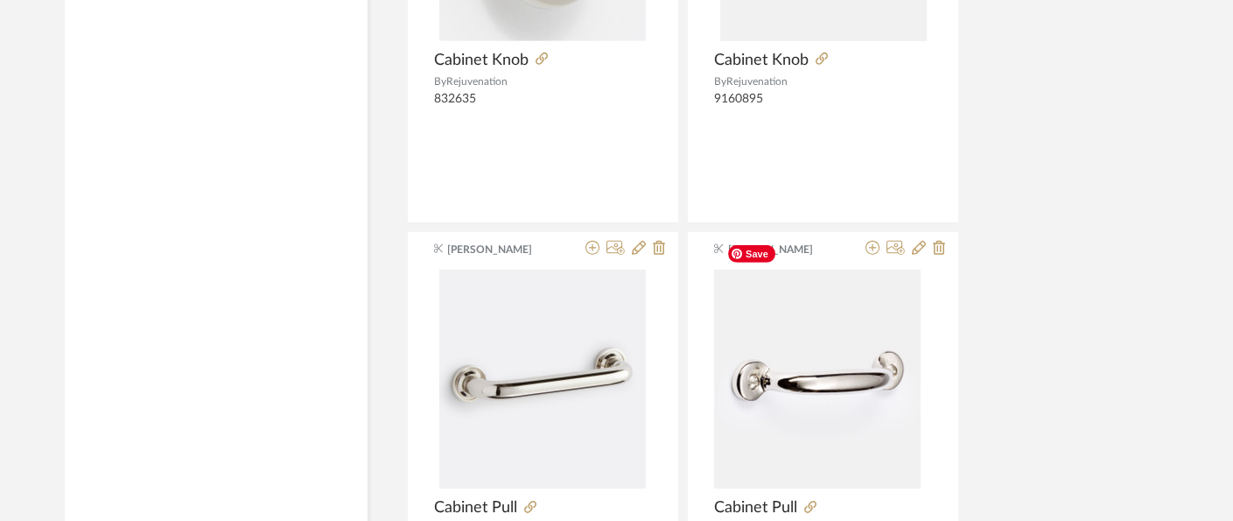
scroll to position [31564, 0]
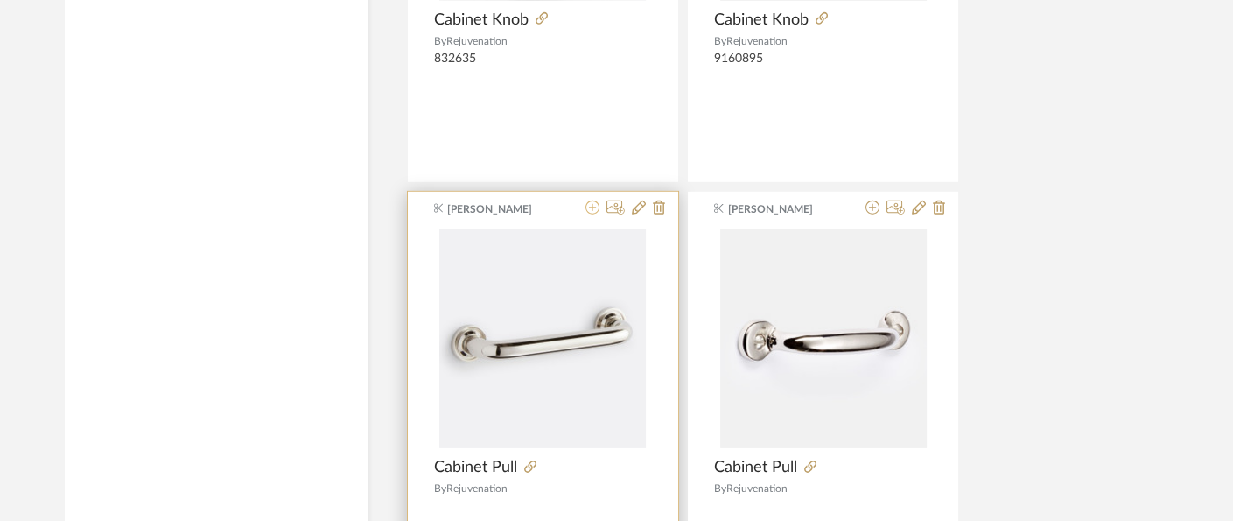
click at [592, 200] on icon at bounding box center [593, 207] width 14 height 14
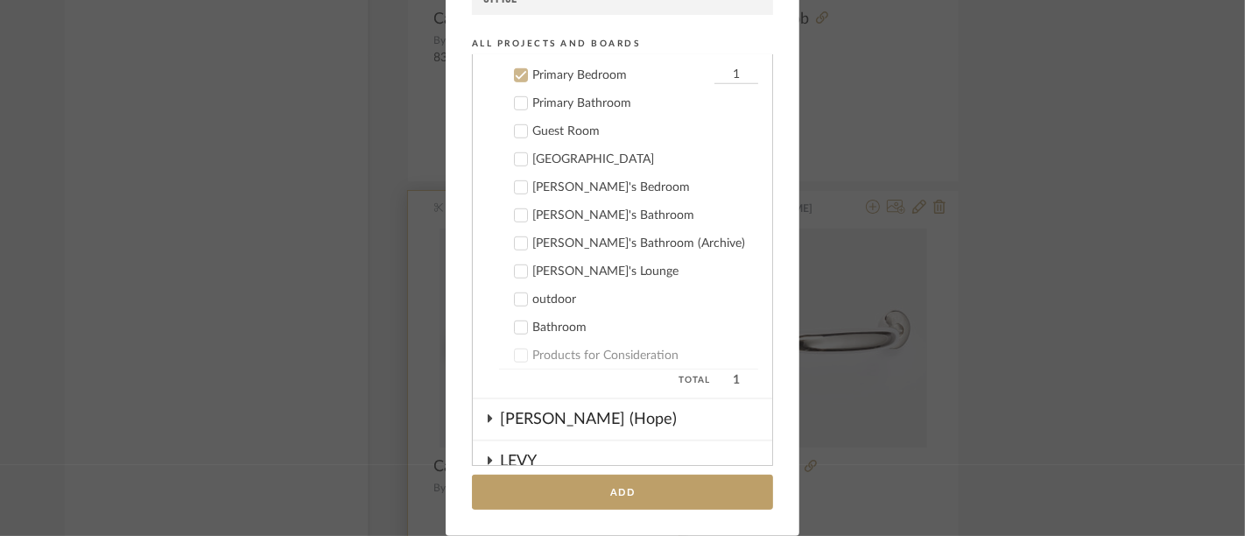
scroll to position [994, 0]
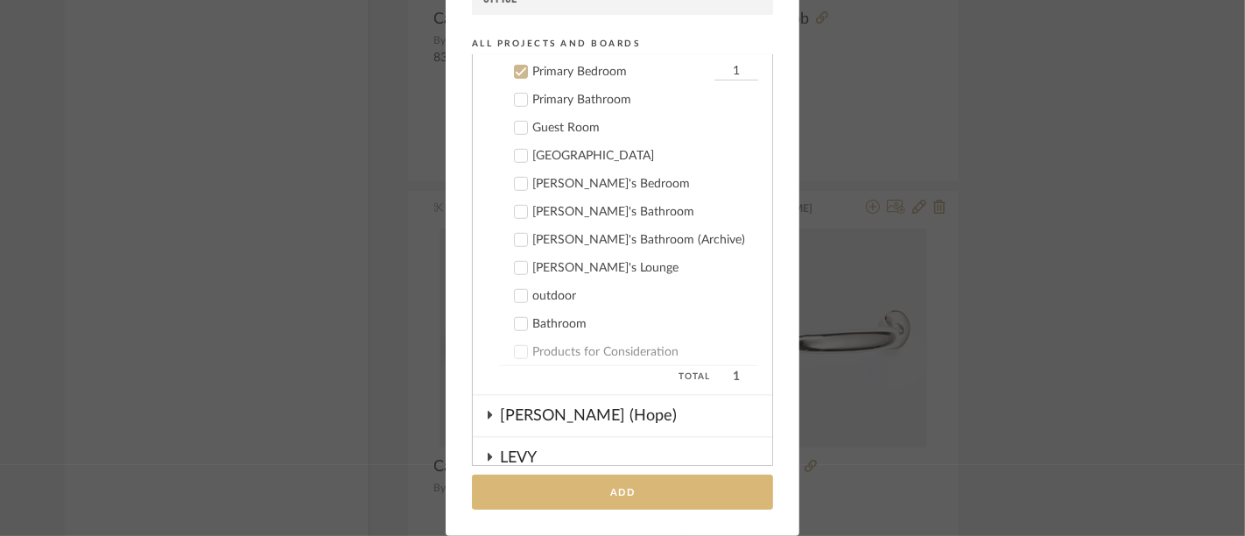
click at [657, 491] on button "Add" at bounding box center [622, 492] width 301 height 36
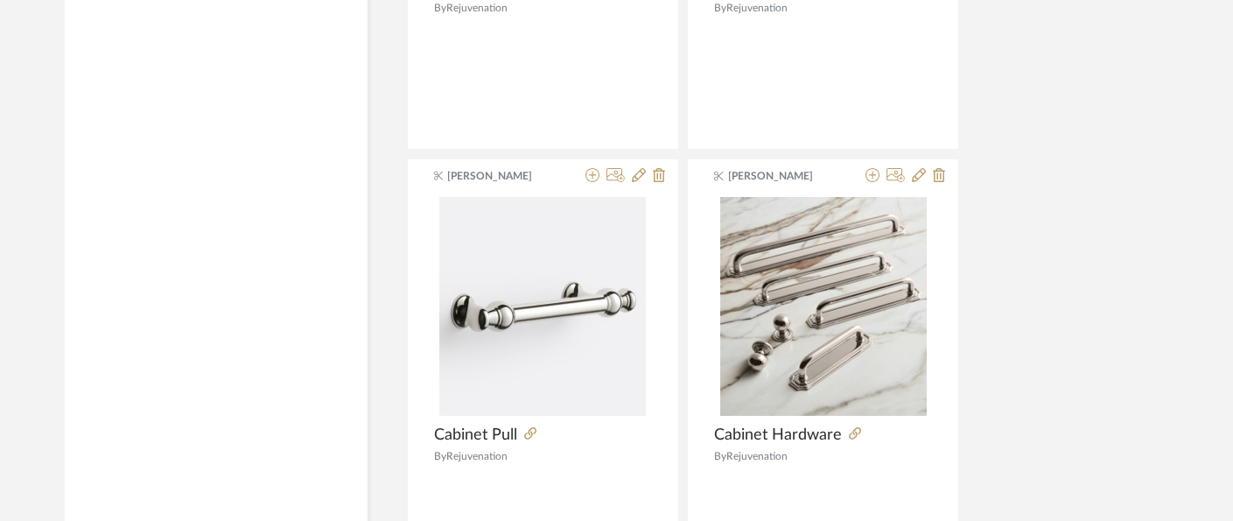
scroll to position [32273, 0]
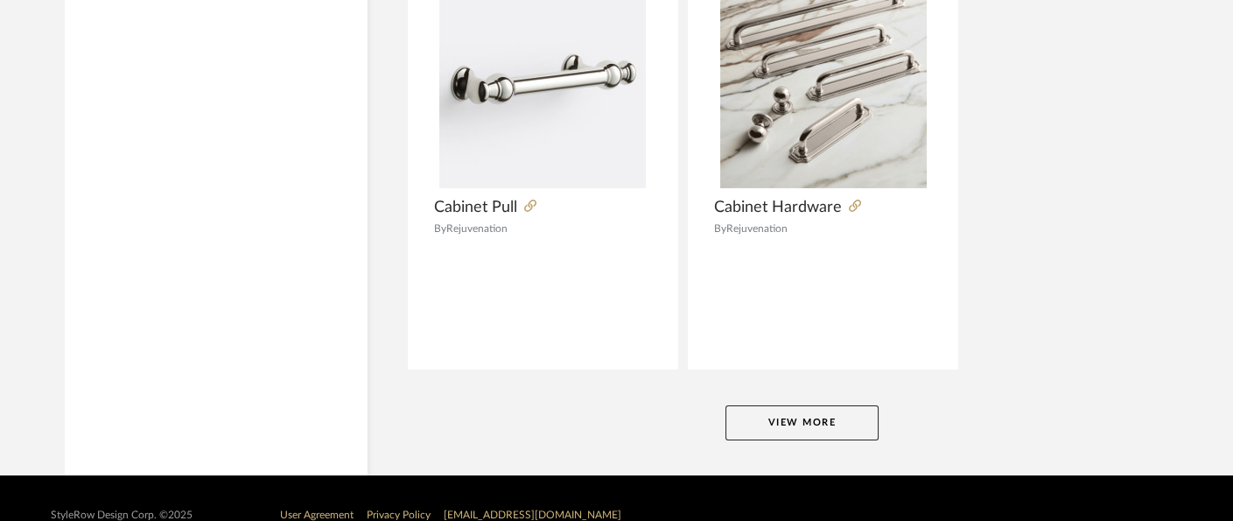
click at [867, 405] on button "View More" at bounding box center [802, 422] width 153 height 35
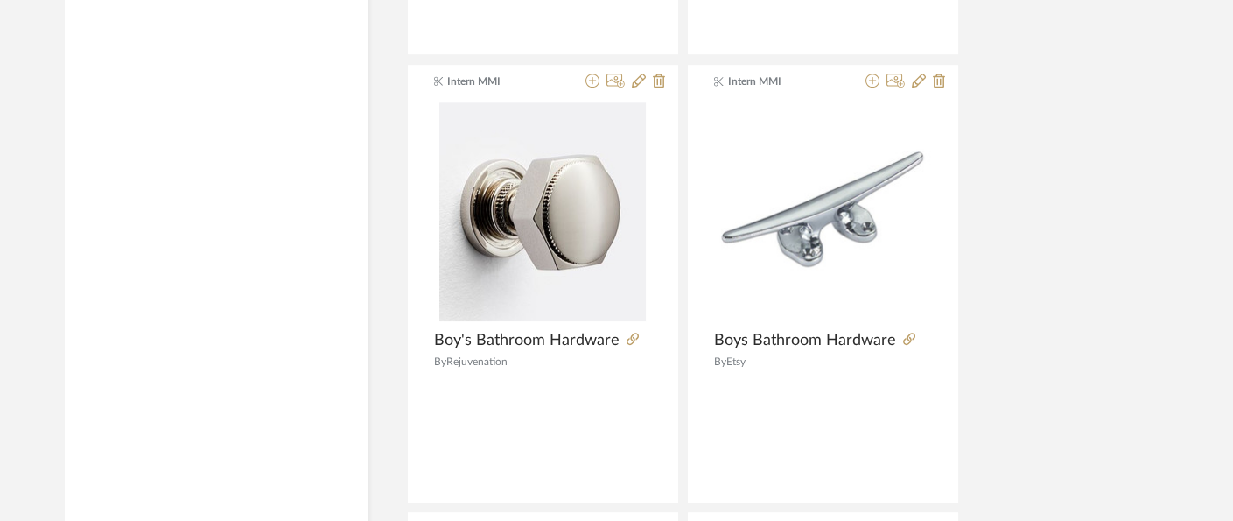
scroll to position [34823, 0]
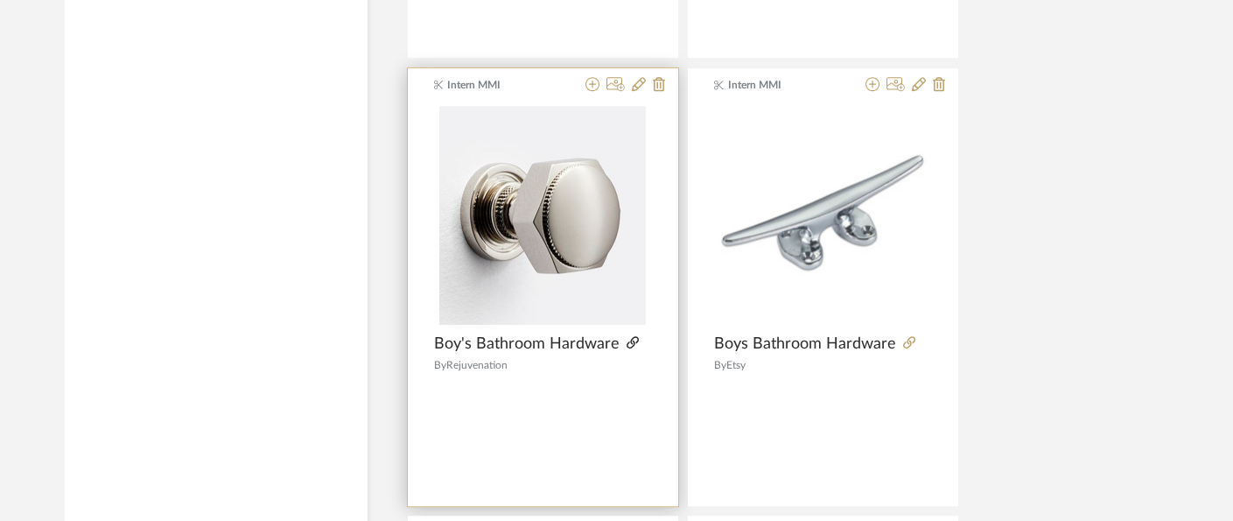
click at [627, 336] on icon at bounding box center [633, 342] width 12 height 12
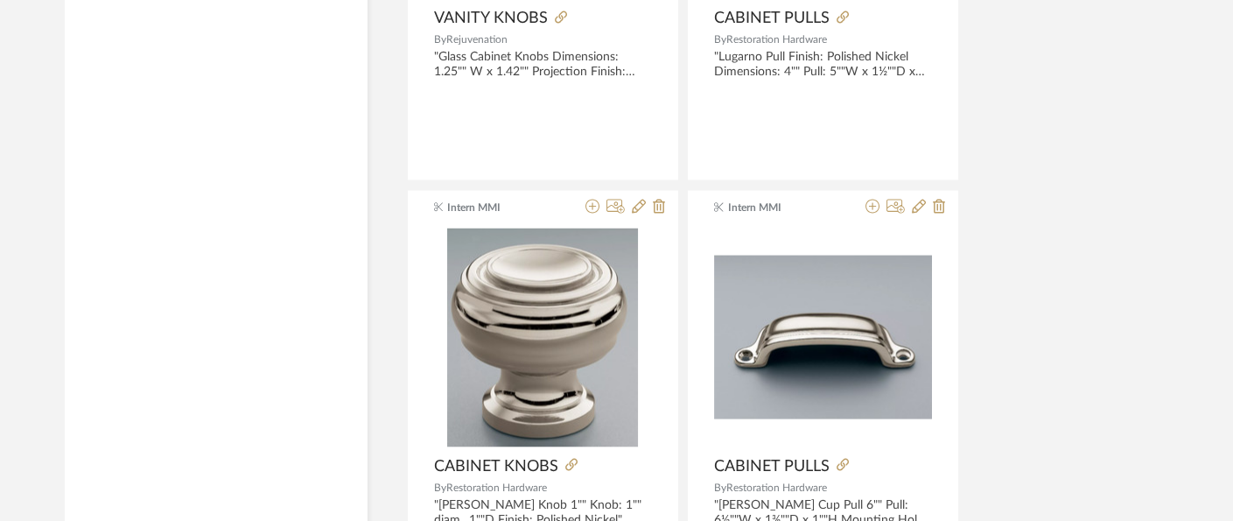
scroll to position [39179, 0]
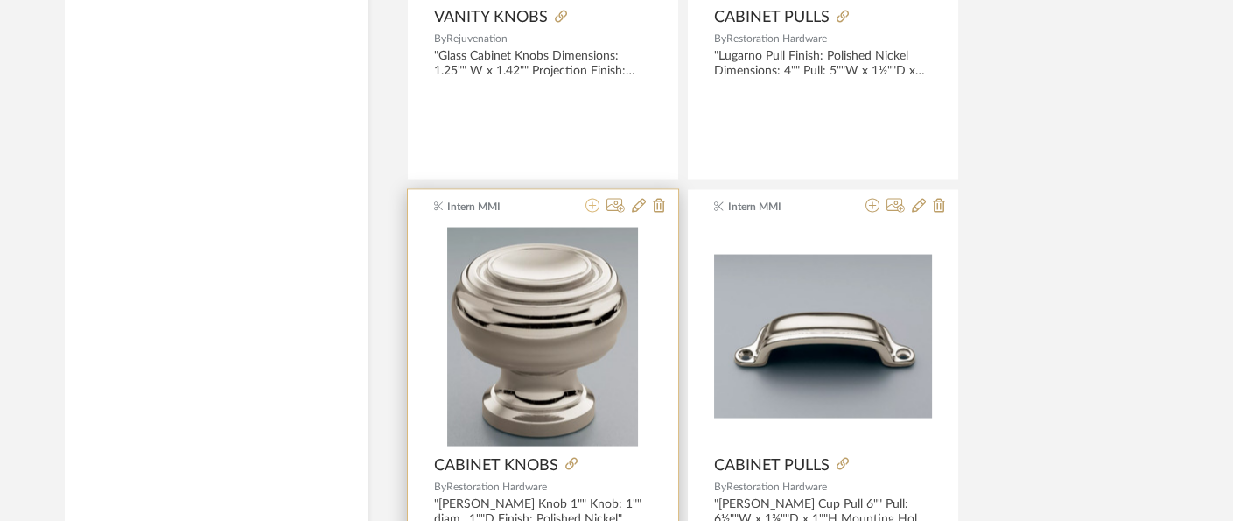
click at [592, 199] on icon at bounding box center [593, 206] width 14 height 14
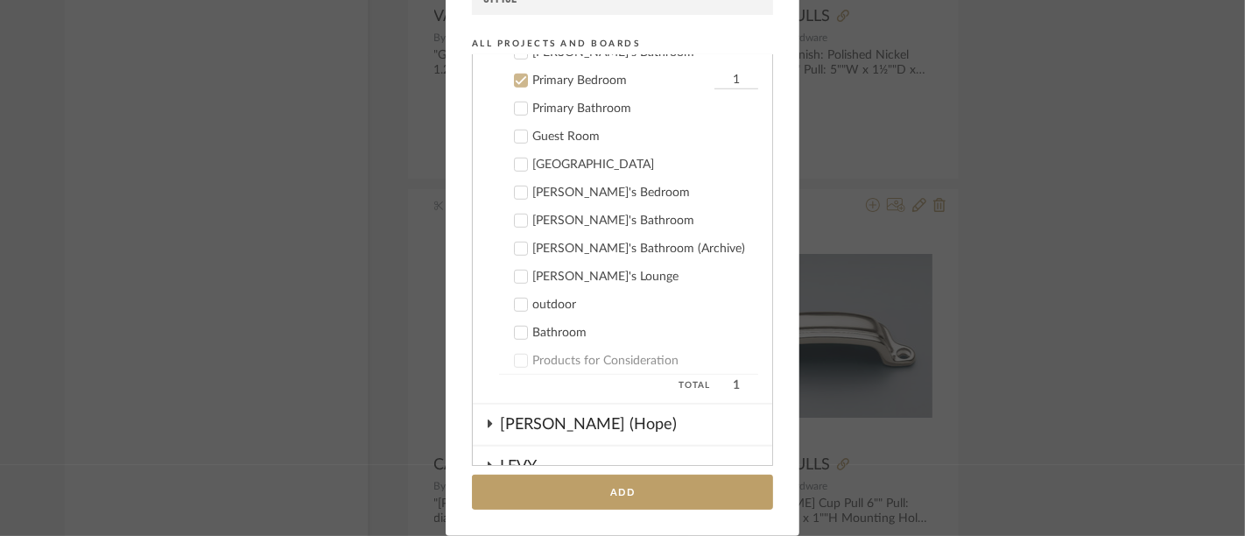
scroll to position [994, 0]
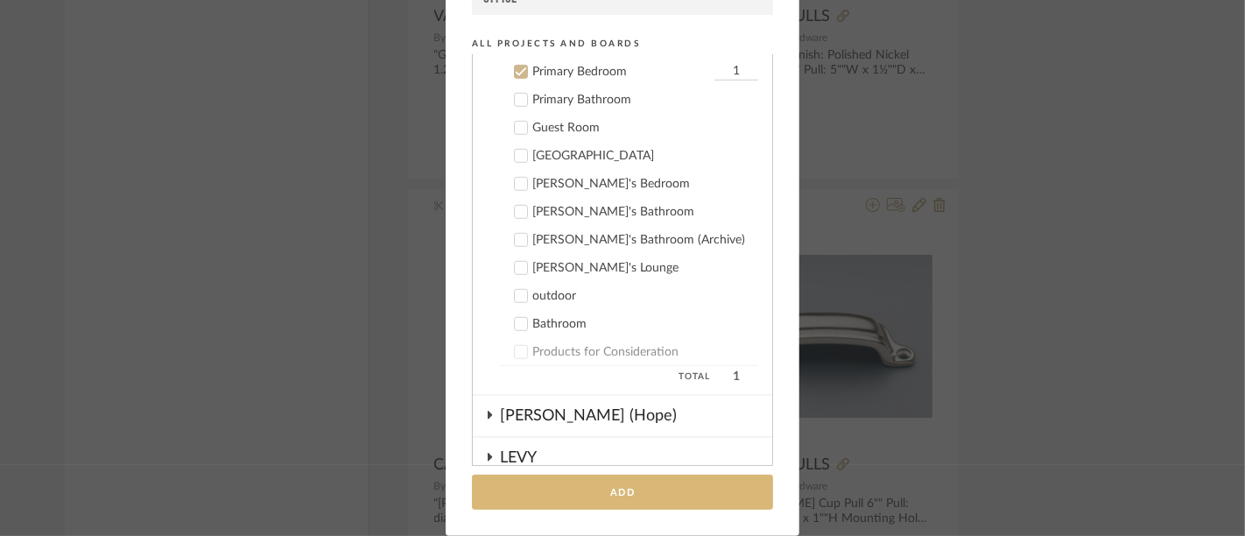
click at [632, 500] on button "Add" at bounding box center [622, 492] width 301 height 36
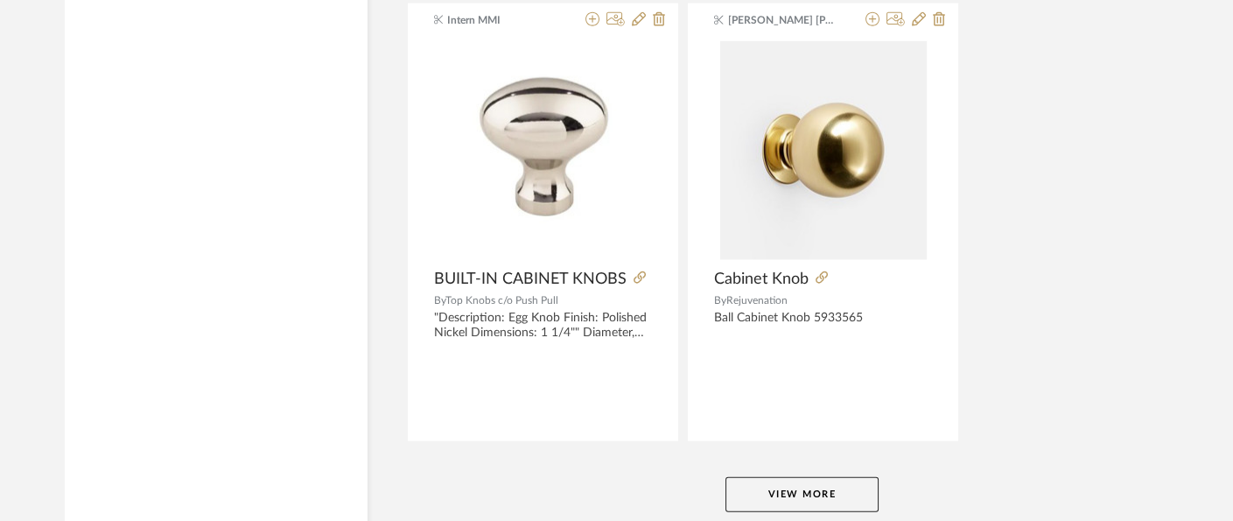
scroll to position [40262, 0]
click at [834, 476] on button "View More" at bounding box center [802, 493] width 153 height 35
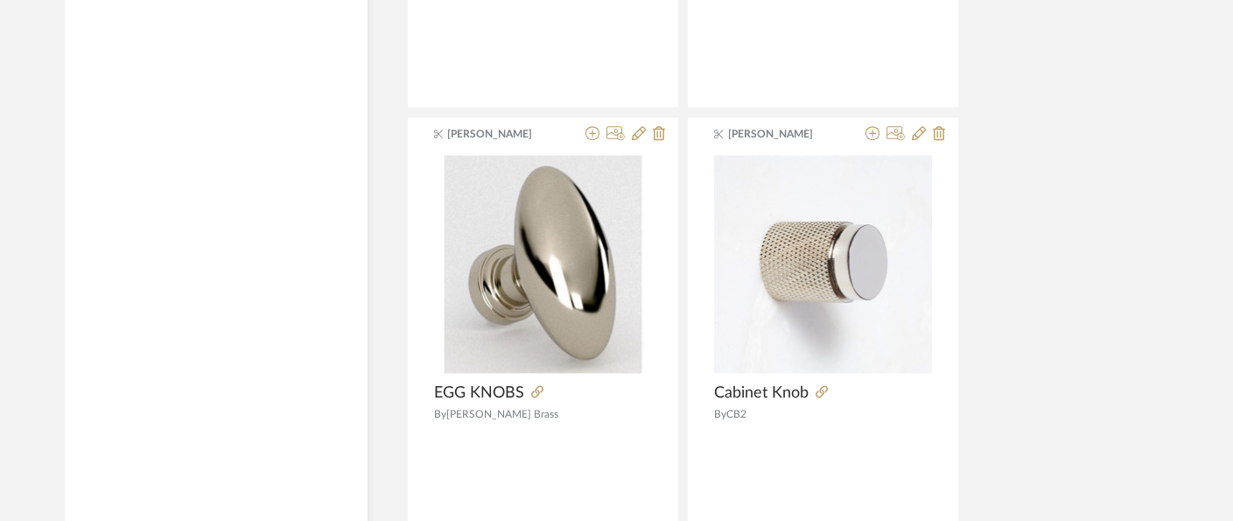
scroll to position [48376, 0]
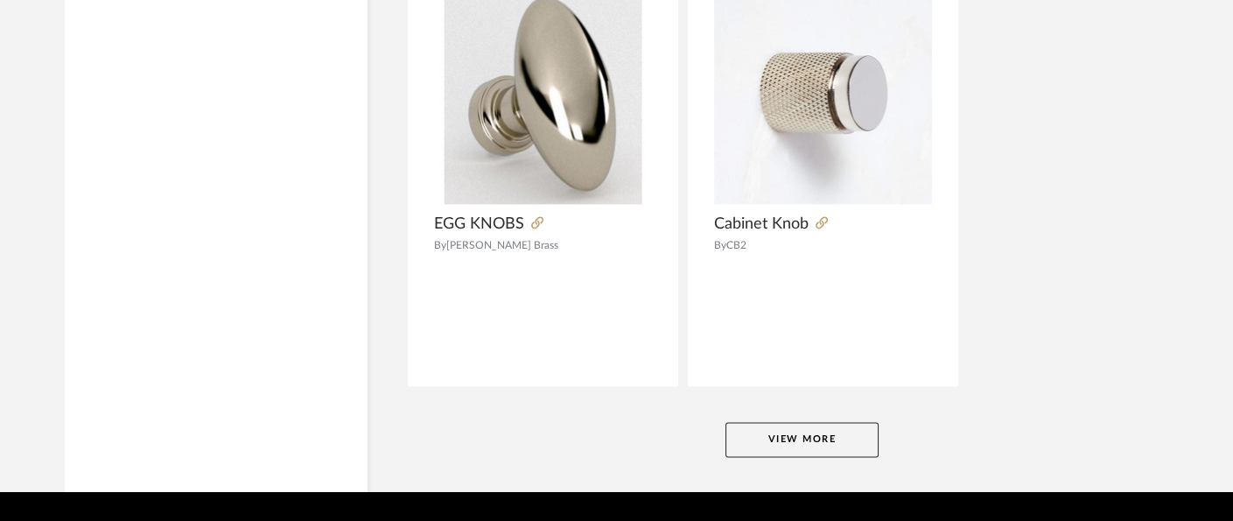
click at [795, 422] on button "View More" at bounding box center [802, 439] width 153 height 35
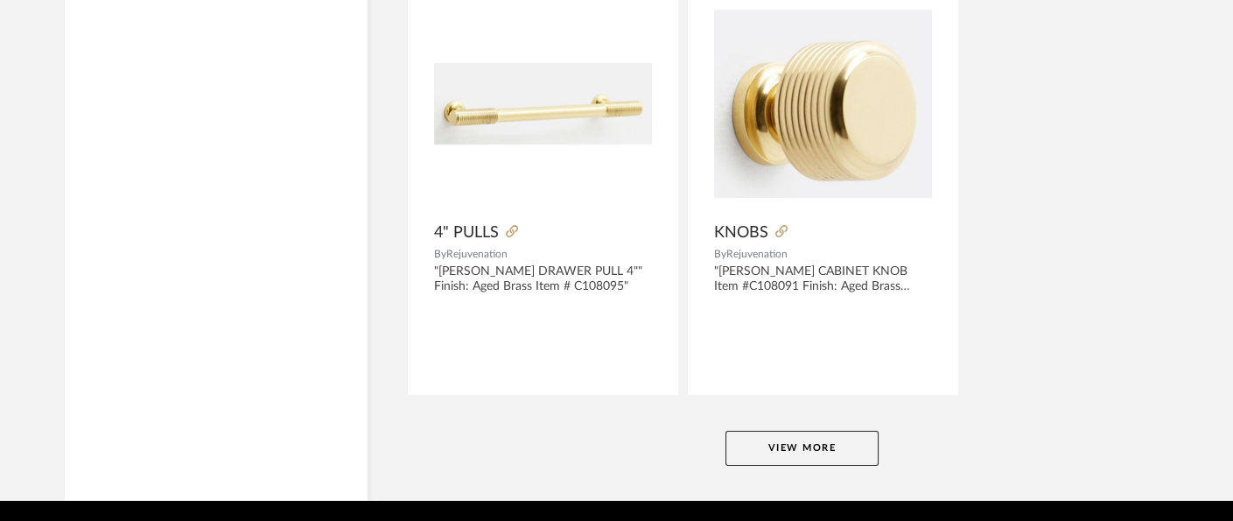
scroll to position [56424, 0]
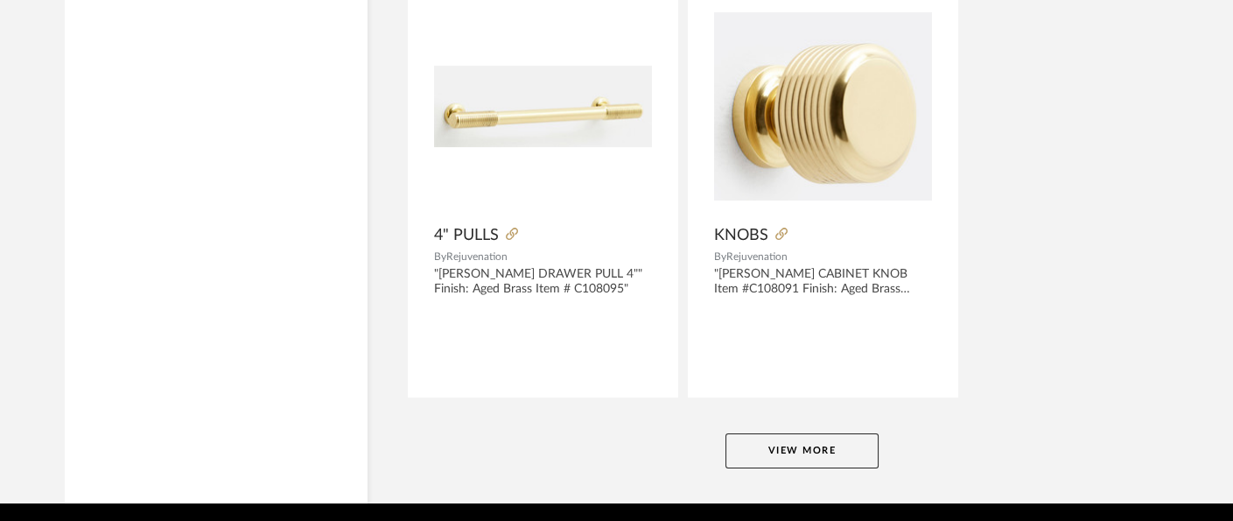
click at [824, 433] on button "View More" at bounding box center [802, 450] width 153 height 35
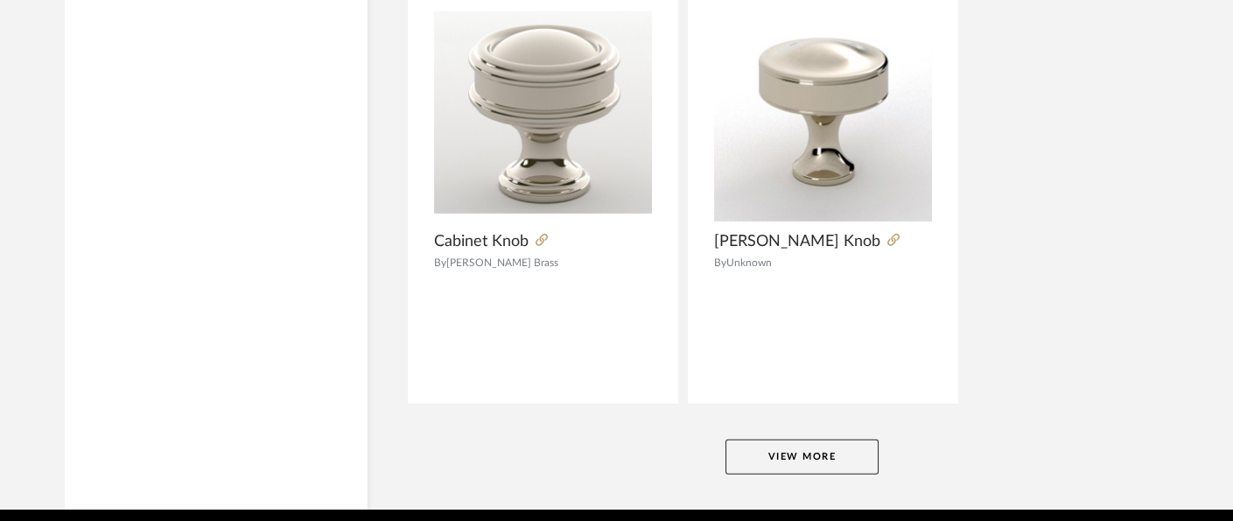
scroll to position [64477, 0]
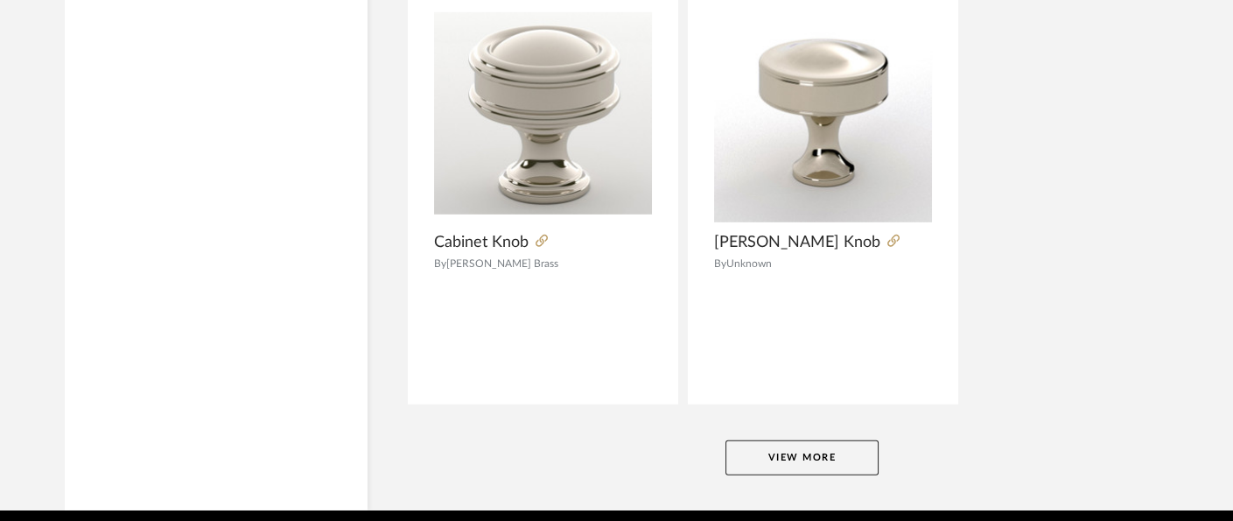
click at [839, 440] on button "View More" at bounding box center [802, 457] width 153 height 35
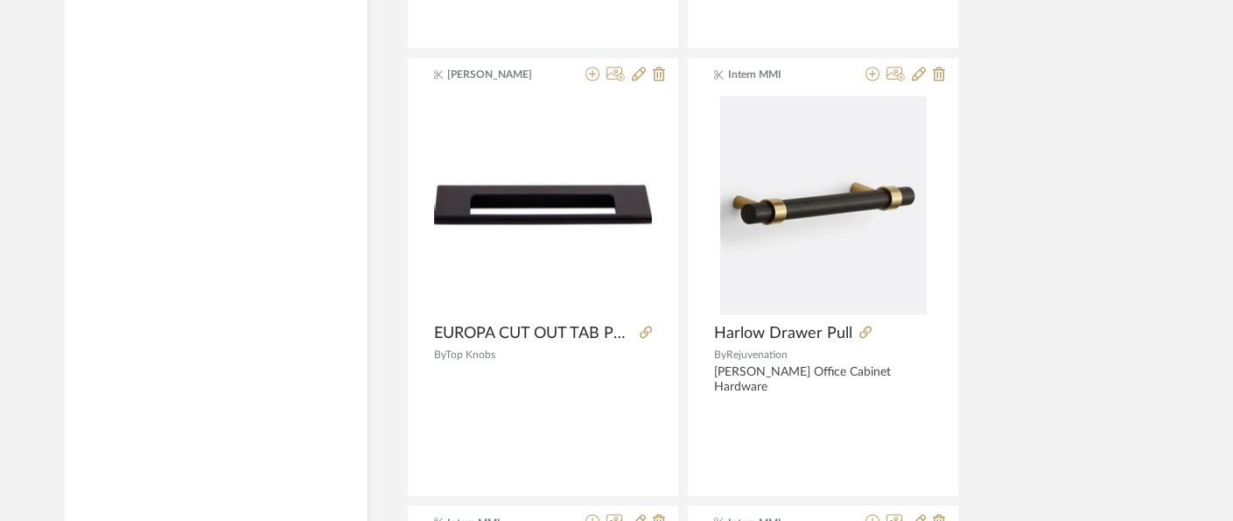
scroll to position [71549, 0]
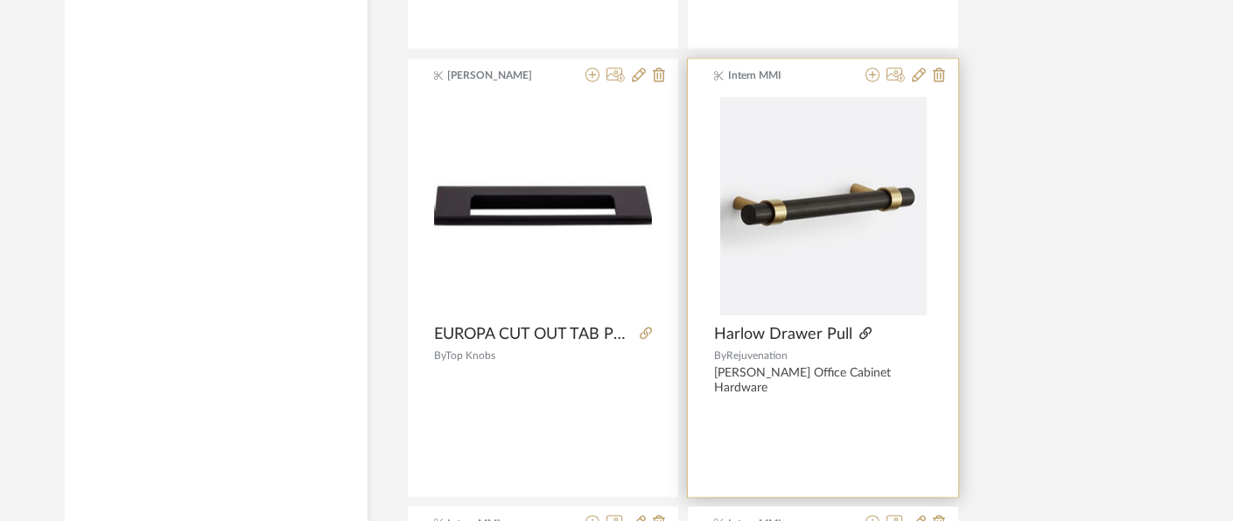
click at [862, 327] on icon at bounding box center [866, 333] width 12 height 12
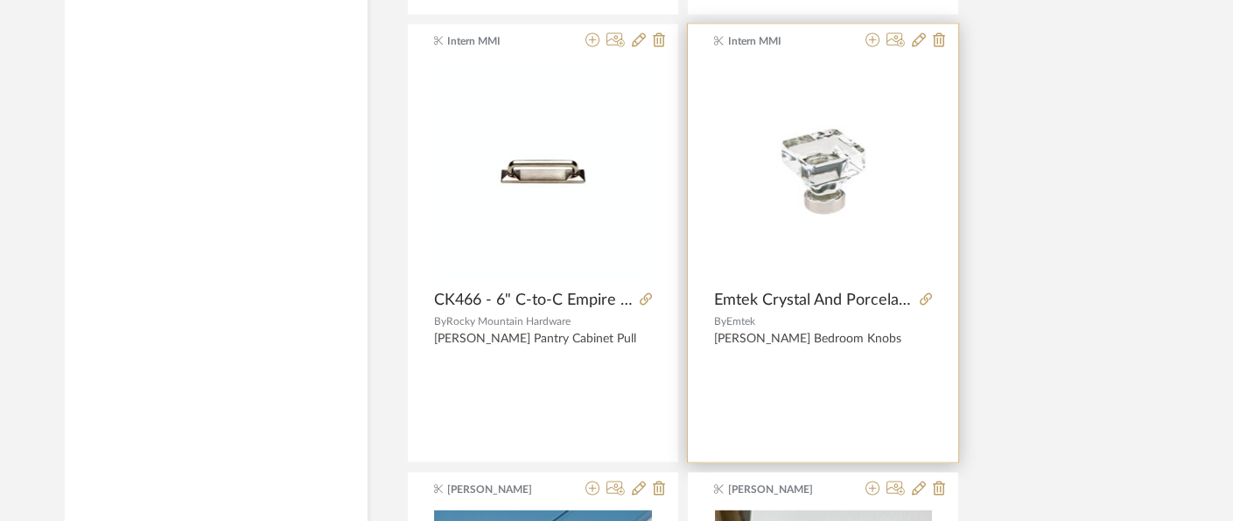
scroll to position [71843, 13]
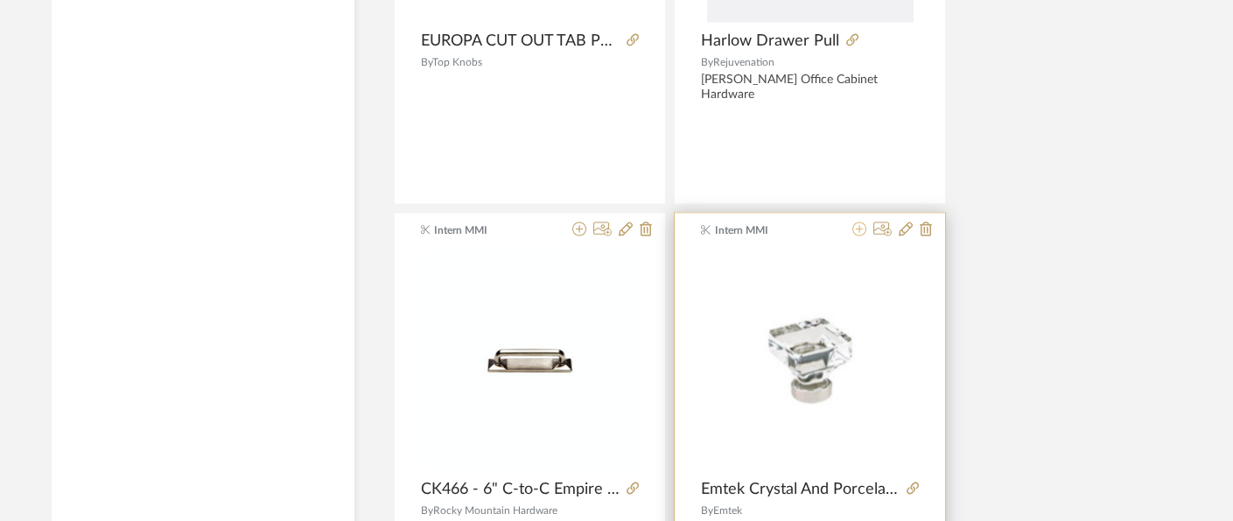
click at [864, 221] on icon at bounding box center [860, 228] width 14 height 14
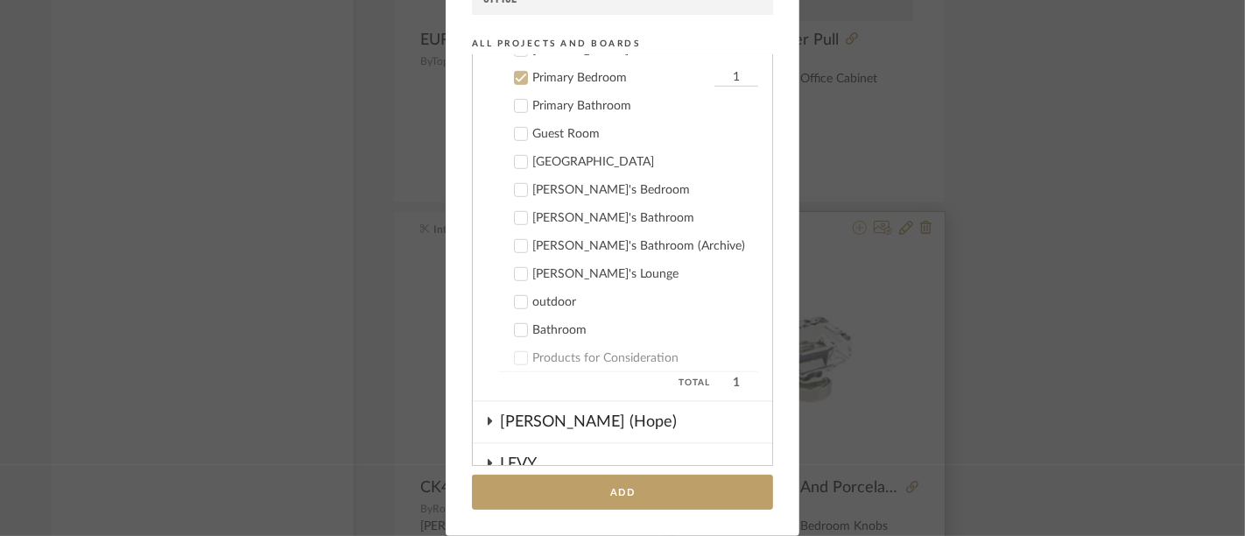
scroll to position [994, 0]
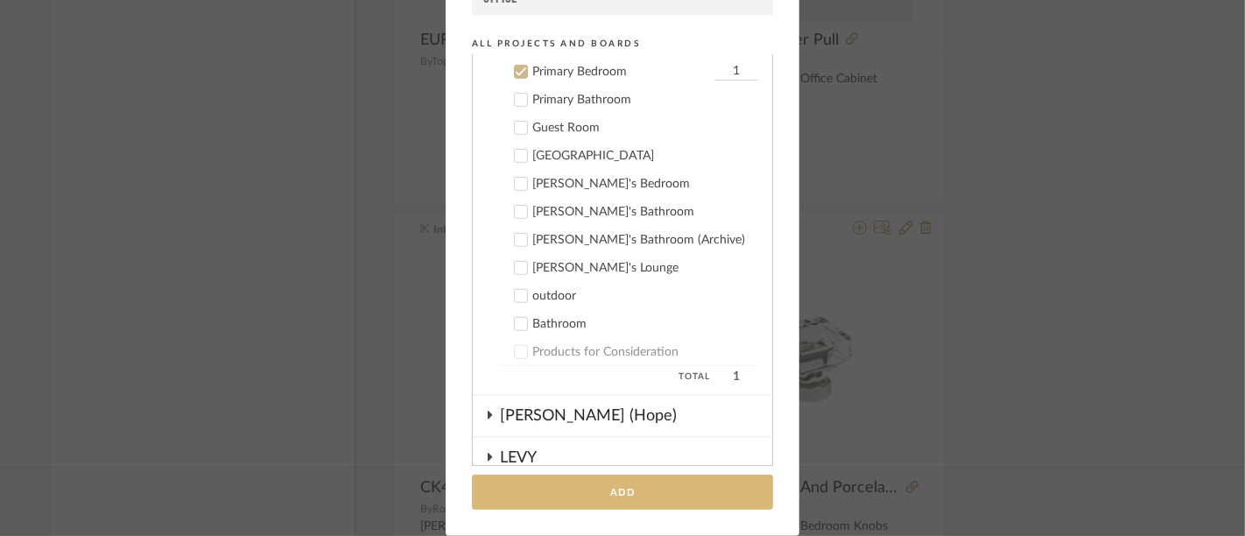
click at [657, 496] on button "Add" at bounding box center [622, 492] width 301 height 36
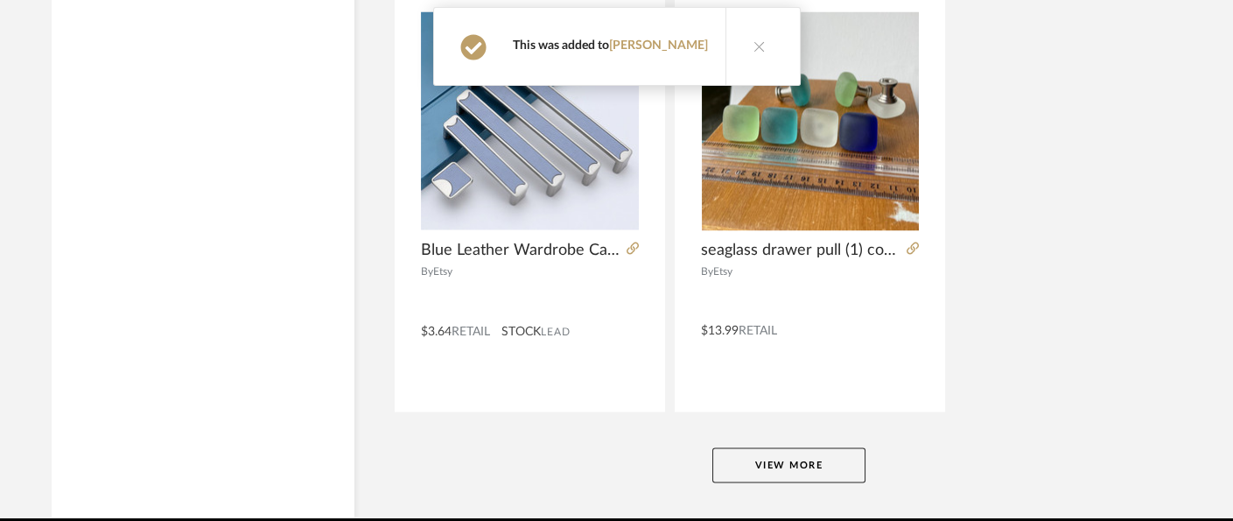
scroll to position [72530, 13]
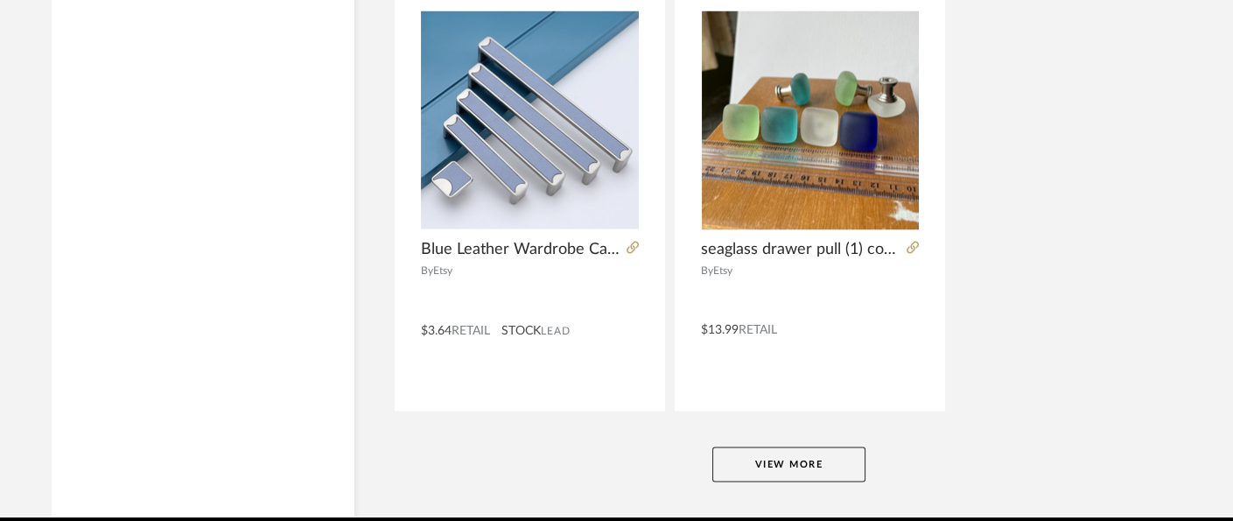
click at [847, 447] on button "View More" at bounding box center [789, 464] width 153 height 35
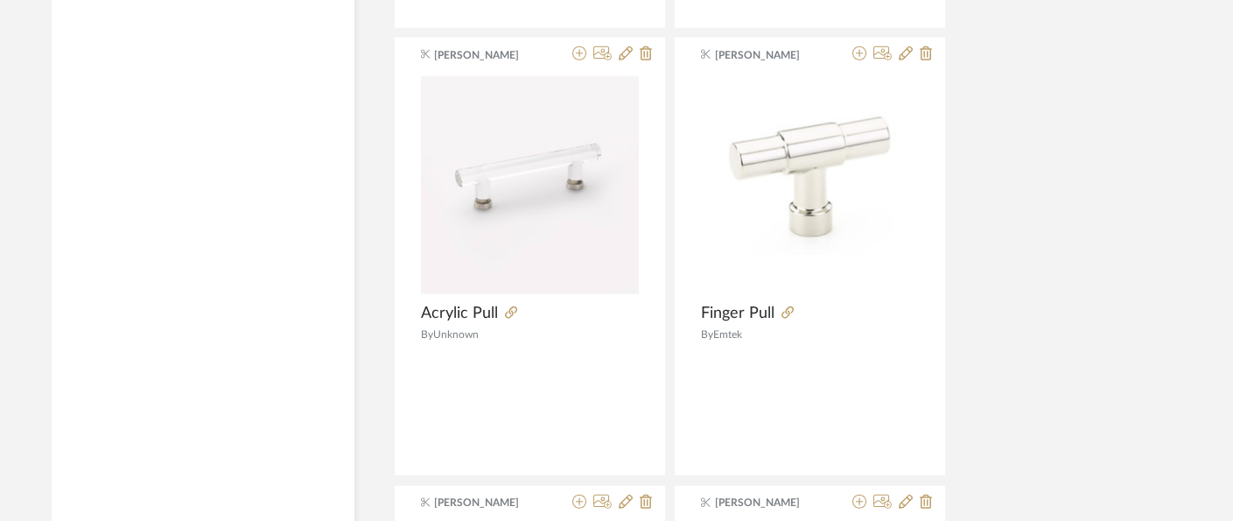
scroll to position [74595, 13]
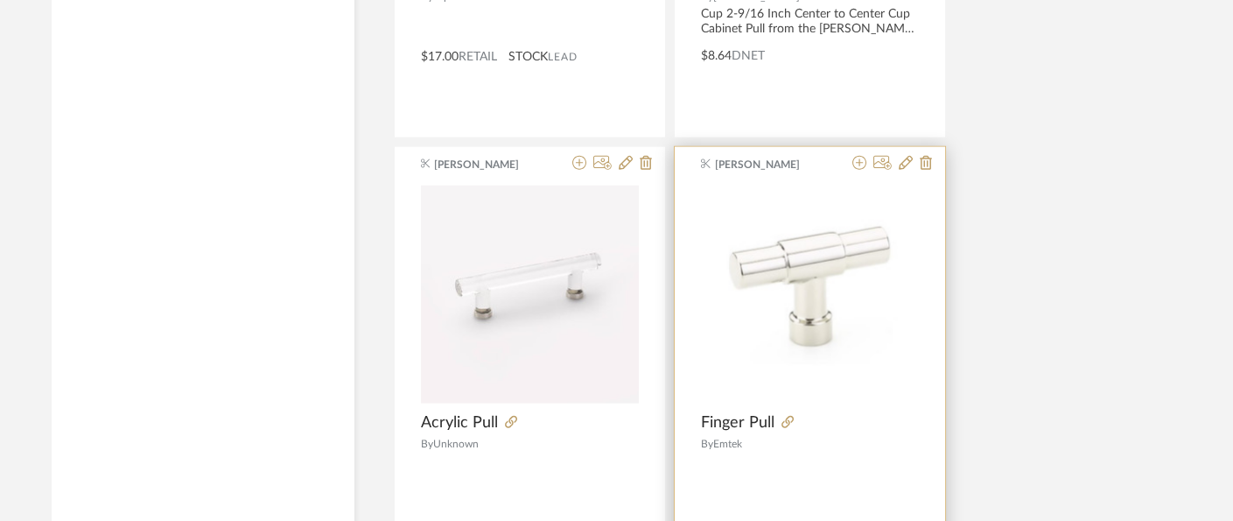
click at [779, 413] on div at bounding box center [847, 422] width 144 height 19
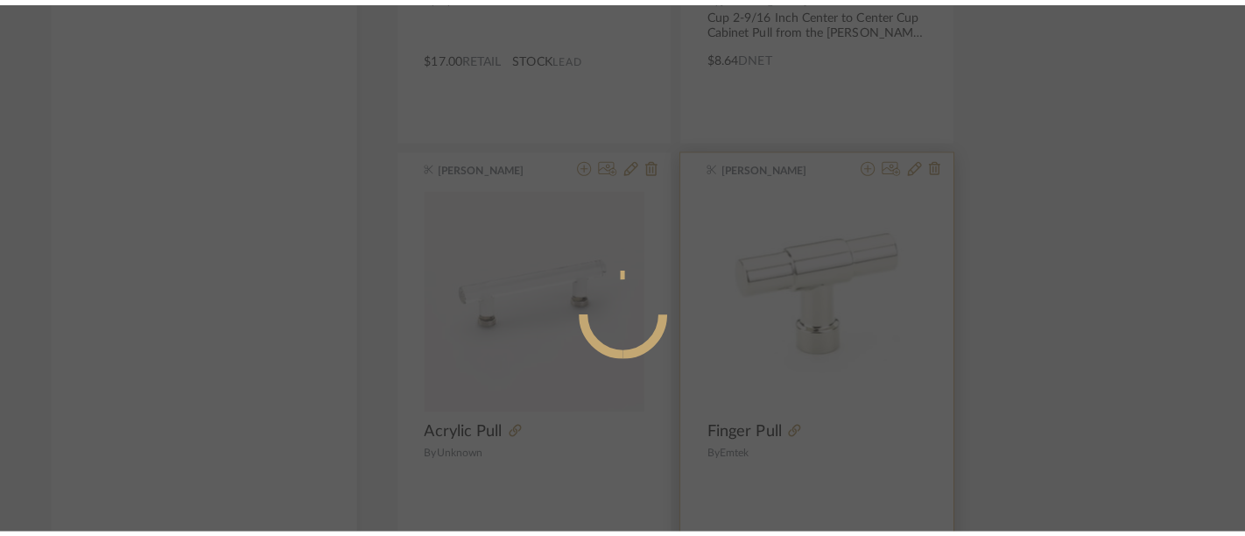
scroll to position [0, 0]
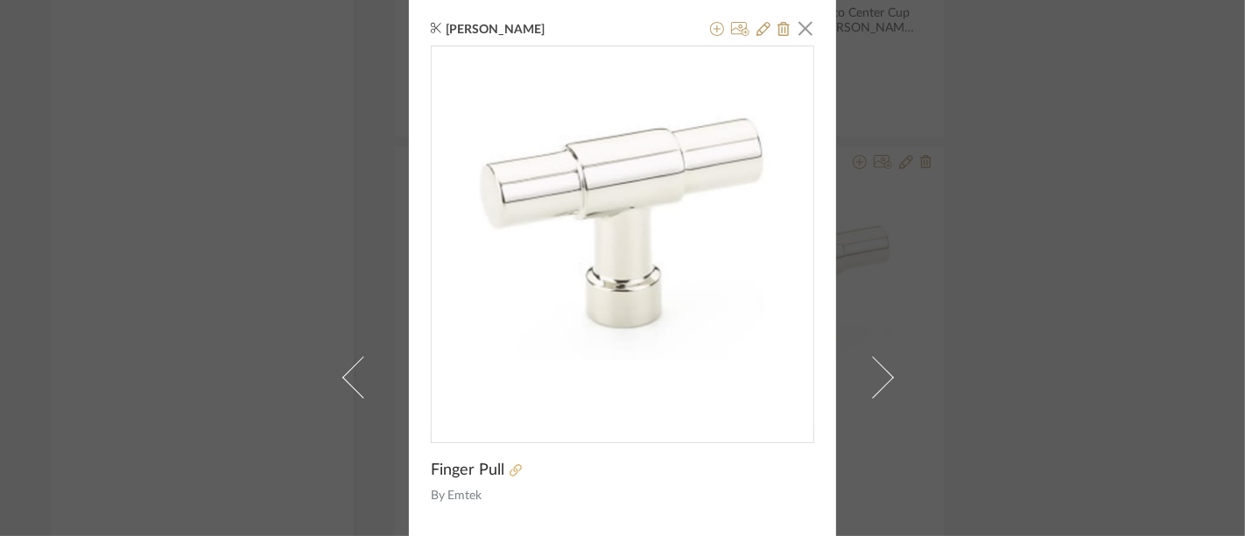
click at [509, 468] on icon at bounding box center [515, 470] width 12 height 12
click at [710, 28] on icon at bounding box center [717, 29] width 14 height 14
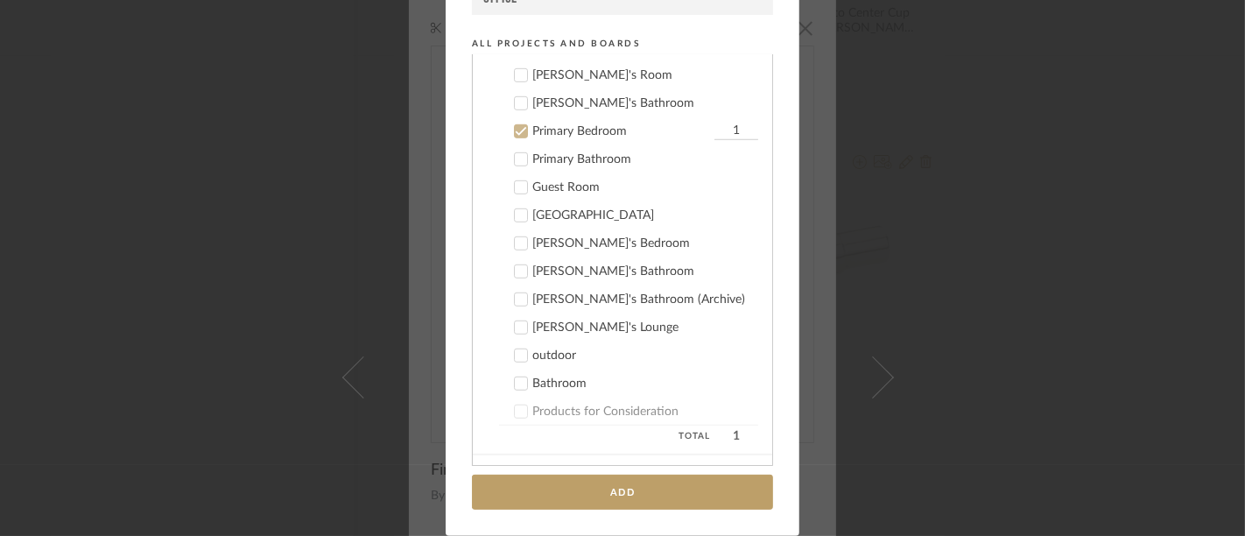
scroll to position [994, 0]
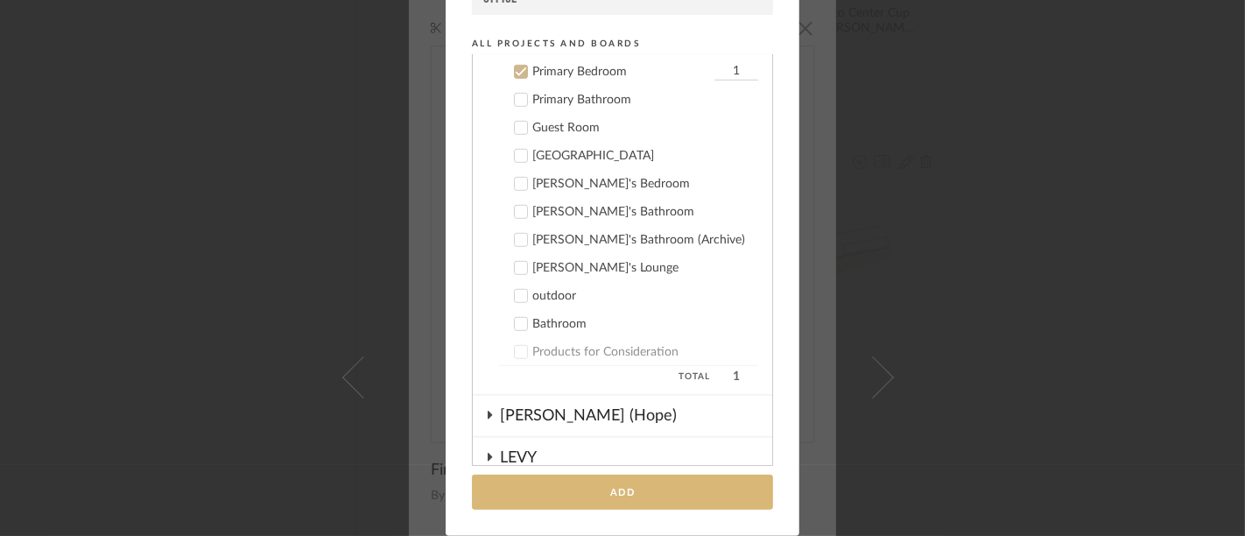
click at [601, 491] on button "Add" at bounding box center [622, 492] width 301 height 36
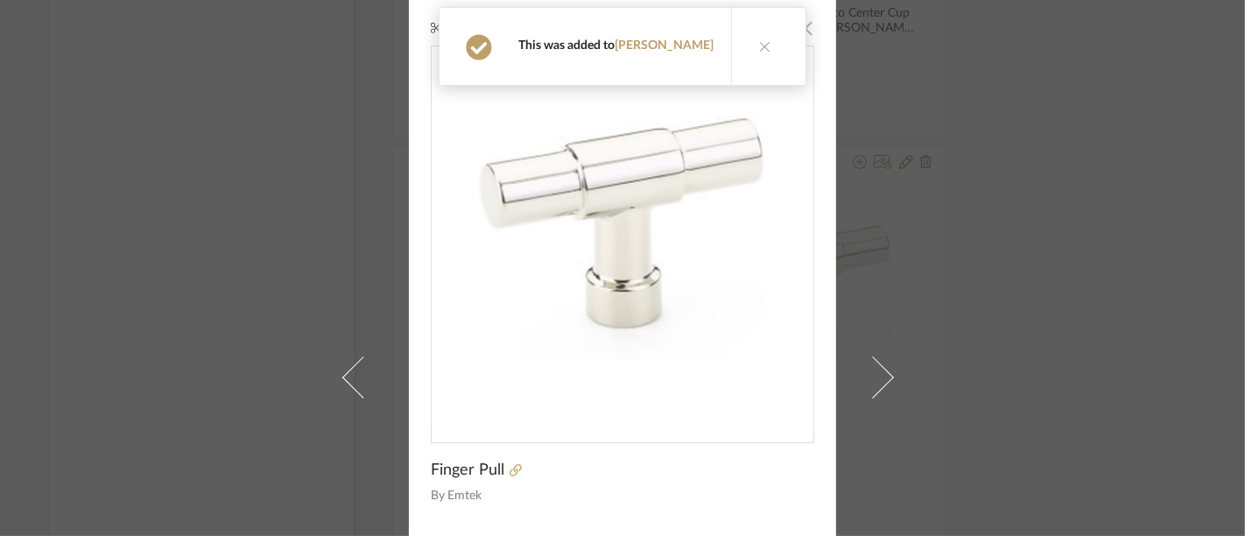
click at [796, 28] on span "button" at bounding box center [805, 28] width 35 height 35
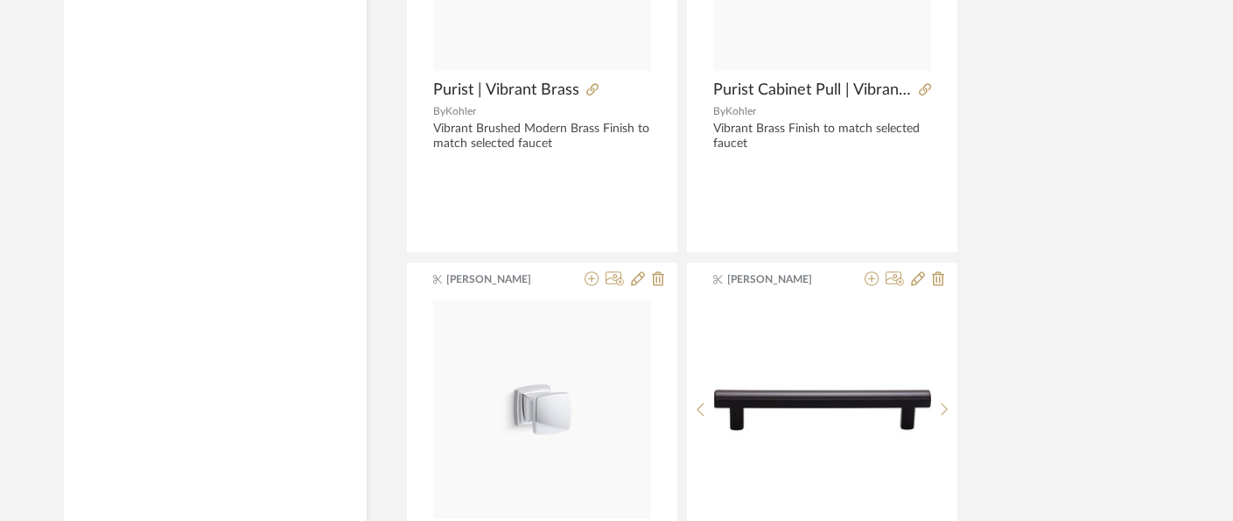
scroll to position [80581, 1]
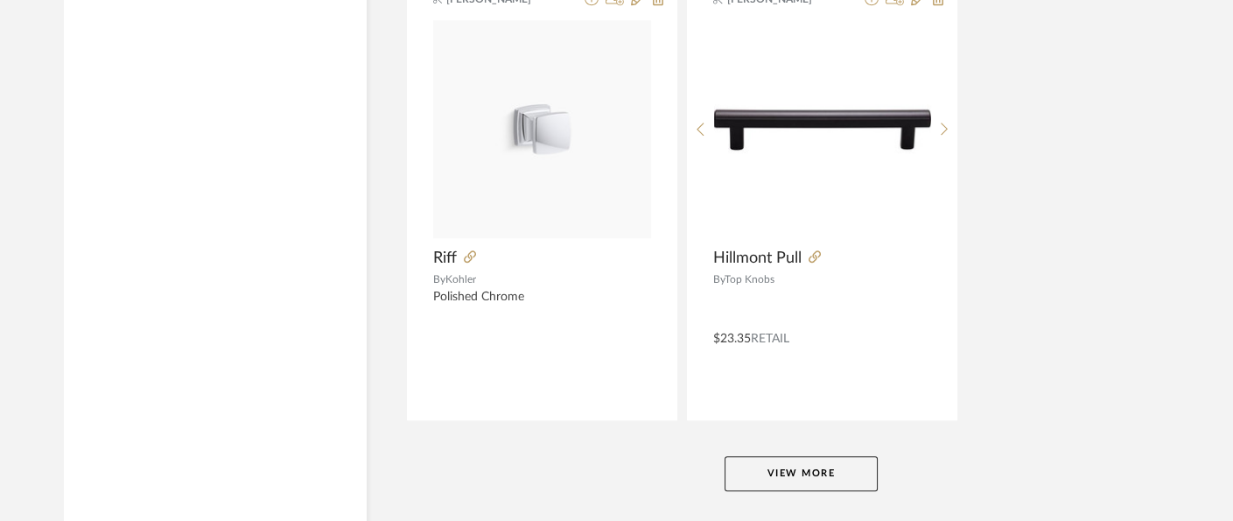
click at [825, 456] on button "View More" at bounding box center [801, 473] width 153 height 35
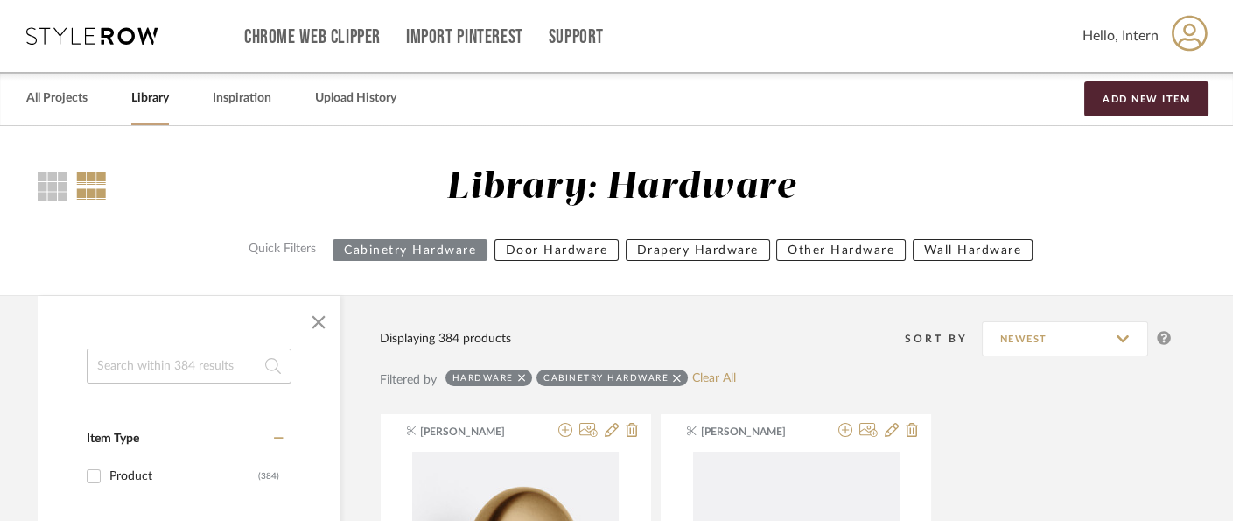
scroll to position [1, 27]
click at [152, 94] on link "Library" at bounding box center [150, 98] width 38 height 24
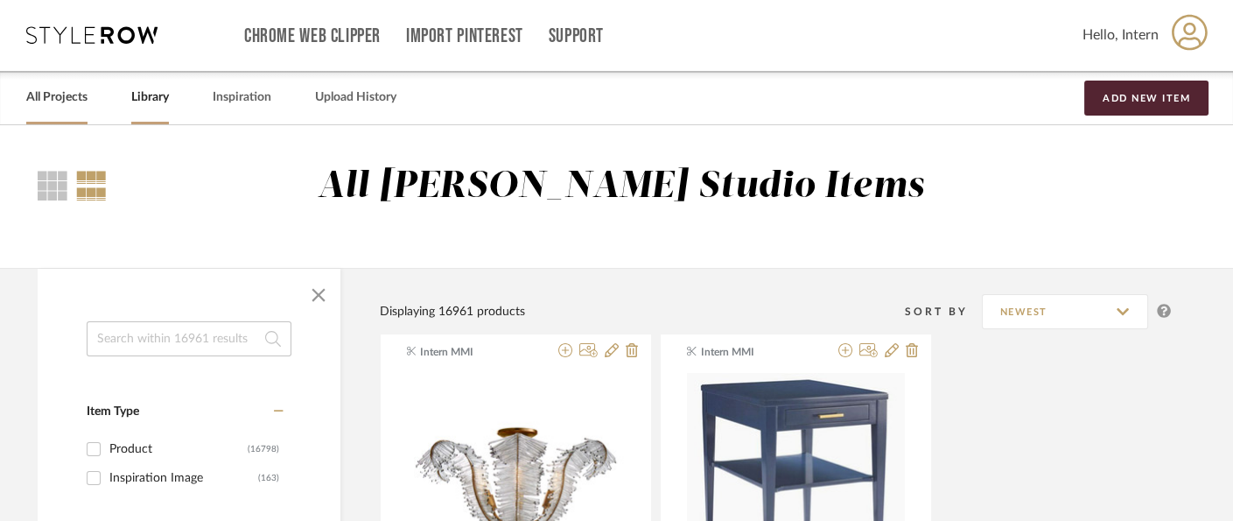
click at [61, 97] on link "All Projects" at bounding box center [56, 98] width 61 height 24
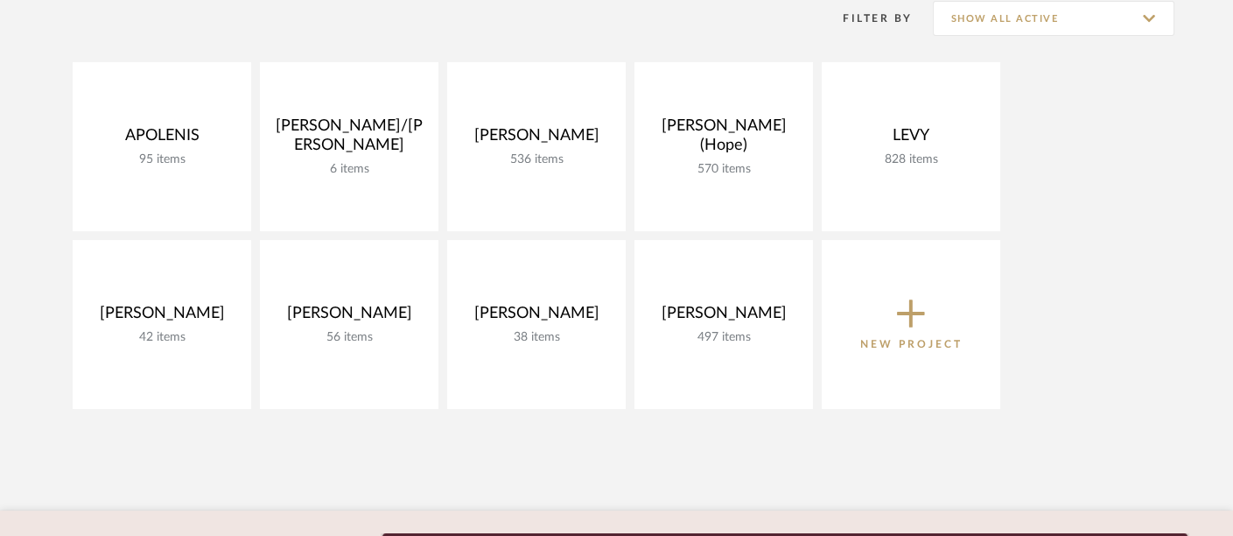
scroll to position [372, 0]
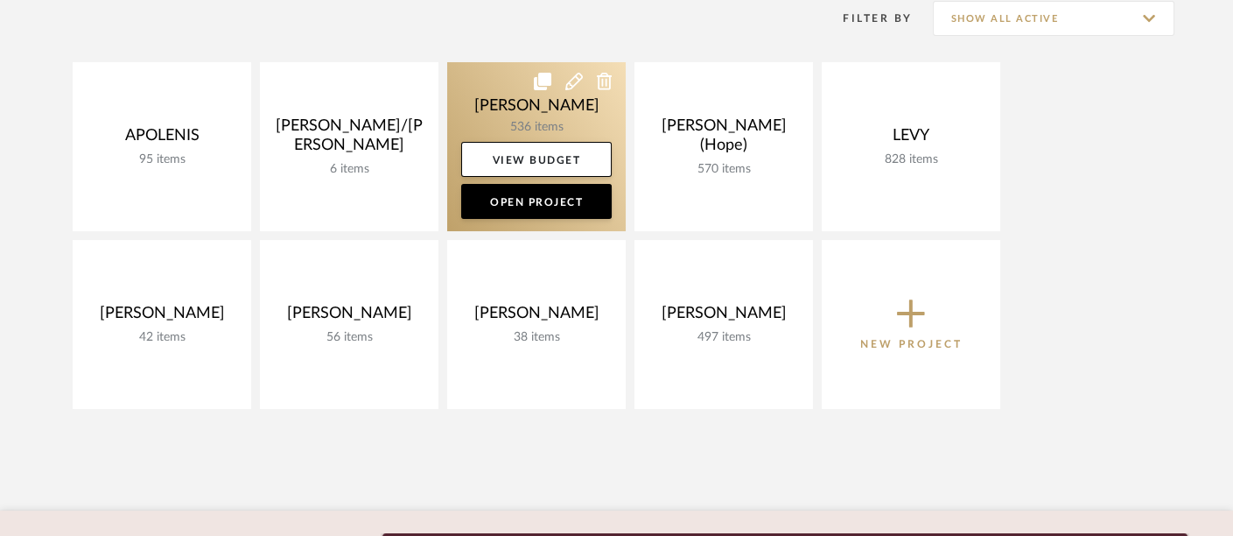
click at [549, 98] on link at bounding box center [536, 146] width 179 height 169
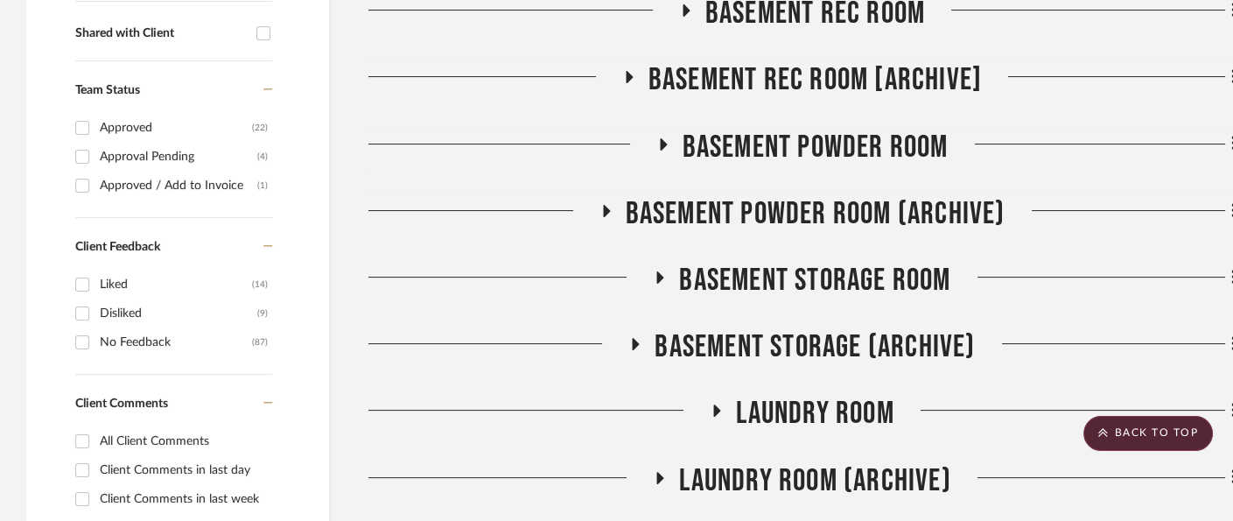
scroll to position [682, 0]
click at [880, 396] on span "LAUNDRY ROOM" at bounding box center [815, 415] width 158 height 38
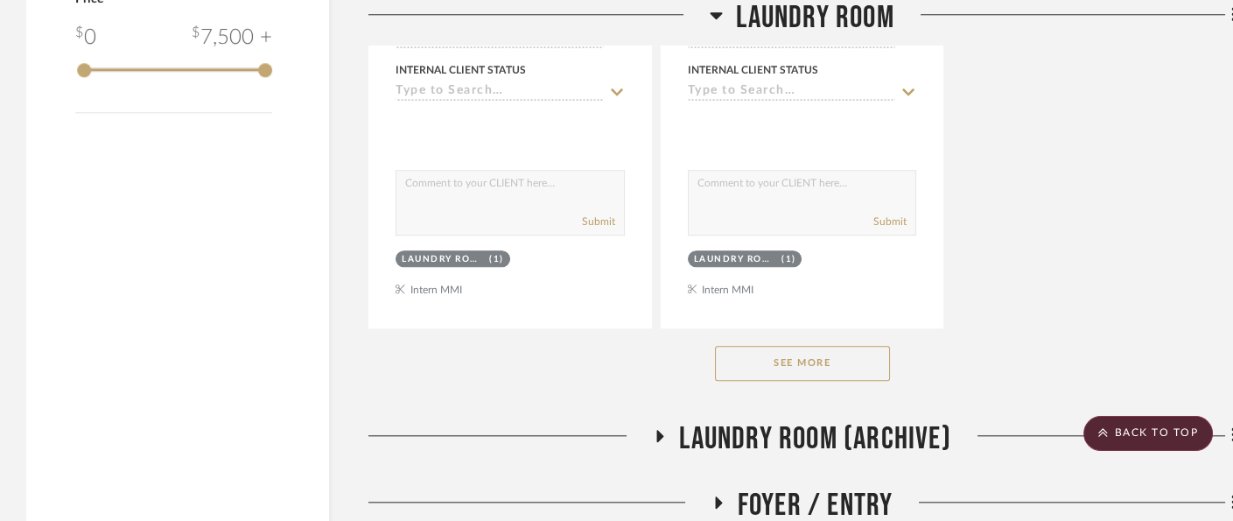
scroll to position [3152, 0]
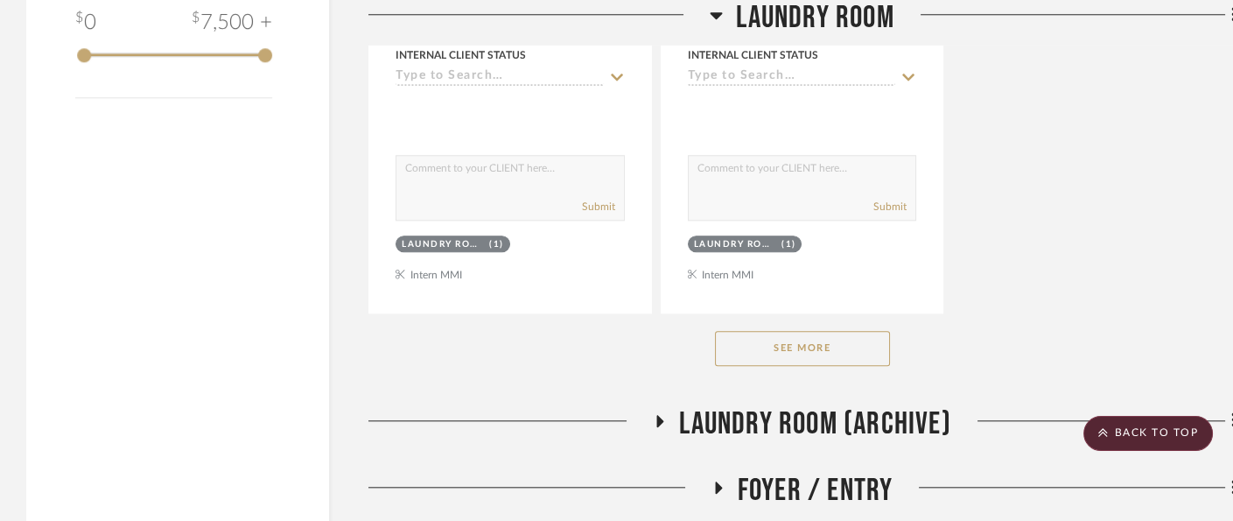
click at [865, 334] on button "See More" at bounding box center [802, 348] width 175 height 35
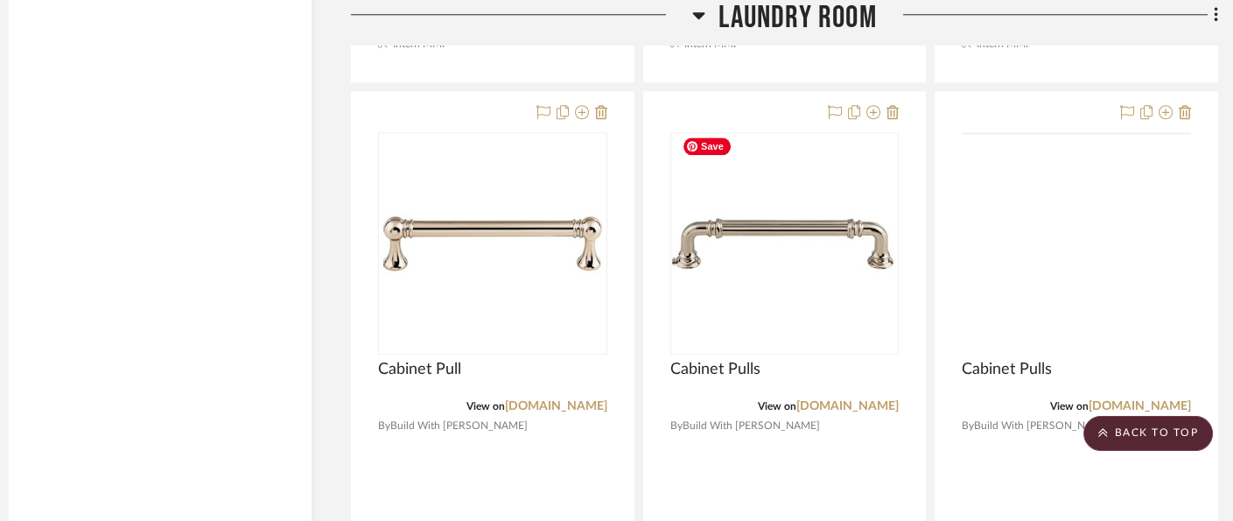
scroll to position [3383, 190]
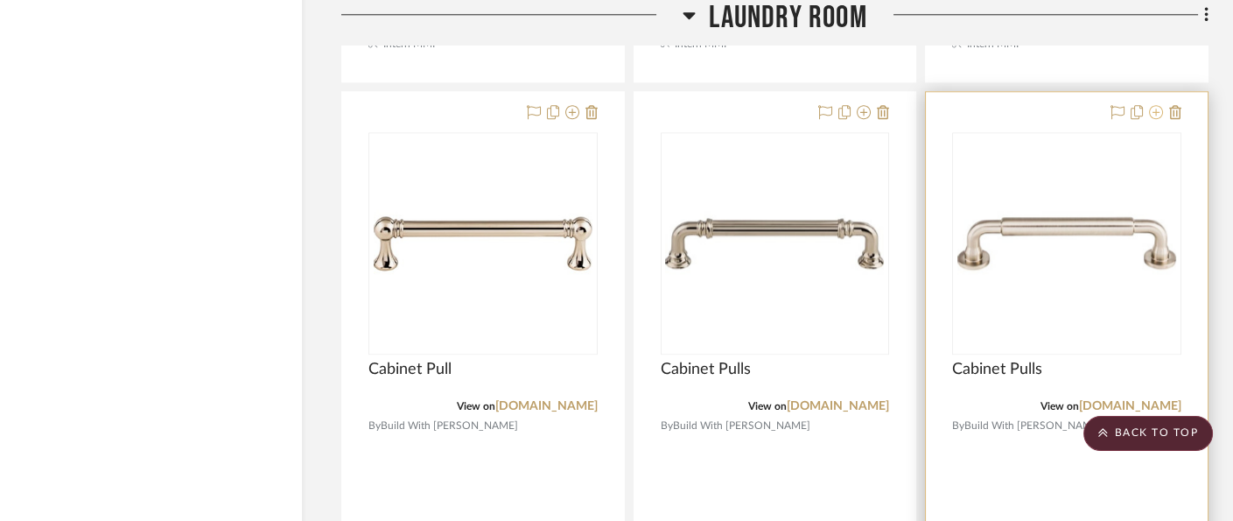
click at [1149, 107] on icon at bounding box center [1156, 112] width 14 height 14
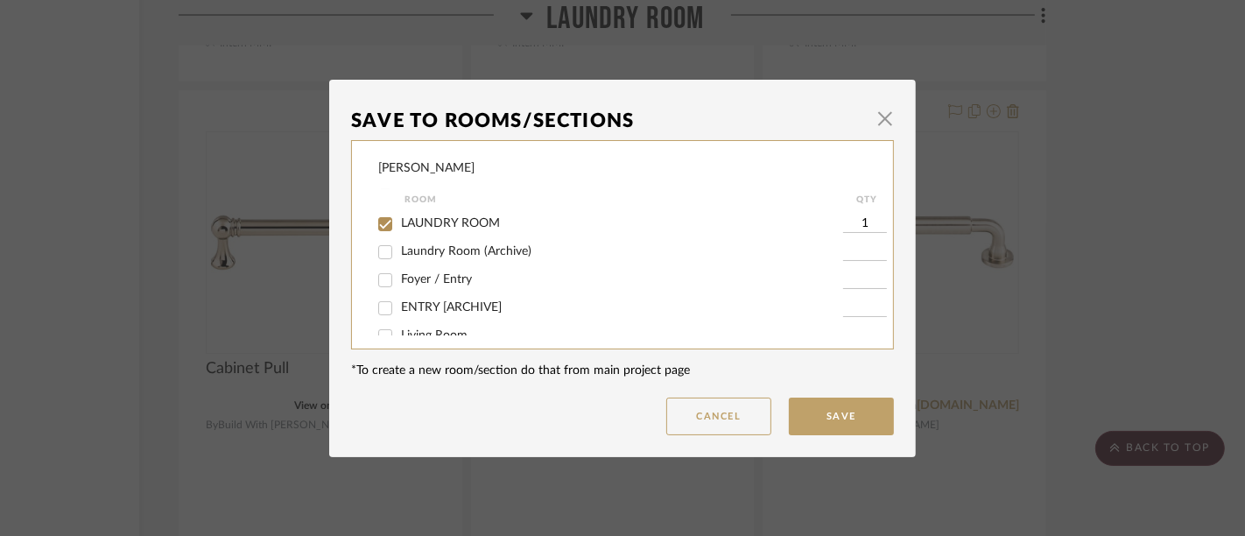
scroll to position [285, 0]
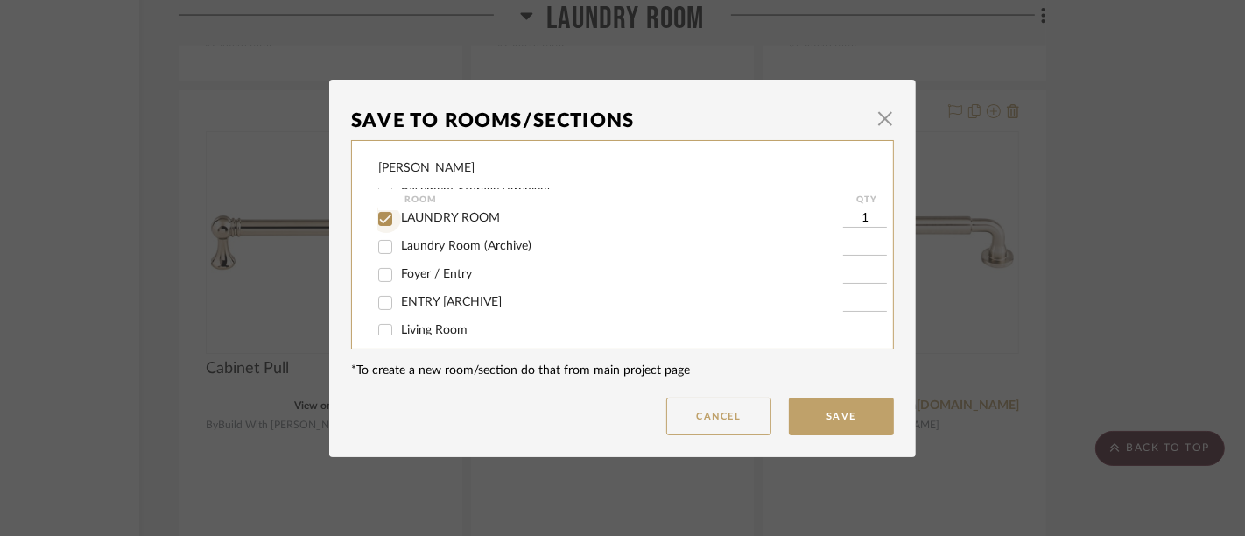
click at [381, 219] on input "LAUNDRY ROOM" at bounding box center [385, 219] width 28 height 28
checkbox input "false"
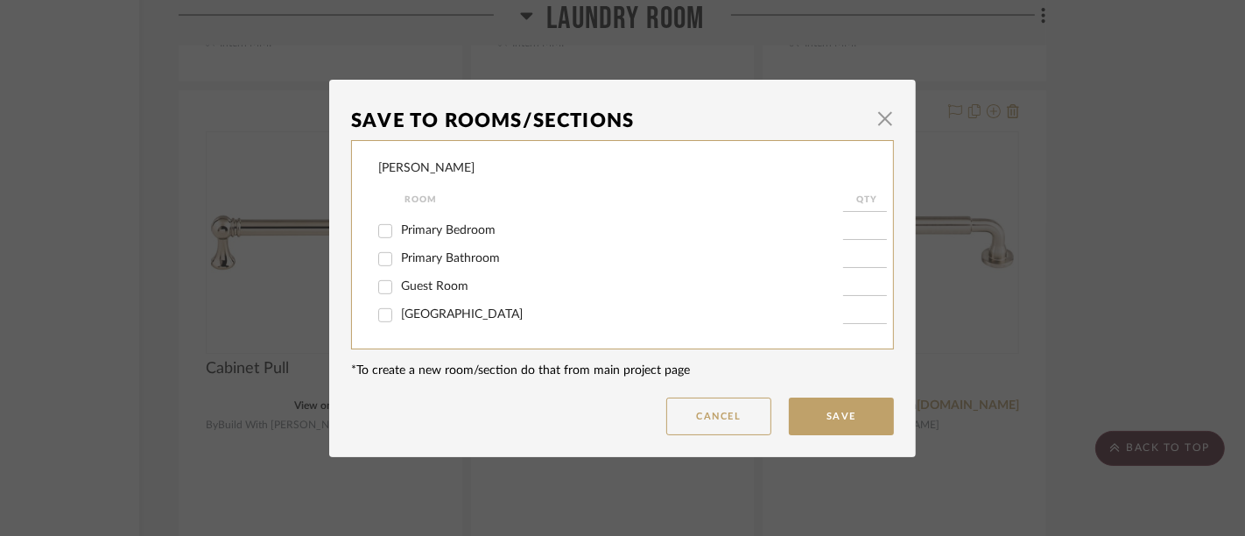
scroll to position [833, 0]
click at [375, 230] on input "Primary Bedroom" at bounding box center [385, 232] width 28 height 28
checkbox input "true"
type input "1"
click at [867, 423] on button "Save" at bounding box center [841, 416] width 105 height 38
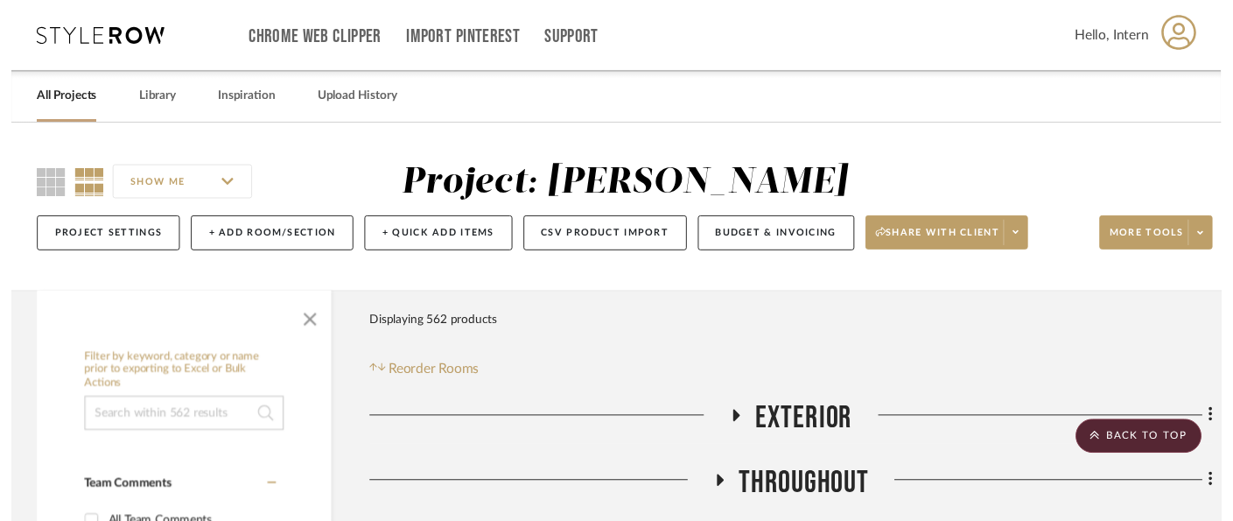
scroll to position [3383, 190]
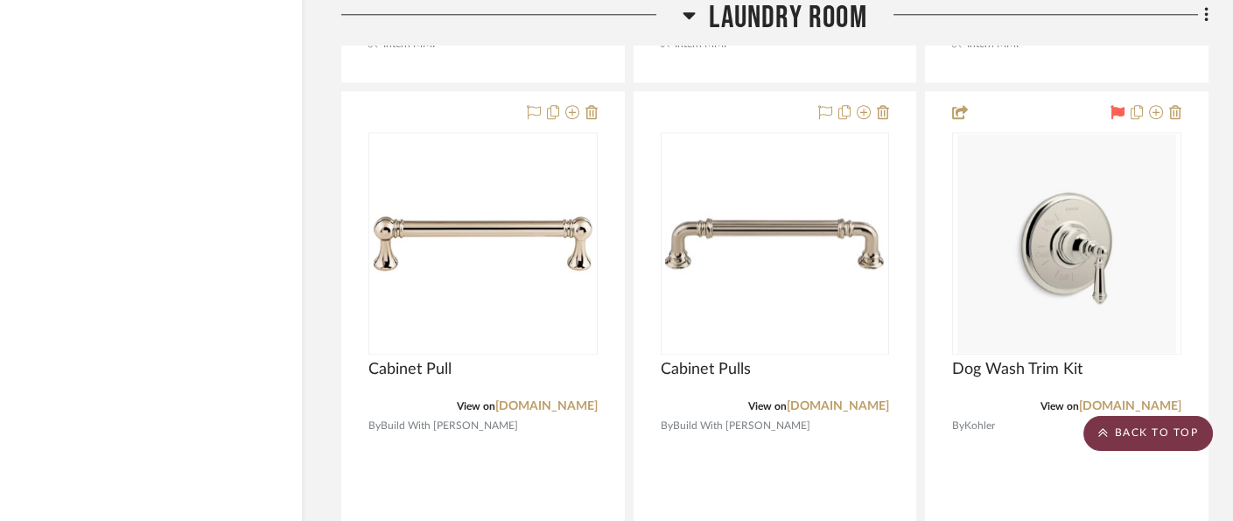
click at [1114, 436] on scroll-to-top-button "BACK TO TOP" at bounding box center [1149, 433] width 130 height 35
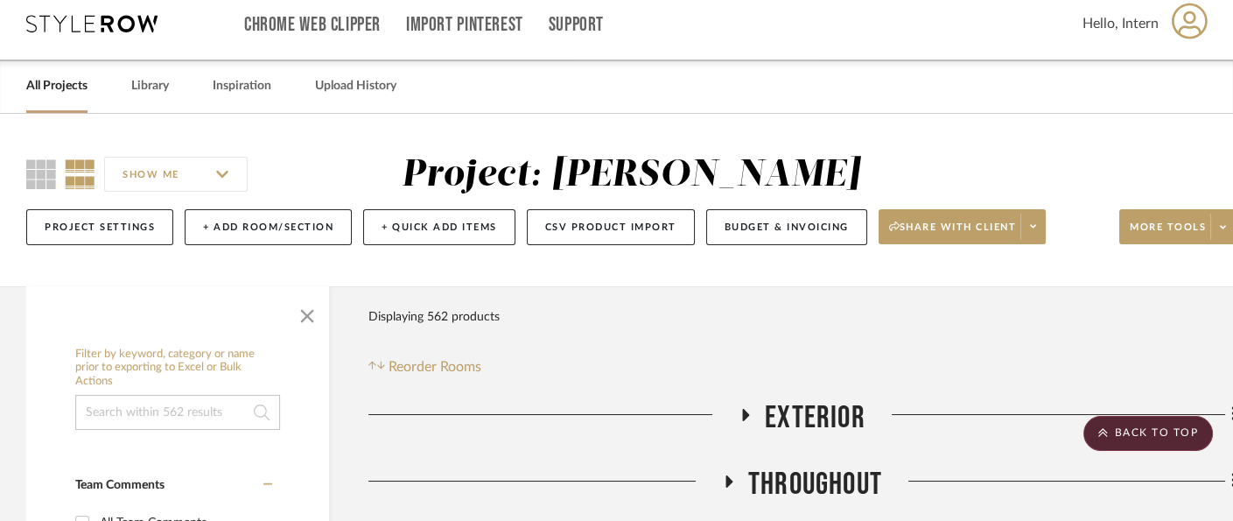
scroll to position [0, 0]
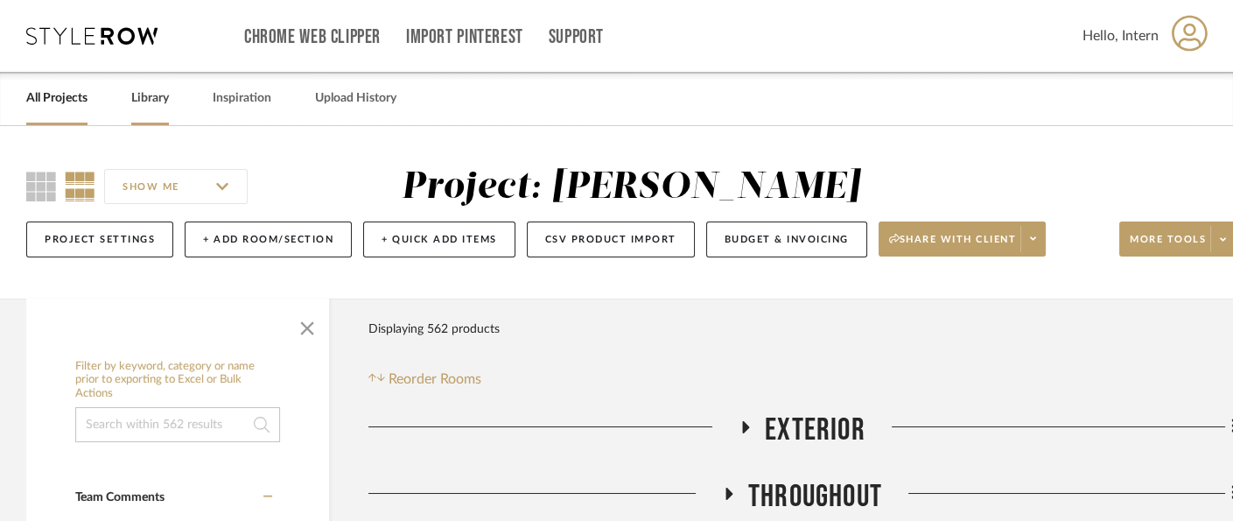
click at [149, 96] on link "Library" at bounding box center [150, 99] width 38 height 24
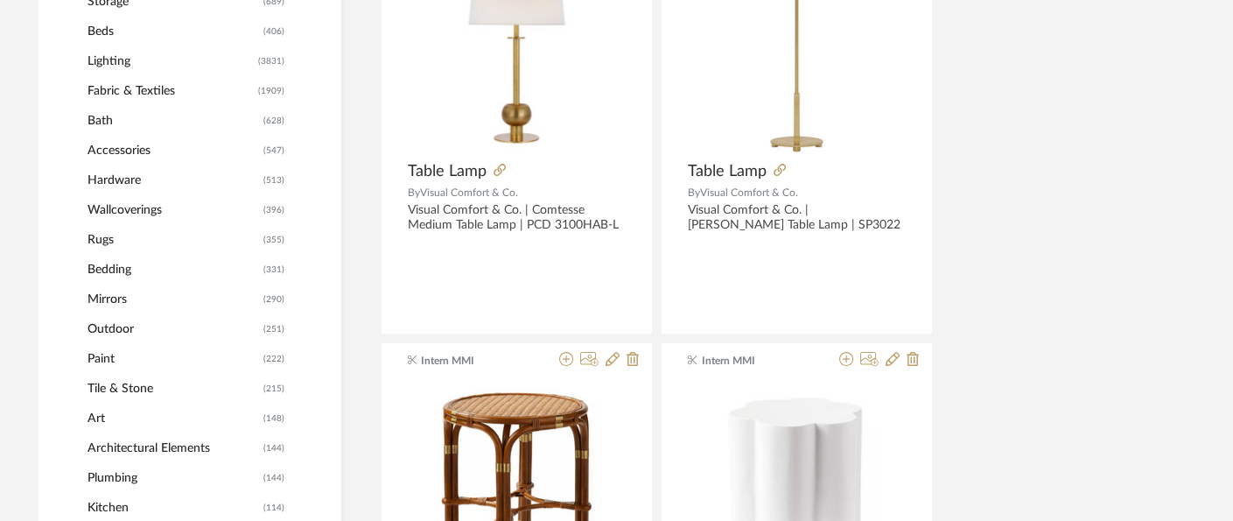
scroll to position [876, 27]
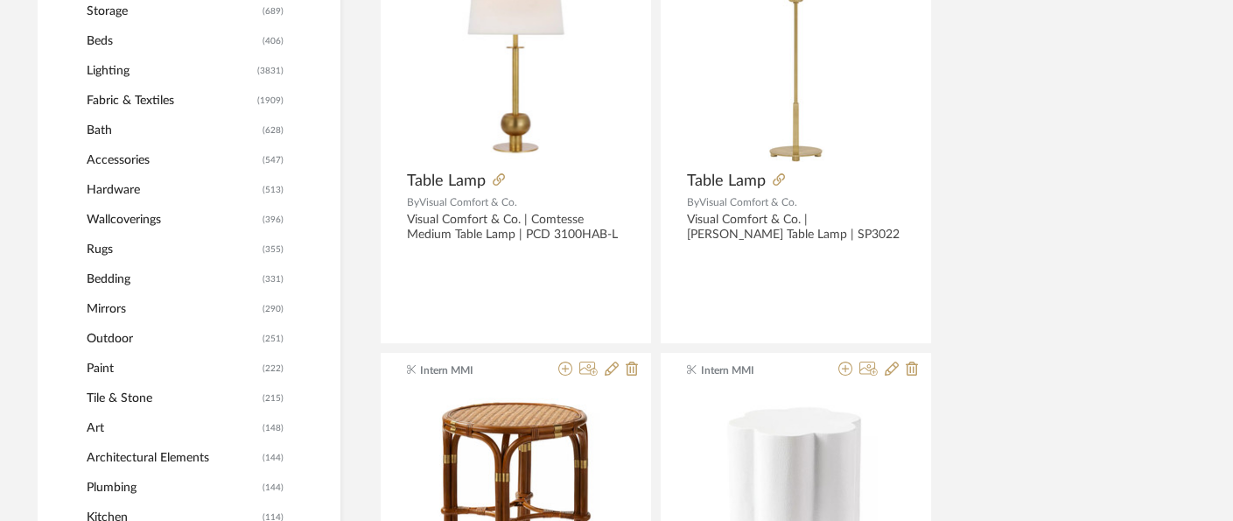
click at [120, 60] on span "Lighting" at bounding box center [170, 71] width 166 height 30
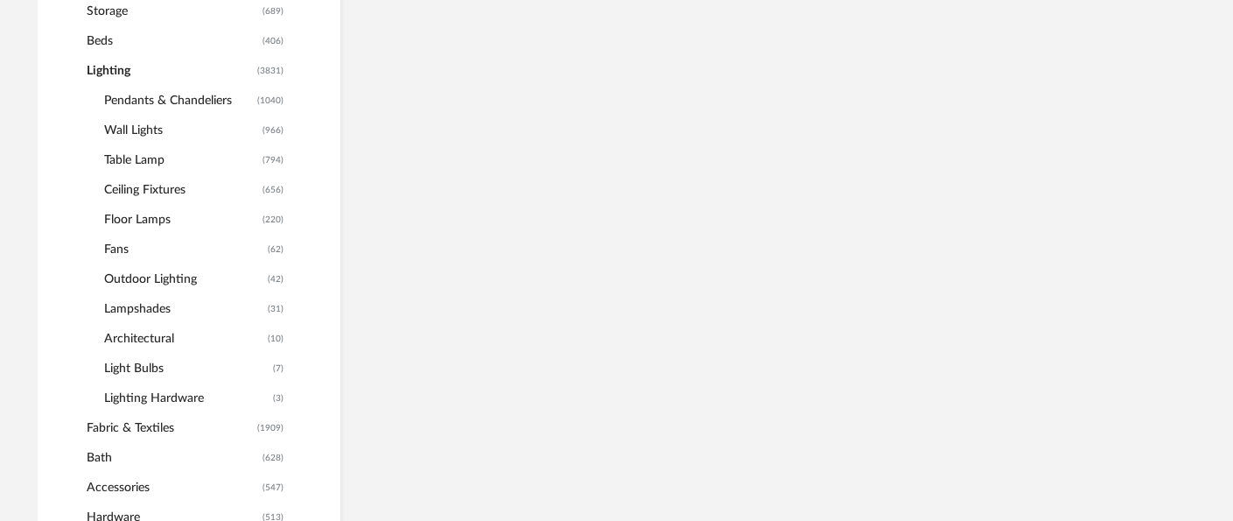
scroll to position [900, 27]
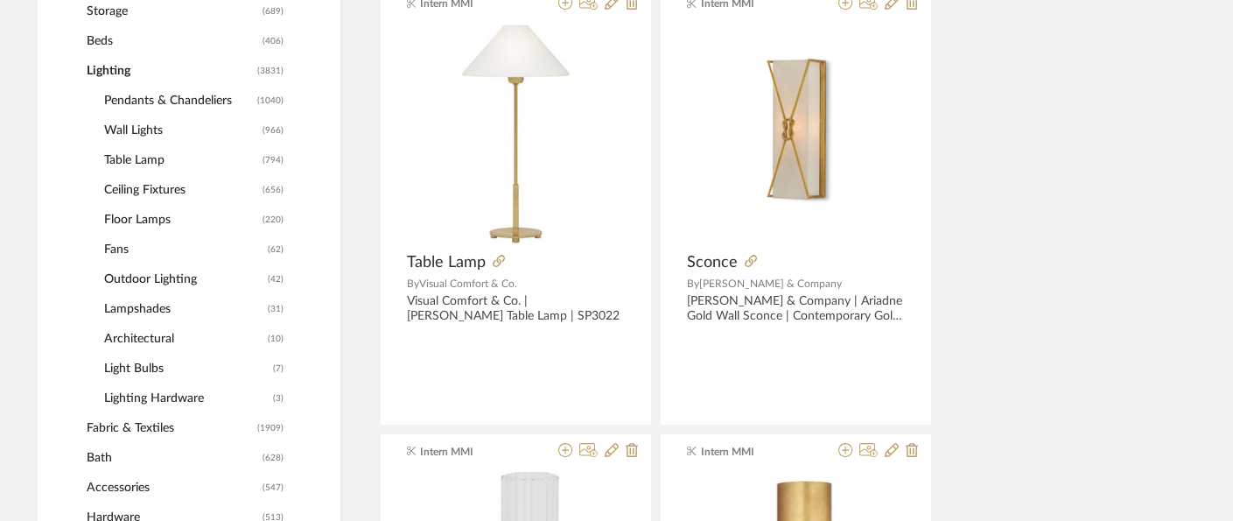
click at [127, 127] on span "Wall Lights" at bounding box center [181, 131] width 154 height 30
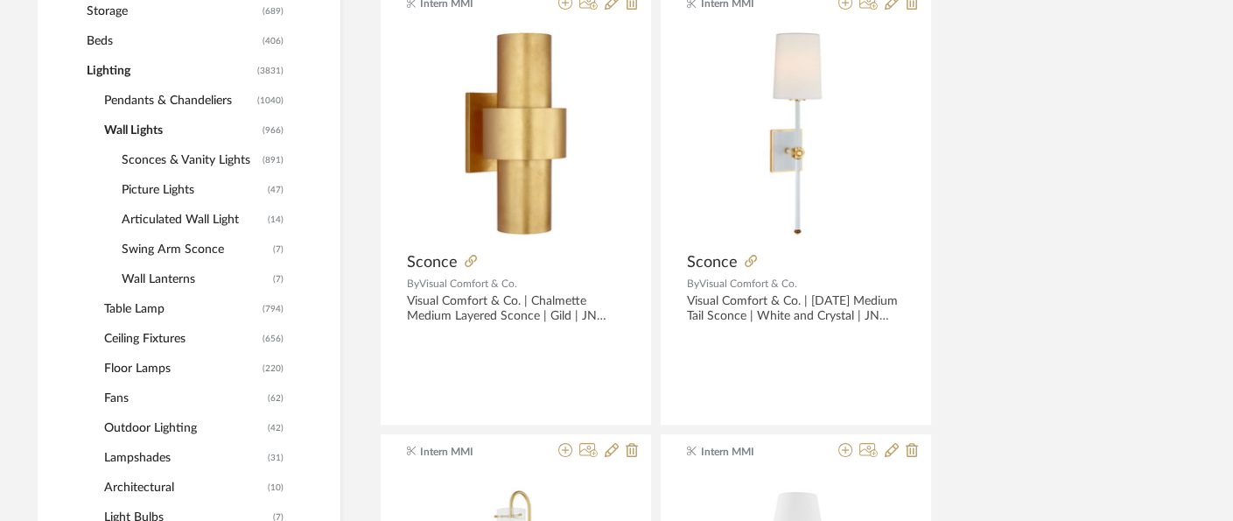
click at [174, 186] on span "Picture Lights" at bounding box center [193, 190] width 142 height 30
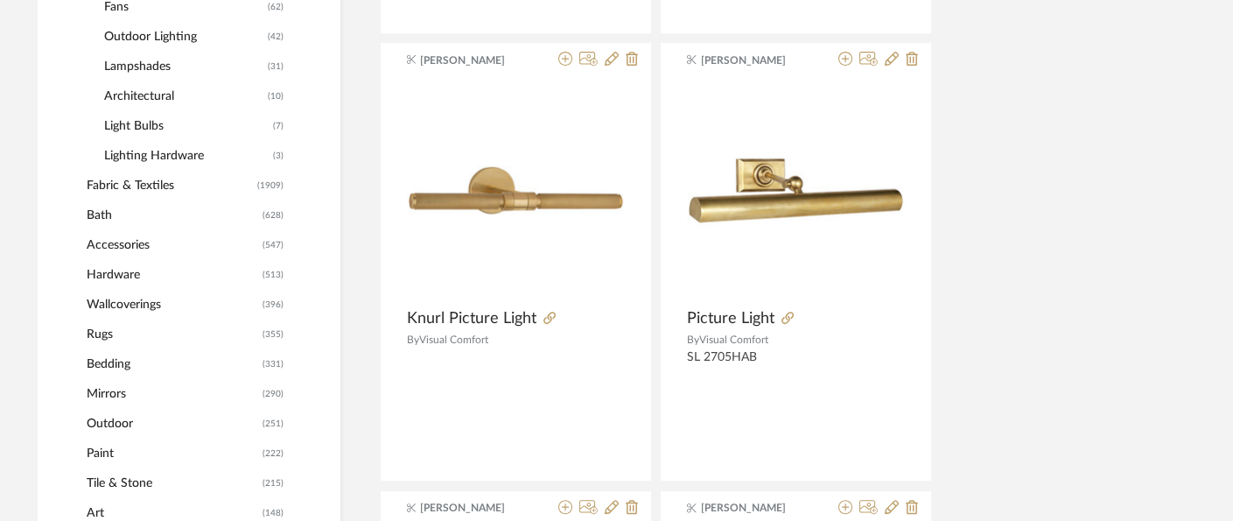
scroll to position [1293, 27]
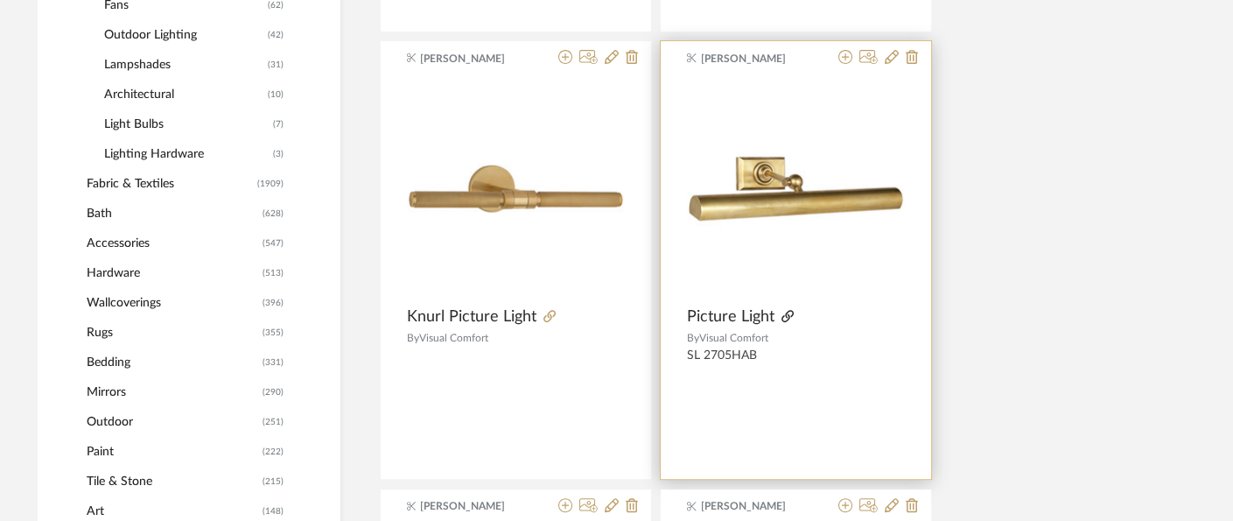
click at [788, 314] on icon at bounding box center [788, 316] width 12 height 12
click at [845, 52] on icon at bounding box center [846, 57] width 14 height 14
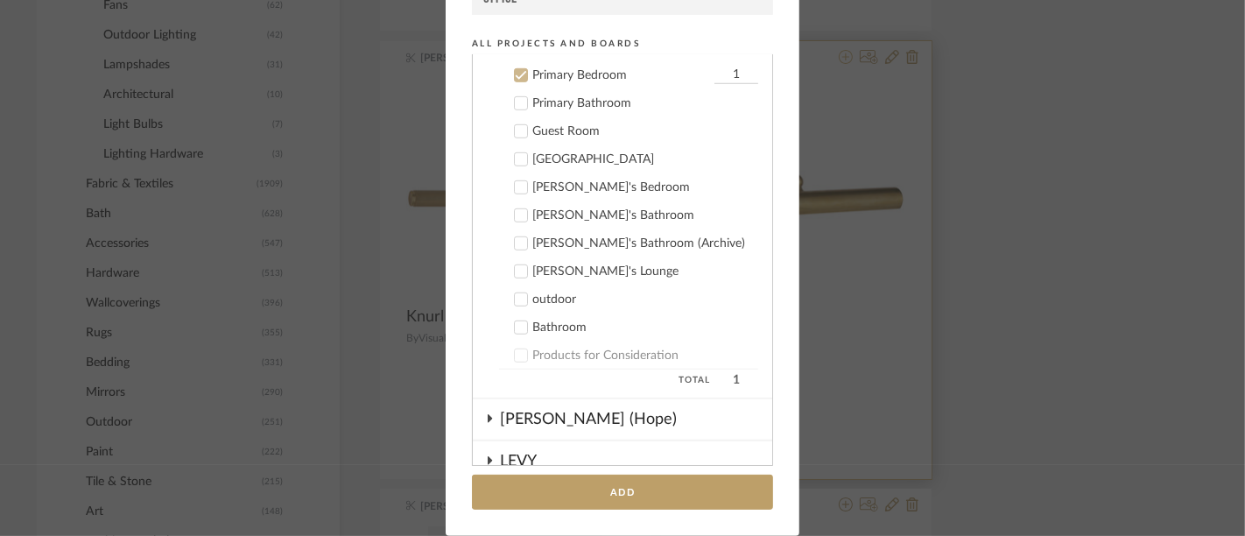
scroll to position [994, 0]
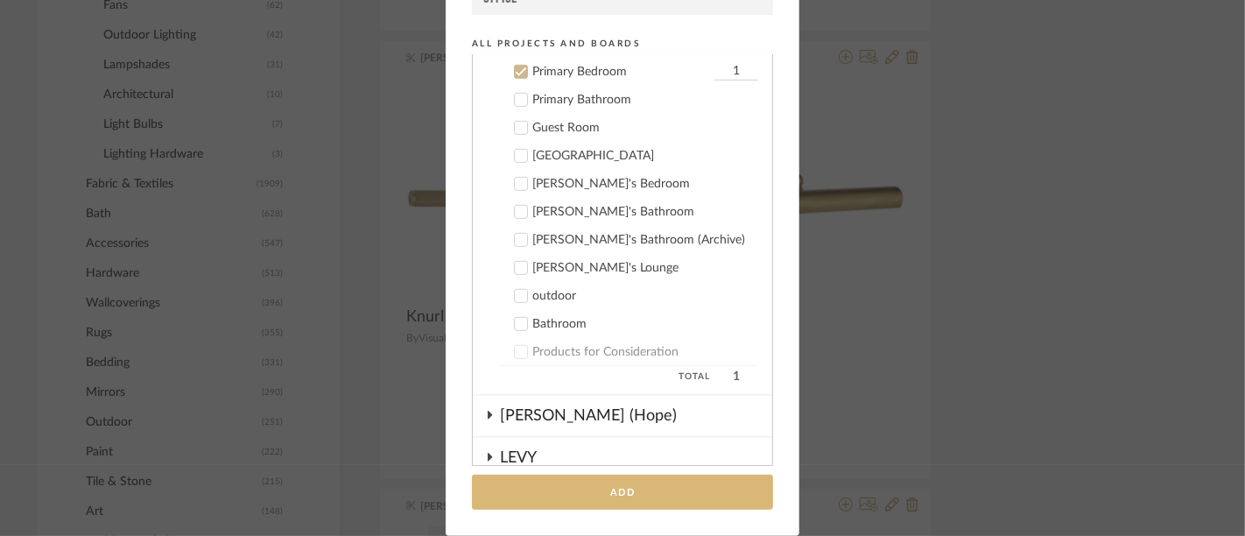
click at [592, 483] on button "Add" at bounding box center [622, 492] width 301 height 36
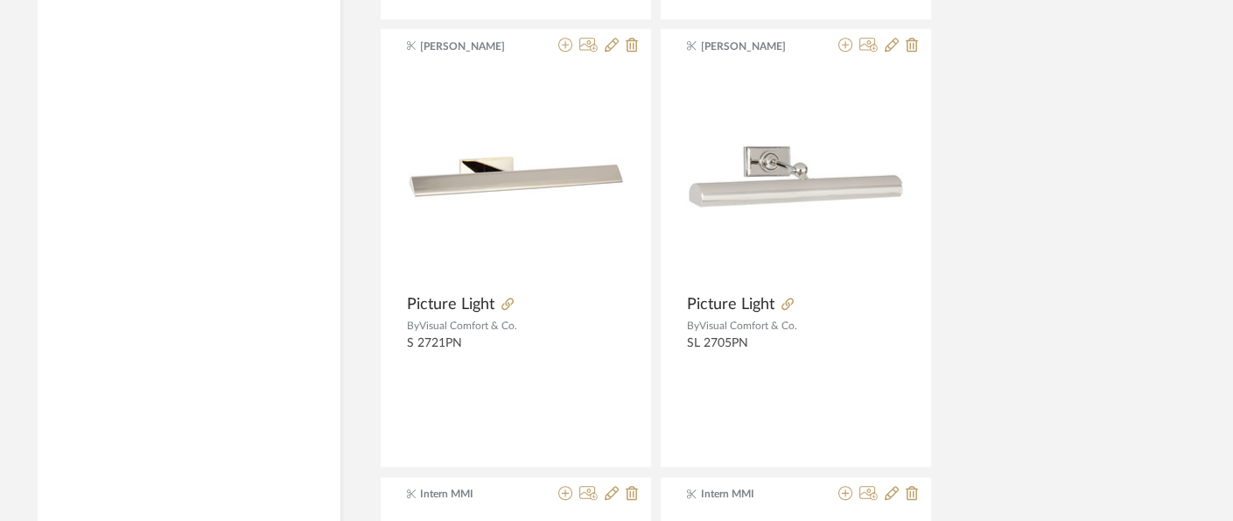
scroll to position [3097, 27]
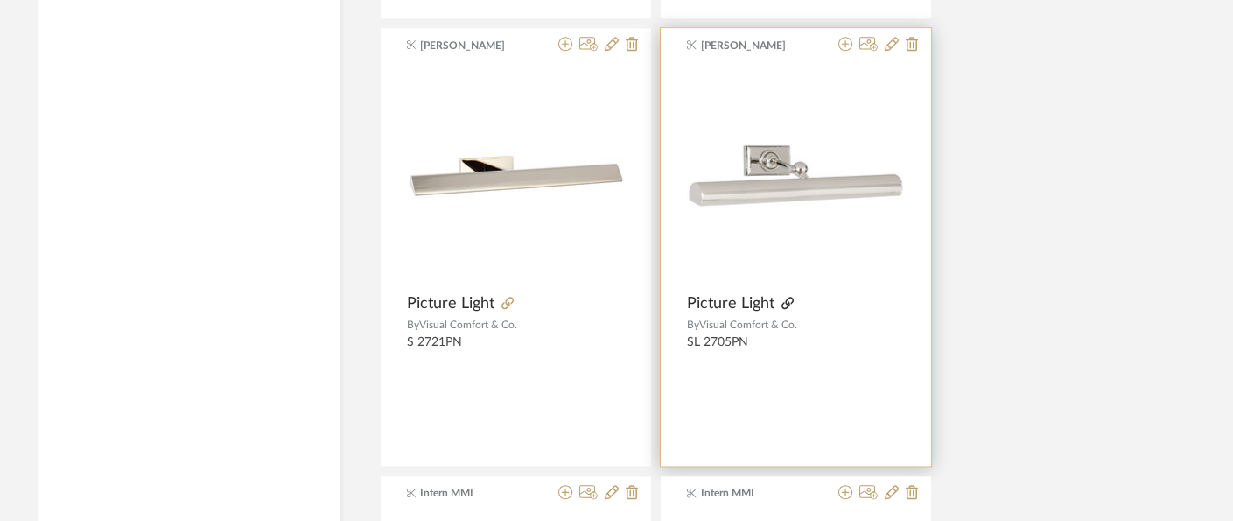
click at [782, 299] on icon at bounding box center [788, 303] width 12 height 12
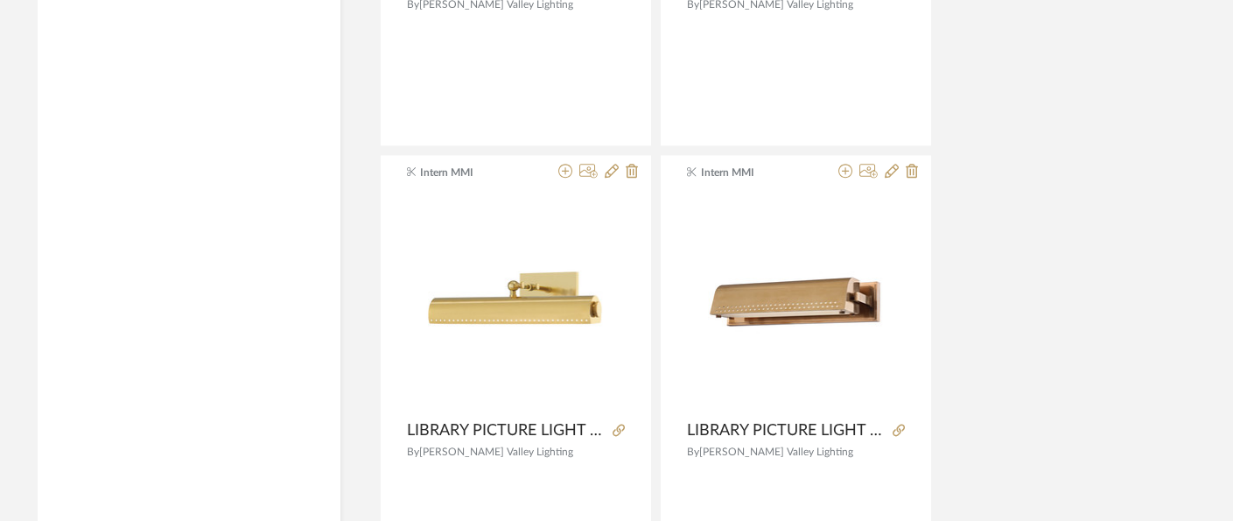
scroll to position [3868, 27]
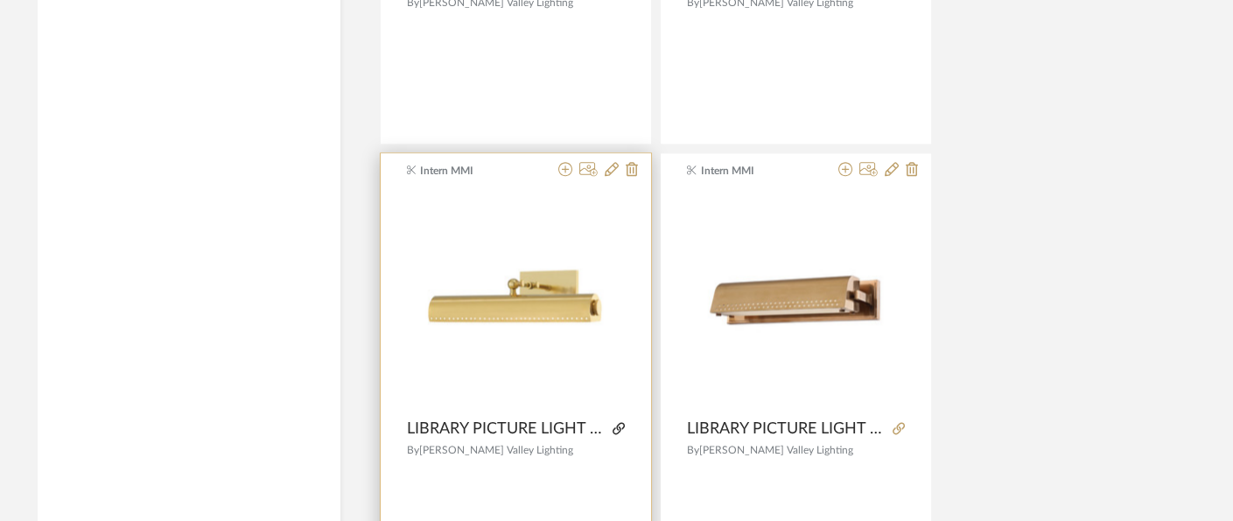
click at [622, 425] on icon at bounding box center [619, 428] width 12 height 12
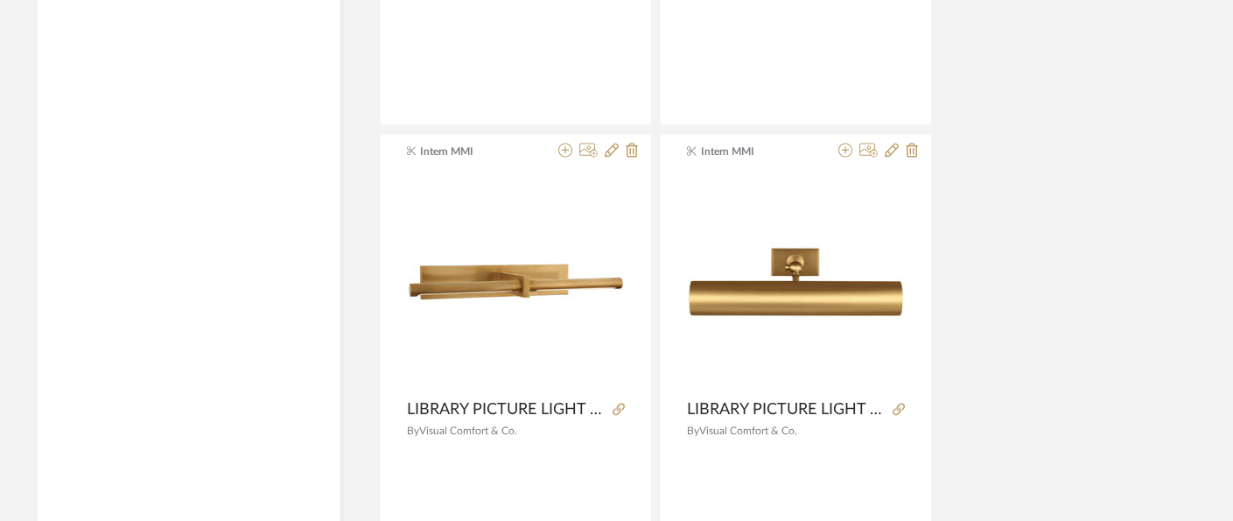
scroll to position [4784, 27]
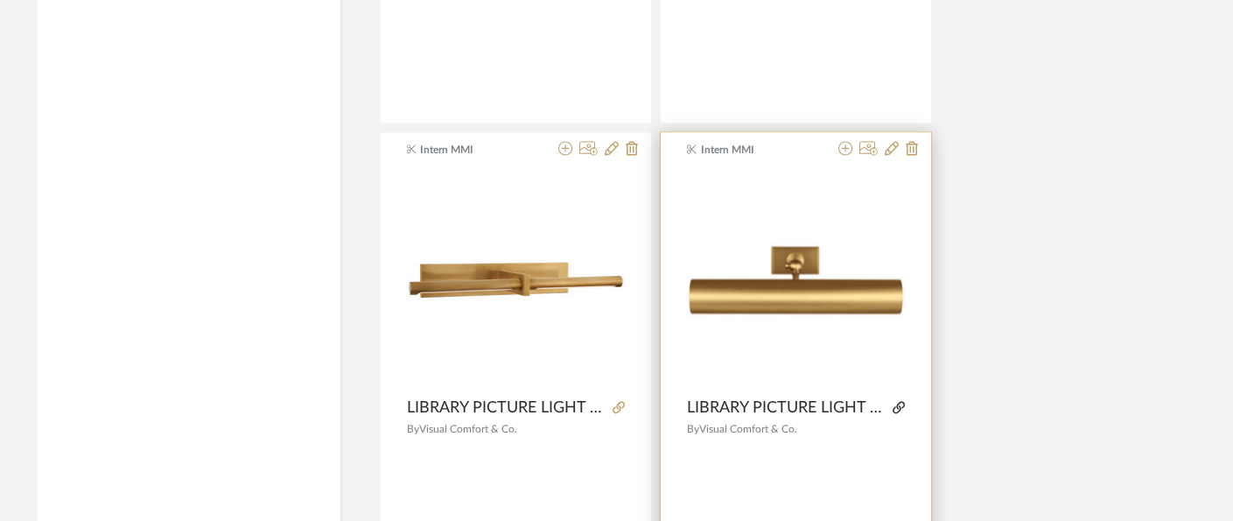
click at [901, 401] on icon at bounding box center [899, 407] width 12 height 12
click at [838, 141] on div at bounding box center [875, 149] width 87 height 17
click at [842, 144] on icon at bounding box center [846, 148] width 14 height 14
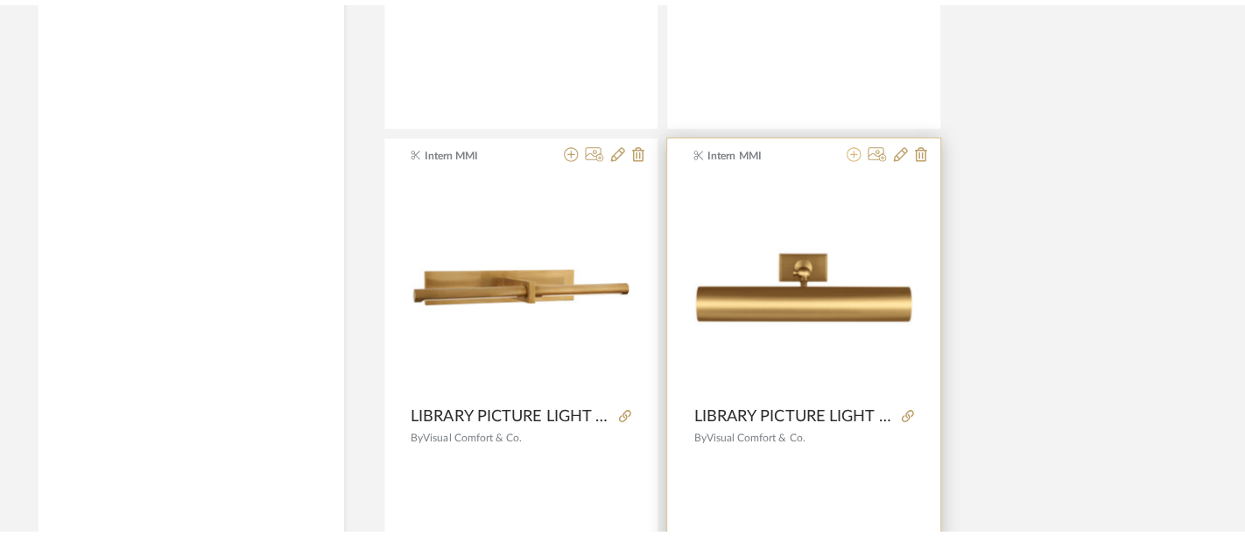
scroll to position [0, 0]
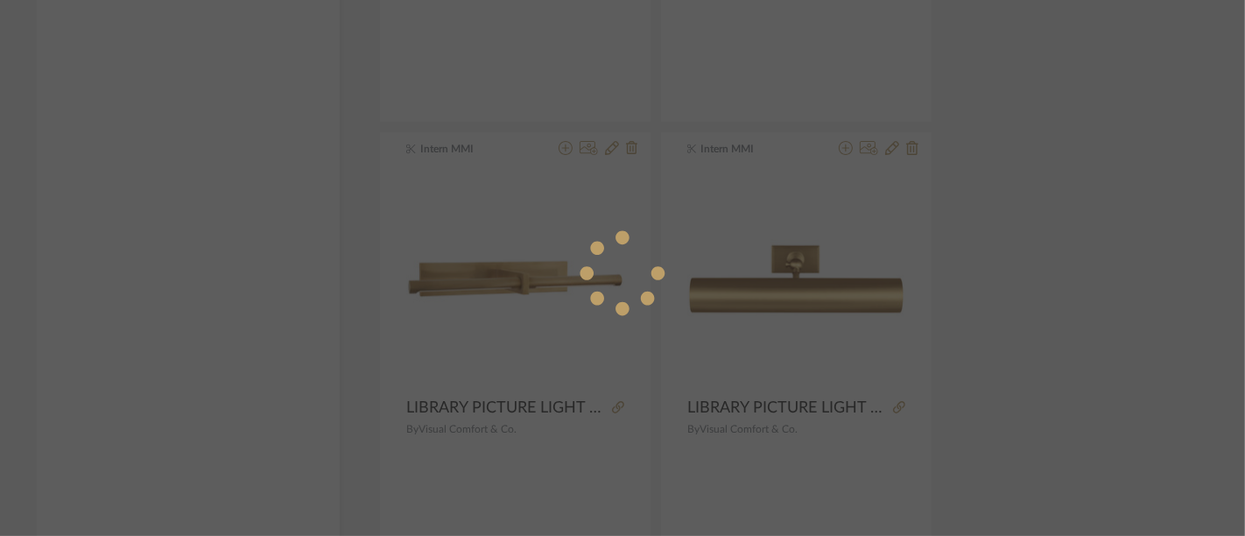
click at [1029, 238] on div at bounding box center [622, 268] width 1245 height 536
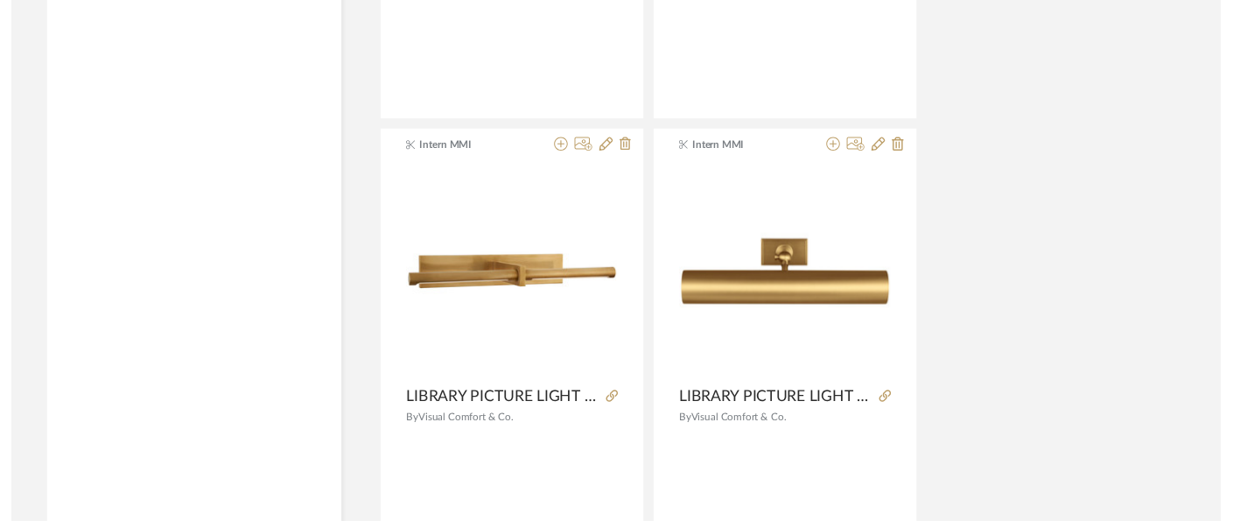
scroll to position [4784, 27]
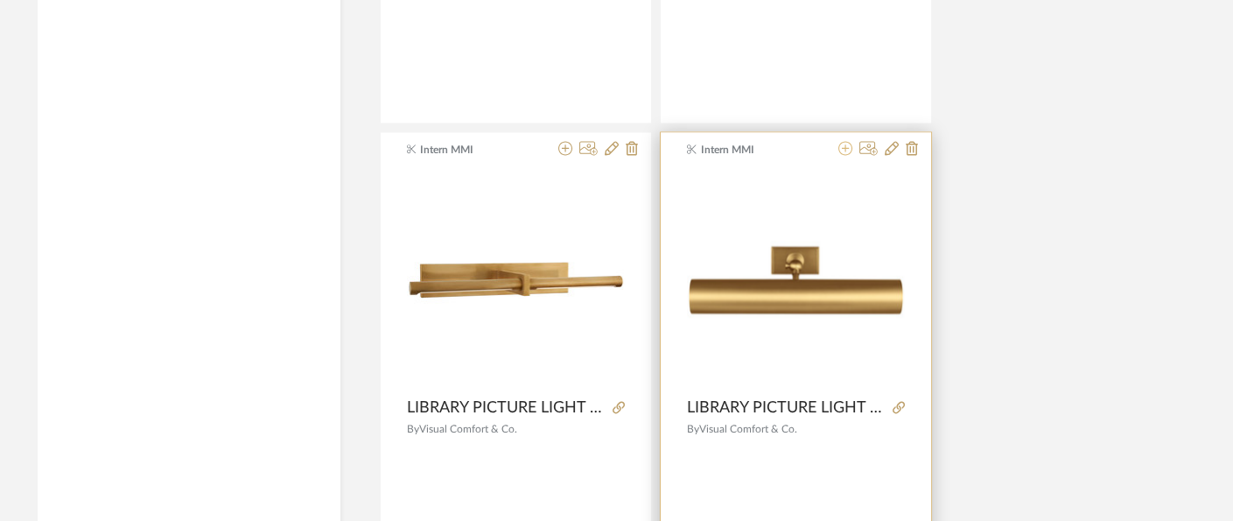
click at [848, 144] on icon at bounding box center [846, 148] width 14 height 14
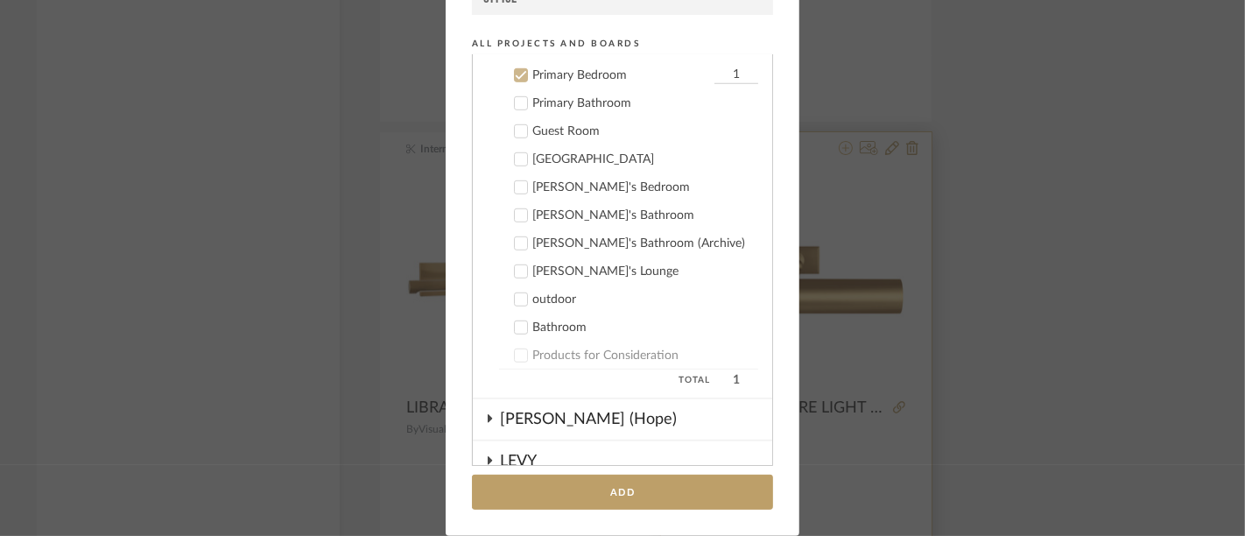
scroll to position [994, 0]
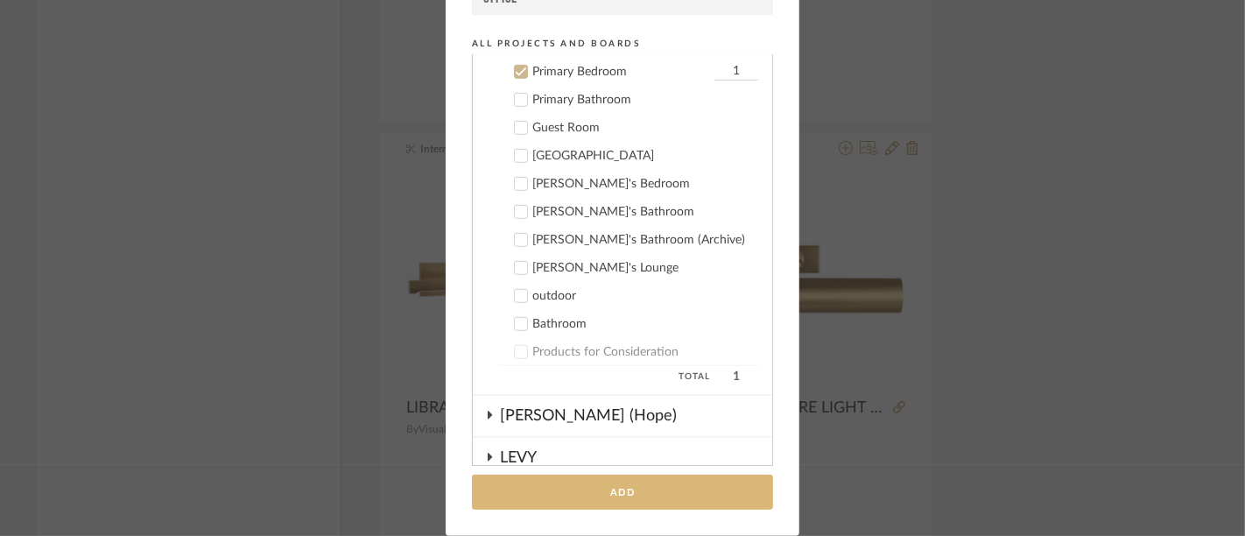
click at [609, 496] on button "Add" at bounding box center [622, 492] width 301 height 36
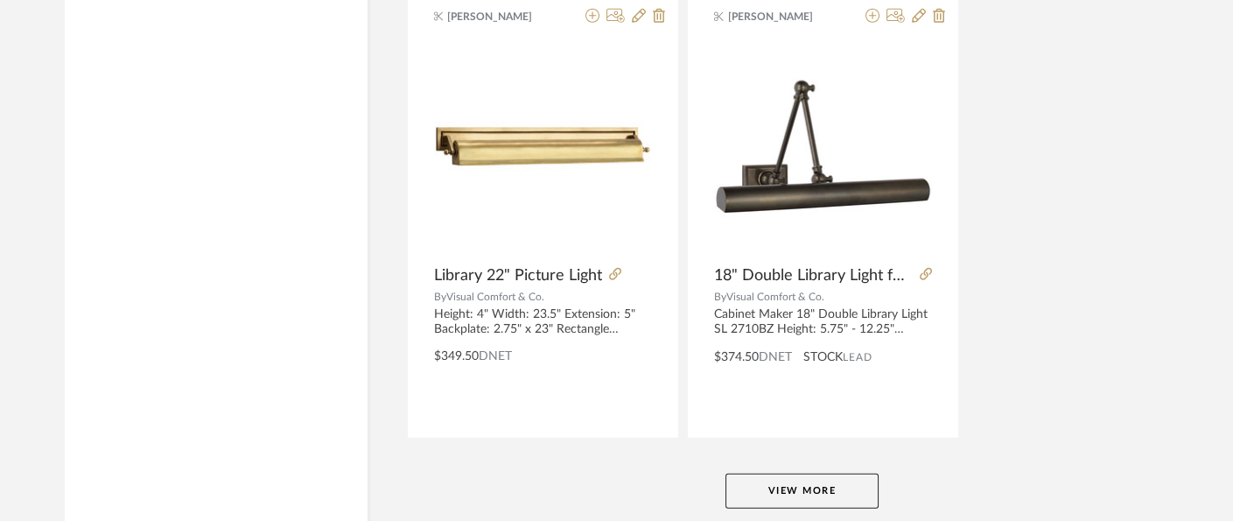
scroll to position [8145, 0]
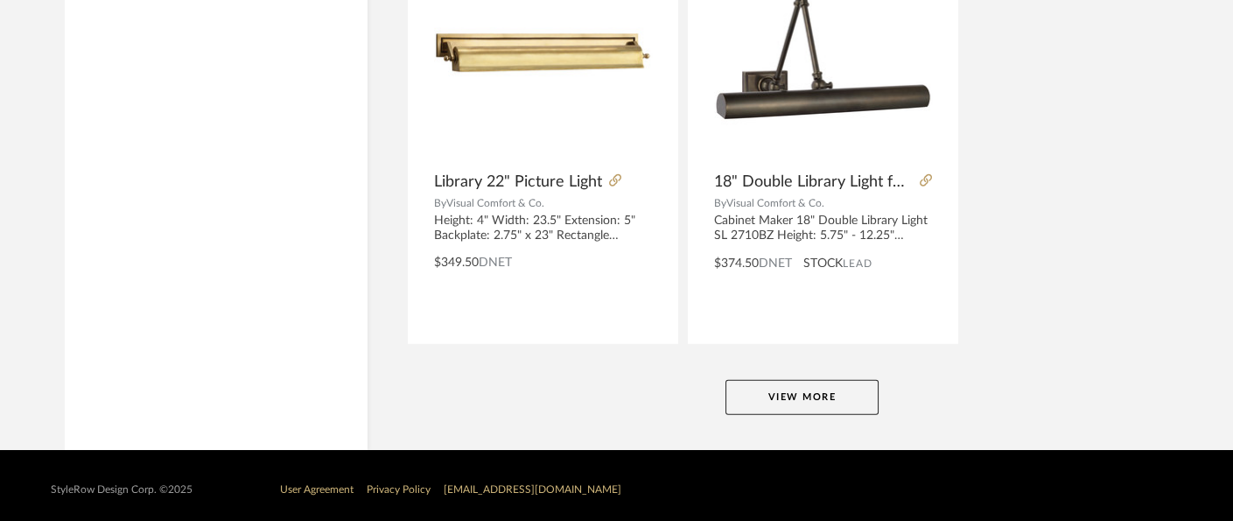
click at [815, 389] on button "View More" at bounding box center [802, 397] width 153 height 35
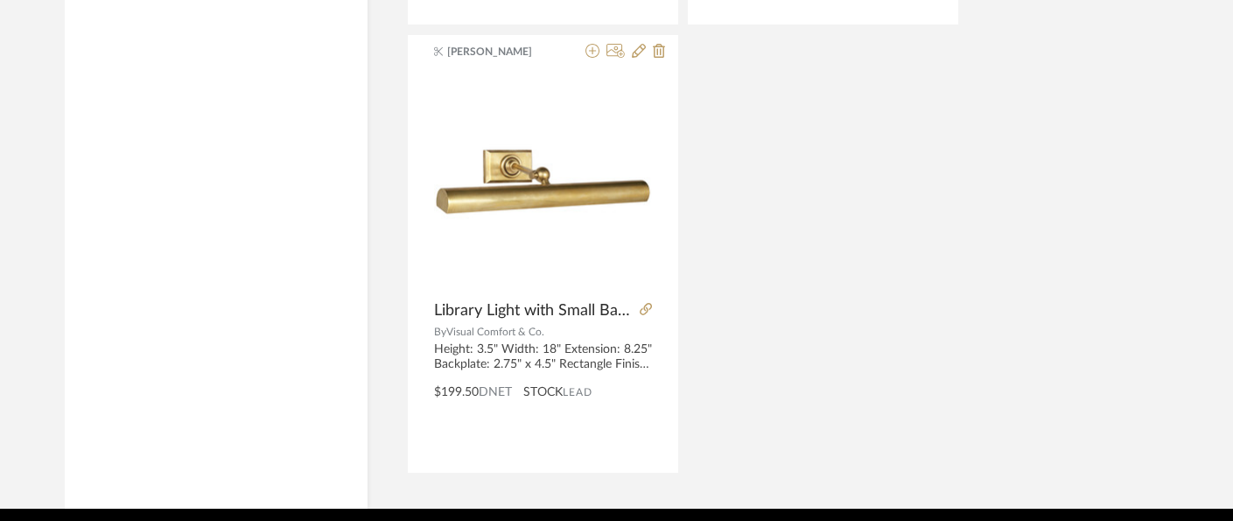
scroll to position [10759, 0]
